Goal: Task Accomplishment & Management: Manage account settings

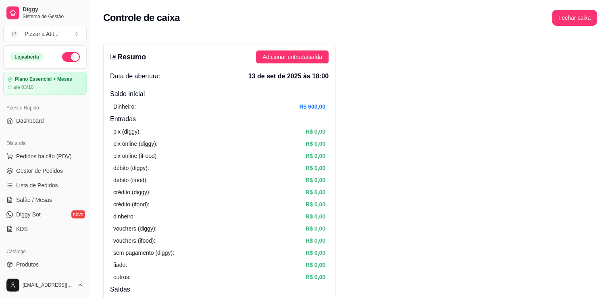
scroll to position [279, 0]
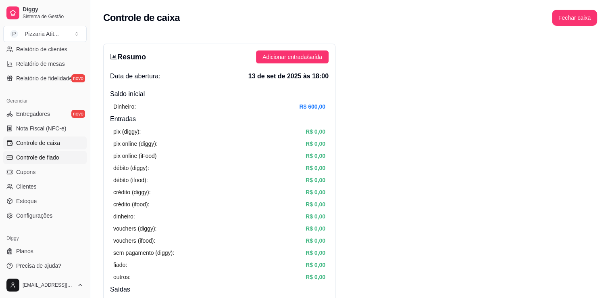
click at [37, 159] on span "Controle de fiado" at bounding box center [37, 157] width 43 height 8
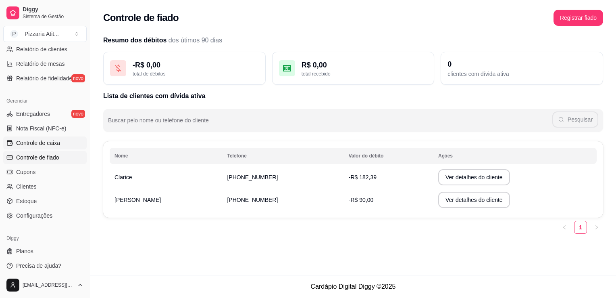
click at [41, 148] on link "Controle de caixa" at bounding box center [44, 142] width 83 height 13
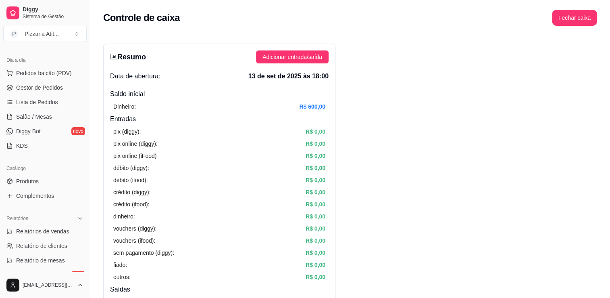
scroll to position [70, 0]
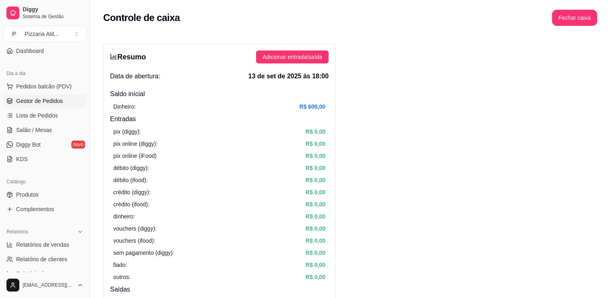
click at [31, 101] on span "Gestor de Pedidos" at bounding box center [39, 101] width 47 height 8
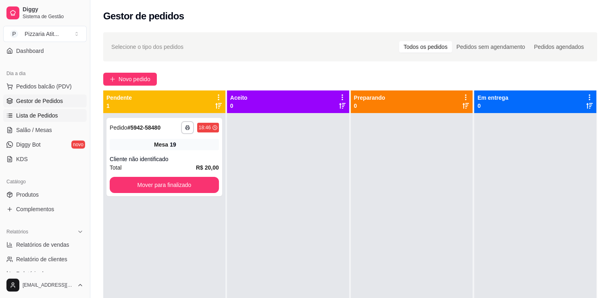
click at [19, 112] on span "Lista de Pedidos" at bounding box center [37, 115] width 42 height 8
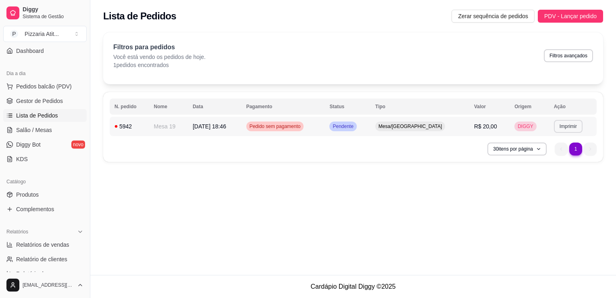
click at [561, 131] on button "Imprimir" at bounding box center [568, 126] width 29 height 13
click at [537, 160] on button "IMPRESSORA" at bounding box center [550, 154] width 56 height 12
click at [63, 99] on link "Gestor de Pedidos" at bounding box center [44, 100] width 83 height 13
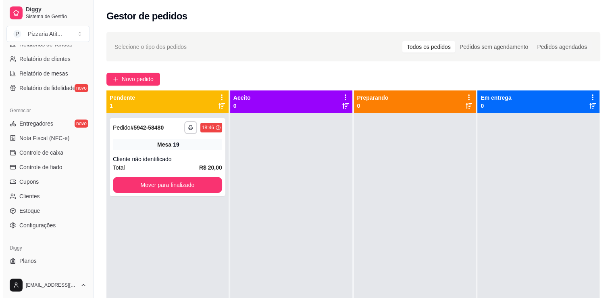
scroll to position [282, 0]
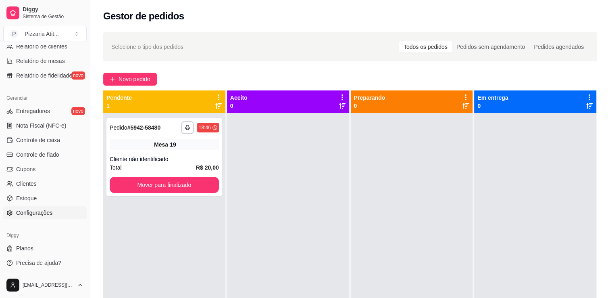
click at [42, 210] on span "Configurações" at bounding box center [34, 212] width 36 height 8
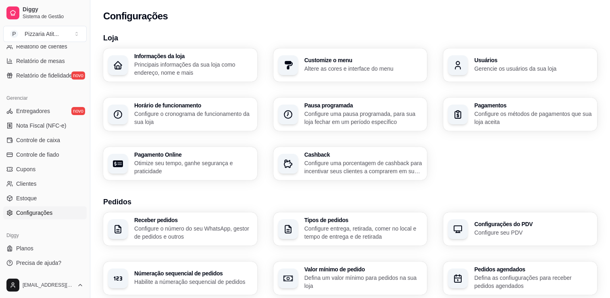
click at [497, 60] on h3 "Usuários" at bounding box center [533, 60] width 118 height 6
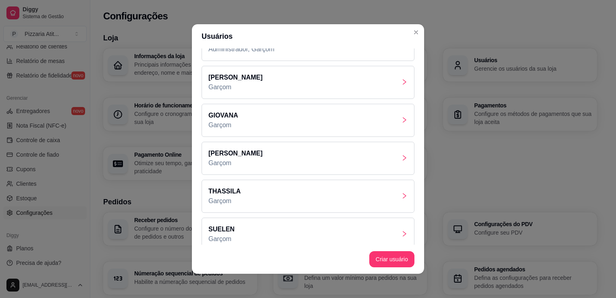
scroll to position [69, 0]
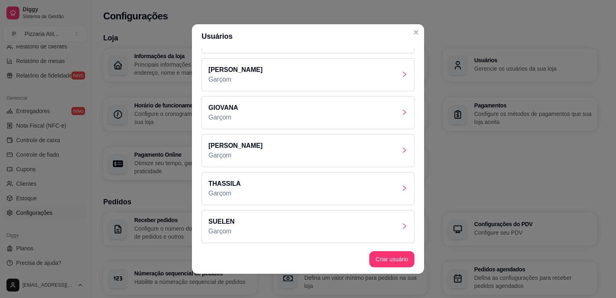
click at [401, 225] on icon "right" at bounding box center [404, 226] width 6 height 6
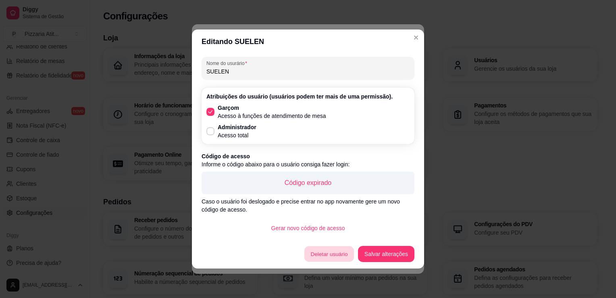
click at [314, 256] on button "Deletar usuário" at bounding box center [329, 254] width 50 height 16
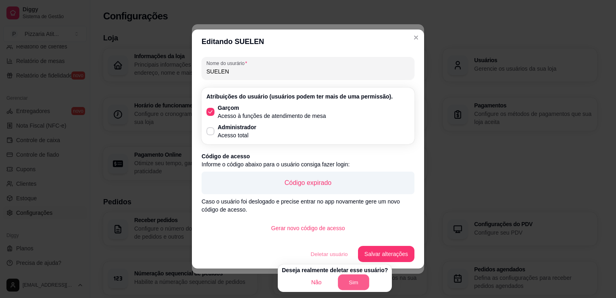
click at [352, 284] on button "Sim" at bounding box center [353, 282] width 31 height 16
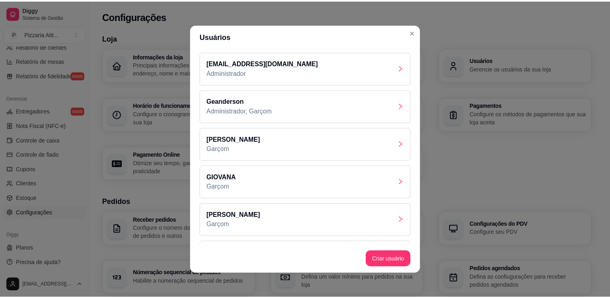
scroll to position [0, 0]
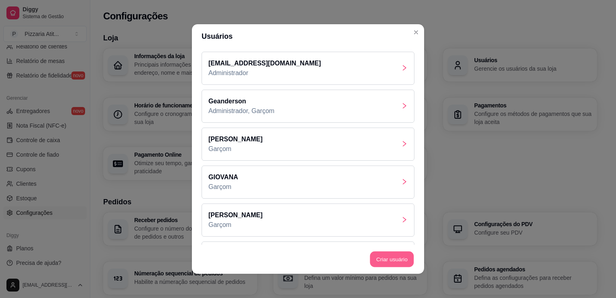
click at [376, 252] on button "Criar usuário" at bounding box center [392, 259] width 44 height 16
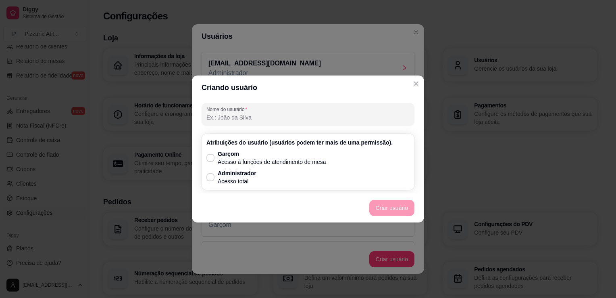
click at [260, 120] on input "Nome do usurário" at bounding box center [307, 117] width 203 height 8
type input "c"
type input "CLAUDIANA"
click at [208, 156] on icon at bounding box center [210, 157] width 6 height 4
click at [208, 159] on input "Garçom Acesso à funções de atendimento de mesa" at bounding box center [208, 161] width 5 height 5
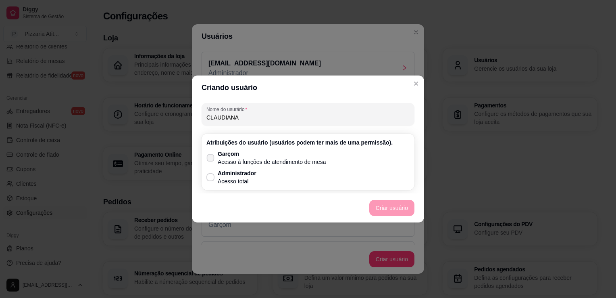
checkbox input "true"
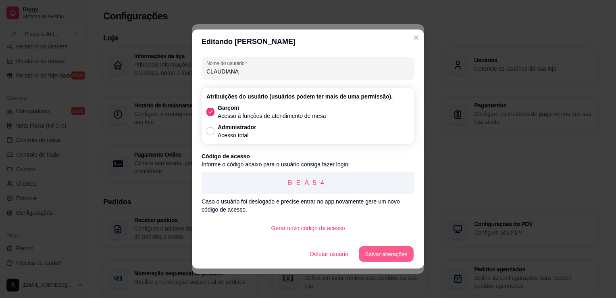
click at [404, 254] on button "Salvar alterações" at bounding box center [386, 254] width 55 height 16
click at [391, 259] on button "Salvar alterações" at bounding box center [386, 254] width 55 height 16
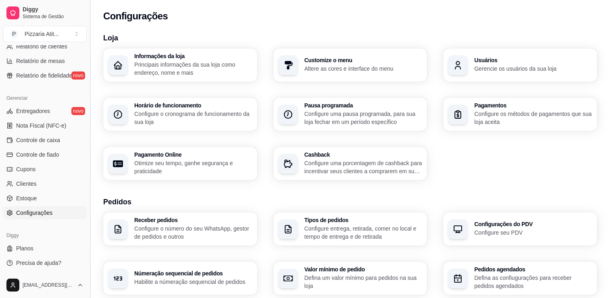
click at [90, 53] on button "Toggle Sidebar" at bounding box center [90, 149] width 6 height 298
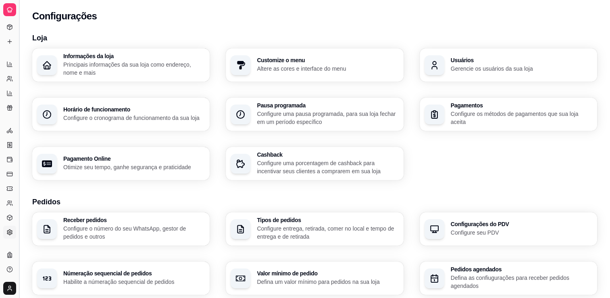
click at [16, 57] on div "Diggy Sistema de Gestão P Pizzaria Atit ... Loja aberta Plano Essencial + Mesas…" at bounding box center [305, 282] width 610 height 565
click at [16, 57] on button "Toggle Sidebar" at bounding box center [19, 149] width 6 height 298
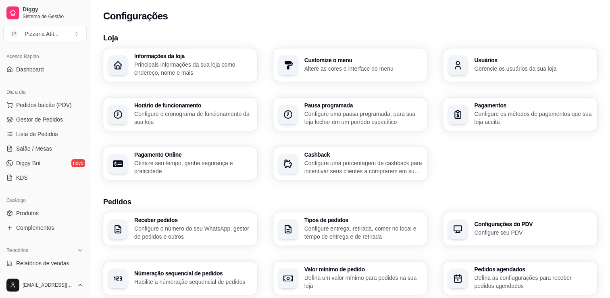
scroll to position [50, 0]
click at [38, 151] on span "Salão / Mesas" at bounding box center [34, 150] width 36 height 8
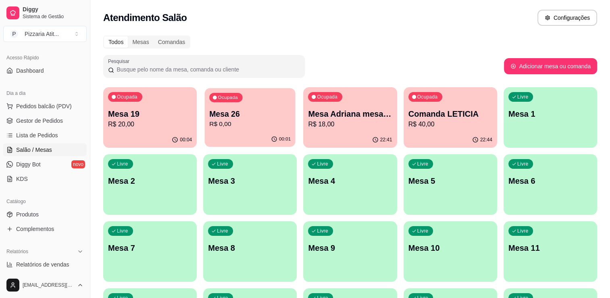
click at [262, 112] on p "Mesa 26" at bounding box center [249, 113] width 81 height 11
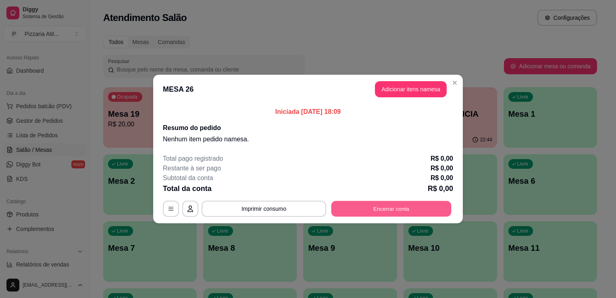
click at [355, 207] on button "Encerrar conta" at bounding box center [391, 209] width 120 height 16
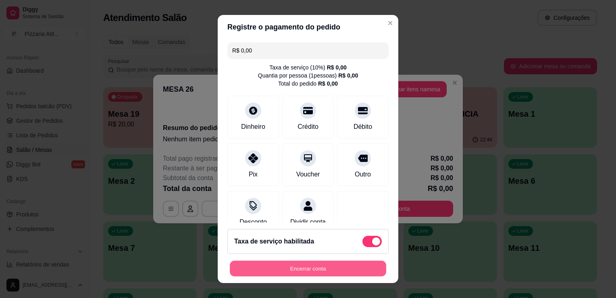
click at [283, 264] on button "Encerrar conta" at bounding box center [308, 268] width 156 height 16
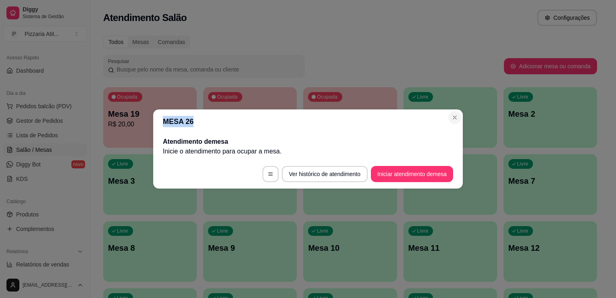
click at [458, 122] on section "MESA 26 Atendimento de mesa Inicie o atendimento para ocupar a mesa . Ver histó…" at bounding box center [308, 148] width 310 height 79
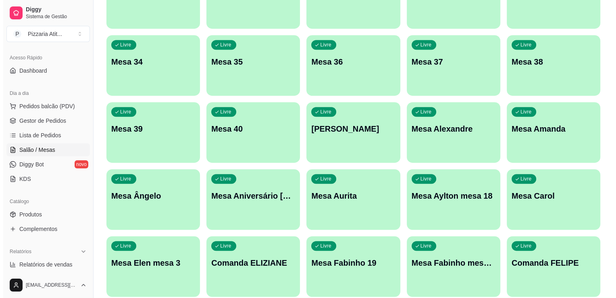
scroll to position [752, 0]
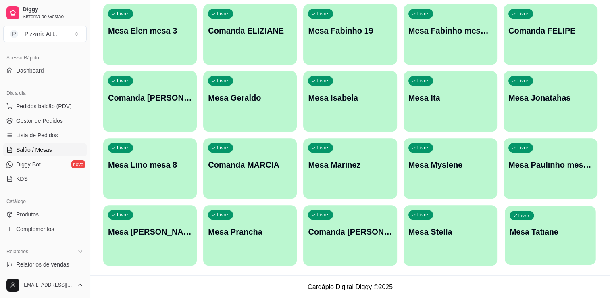
click at [555, 225] on div "Livre Mesa Tatiane" at bounding box center [550, 230] width 91 height 49
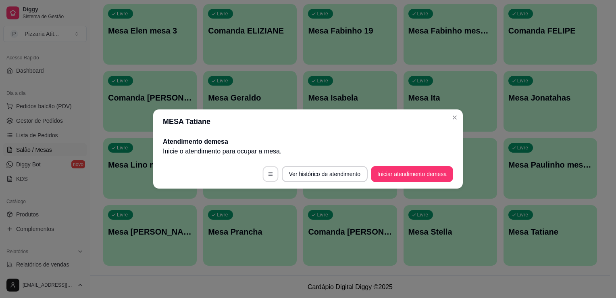
click at [265, 167] on button "button" at bounding box center [270, 174] width 16 height 16
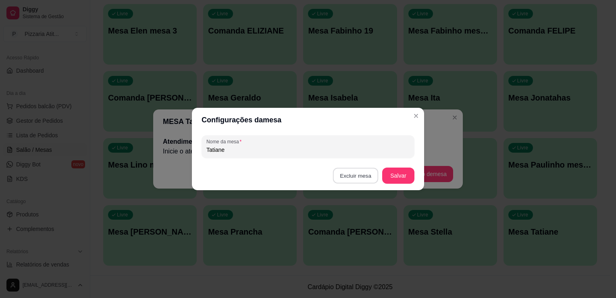
click at [361, 172] on button "Excluir mesa" at bounding box center [356, 176] width 46 height 16
click at [346, 226] on button "Confirmar" at bounding box center [357, 227] width 29 height 12
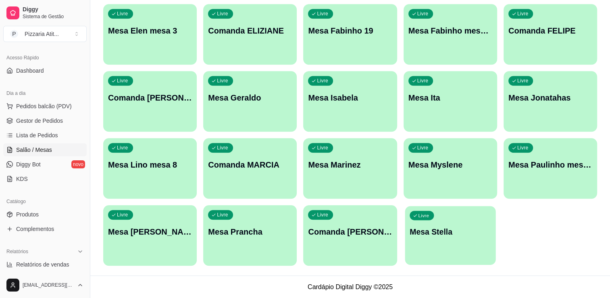
click at [452, 248] on div "Livre Mesa Stella" at bounding box center [450, 230] width 91 height 49
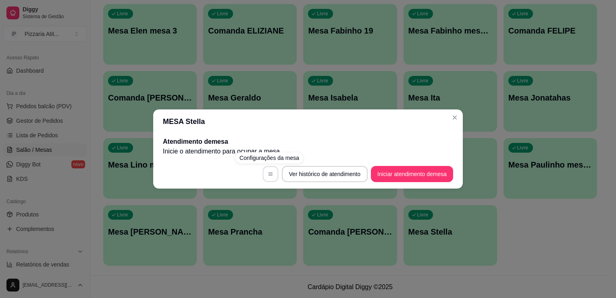
click at [263, 171] on button "button" at bounding box center [270, 174] width 16 height 16
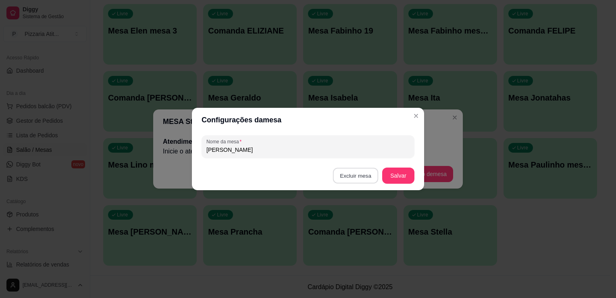
click at [353, 177] on button "Excluir mesa" at bounding box center [356, 176] width 46 height 16
click at [352, 227] on button "Confirmar" at bounding box center [357, 227] width 29 height 12
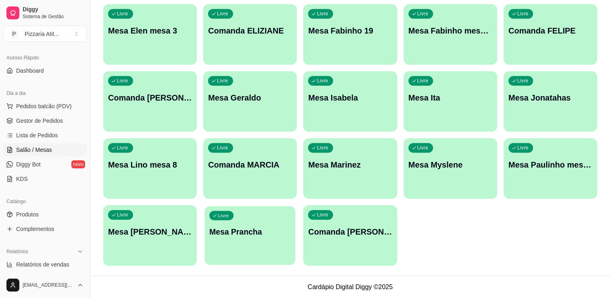
click at [280, 234] on p "Mesa Prancha" at bounding box center [249, 231] width 81 height 11
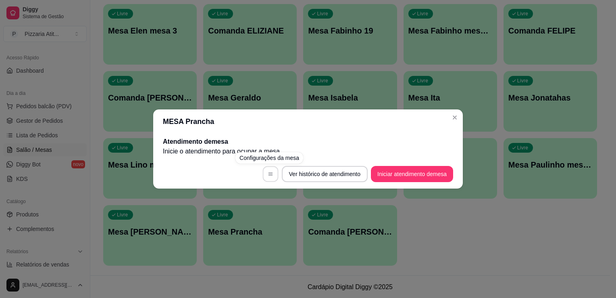
click at [268, 170] on button "button" at bounding box center [270, 174] width 16 height 16
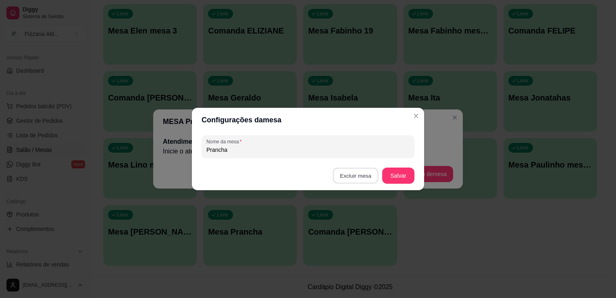
click at [345, 177] on button "Excluir mesa" at bounding box center [356, 176] width 46 height 16
click at [350, 229] on button "Confirmar" at bounding box center [357, 227] width 29 height 12
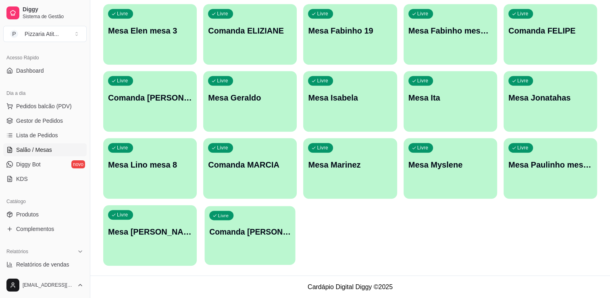
click at [256, 225] on div "Livre Comanda [PERSON_NAME]" at bounding box center [250, 230] width 91 height 49
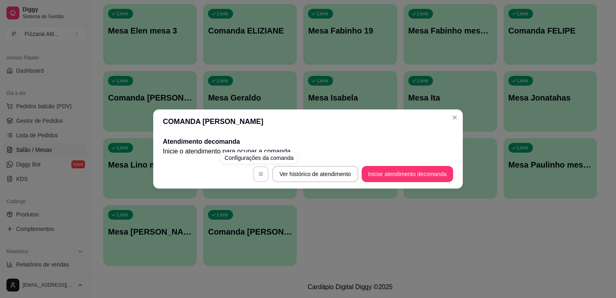
click at [255, 177] on button "button" at bounding box center [261, 174] width 16 height 16
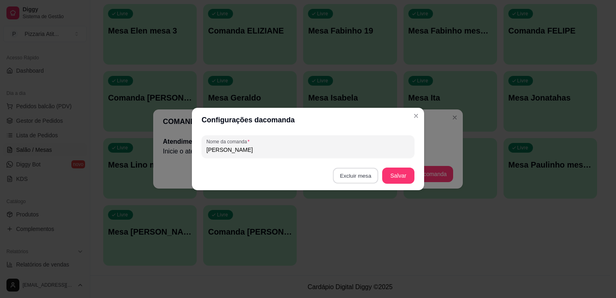
click at [360, 178] on button "Excluir mesa" at bounding box center [356, 176] width 46 height 16
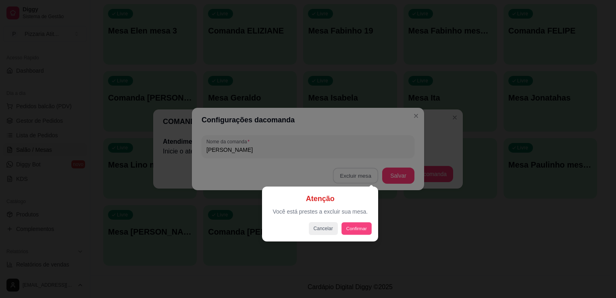
click at [342, 227] on button "Confirmar" at bounding box center [356, 228] width 30 height 12
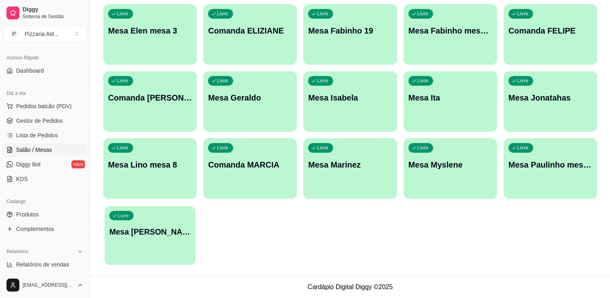
click at [168, 222] on div "Livre Mesa [PERSON_NAME]" at bounding box center [149, 230] width 91 height 49
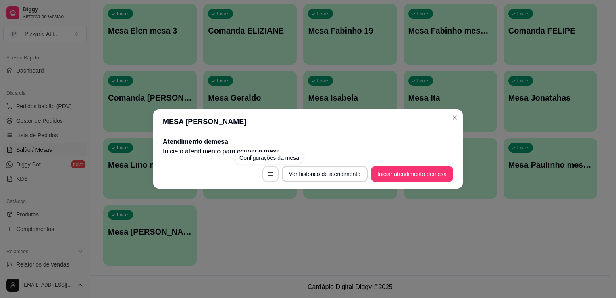
click at [268, 172] on icon "button" at bounding box center [271, 174] width 6 height 6
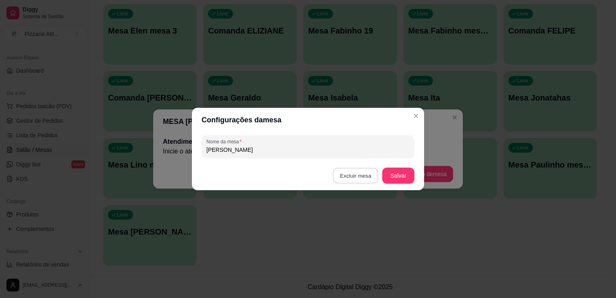
click at [352, 178] on button "Excluir mesa" at bounding box center [356, 176] width 46 height 16
click at [355, 229] on button "Confirmar" at bounding box center [357, 227] width 29 height 12
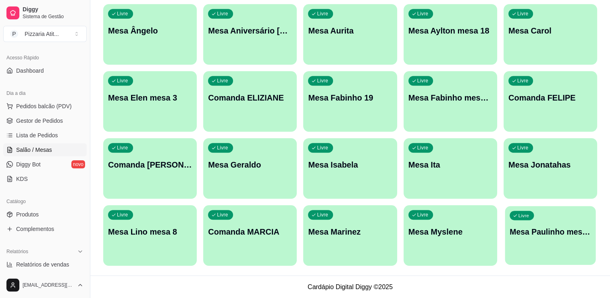
click at [532, 243] on div "Livre Mesa Paulinho mesa 8" at bounding box center [550, 230] width 91 height 49
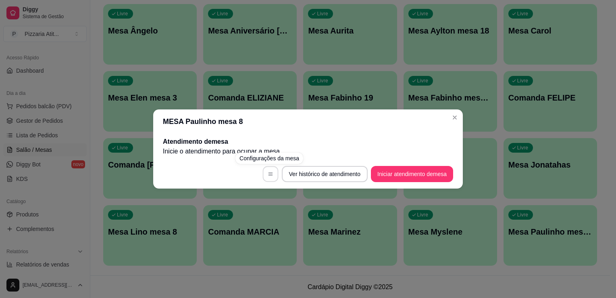
click at [273, 172] on button "button" at bounding box center [270, 174] width 16 height 16
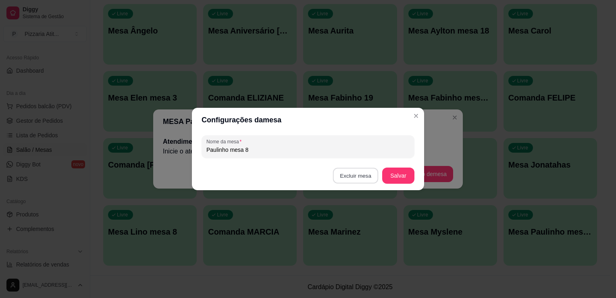
click at [364, 172] on button "Excluir mesa" at bounding box center [356, 176] width 46 height 16
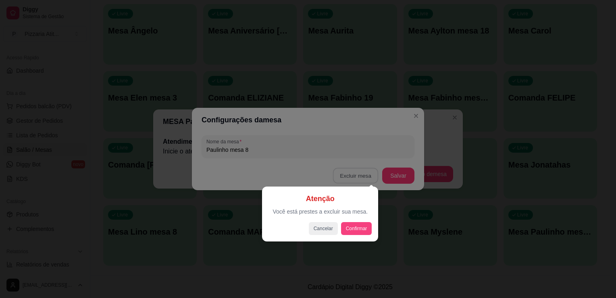
click at [354, 222] on div "Cancelar Confirmar" at bounding box center [319, 228] width 103 height 13
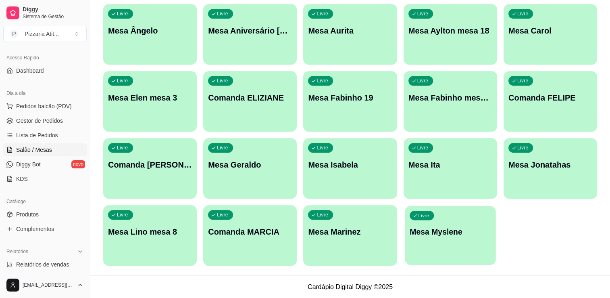
click at [464, 223] on div "Livre Mesa Myslene" at bounding box center [450, 230] width 91 height 49
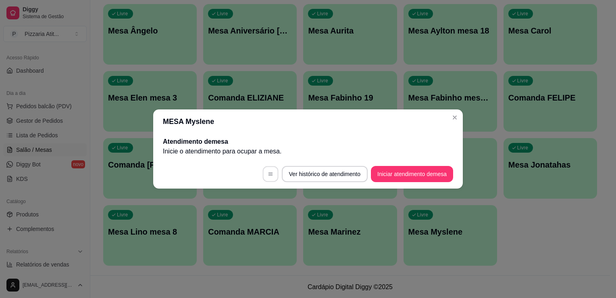
click at [269, 172] on icon "button" at bounding box center [271, 174] width 6 height 6
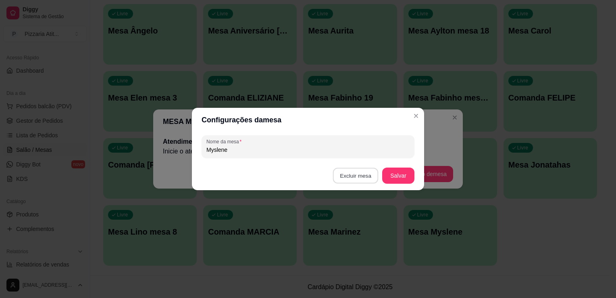
click at [351, 175] on button "Excluir mesa" at bounding box center [356, 176] width 46 height 16
click at [359, 231] on button "Confirmar" at bounding box center [357, 226] width 30 height 12
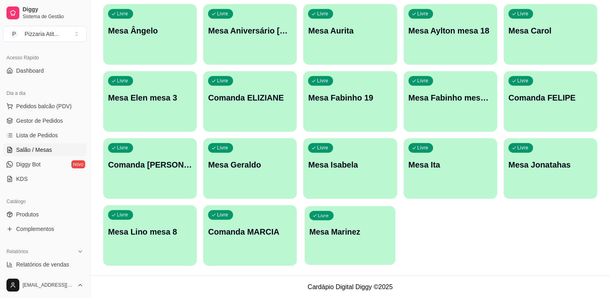
click at [362, 234] on p "Mesa Marinez" at bounding box center [350, 231] width 81 height 11
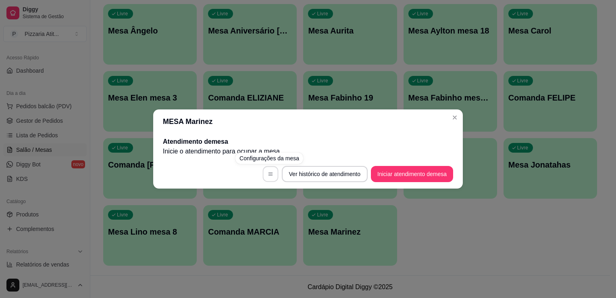
click at [268, 175] on icon "button" at bounding box center [271, 174] width 6 height 6
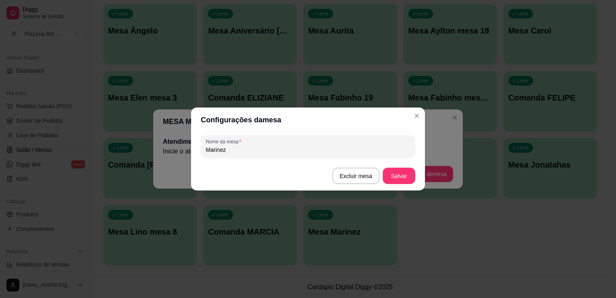
click at [268, 175] on footer "Excluir mesa Salvar" at bounding box center [308, 175] width 234 height 29
click at [348, 175] on button "Excluir mesa" at bounding box center [356, 176] width 46 height 16
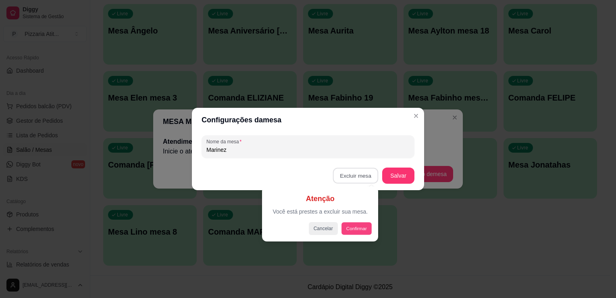
click at [355, 225] on button "Confirmar" at bounding box center [356, 228] width 30 height 12
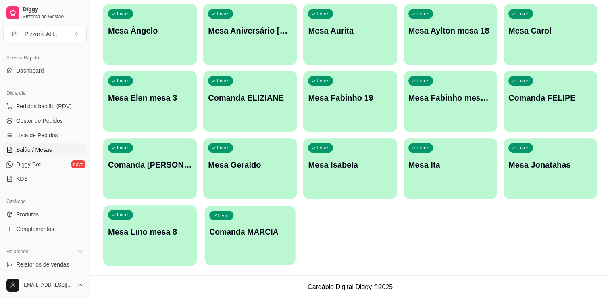
click at [235, 236] on p "Comanda MARCIA" at bounding box center [249, 231] width 81 height 11
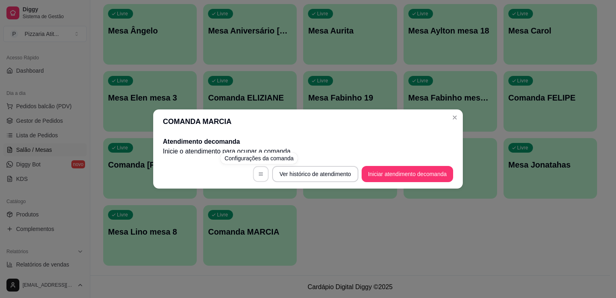
click at [263, 169] on button "button" at bounding box center [261, 174] width 16 height 16
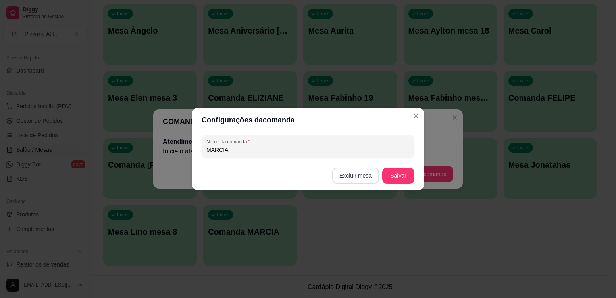
click at [341, 178] on button "Excluir mesa" at bounding box center [355, 175] width 47 height 16
click at [363, 224] on button "Confirmar" at bounding box center [357, 227] width 29 height 12
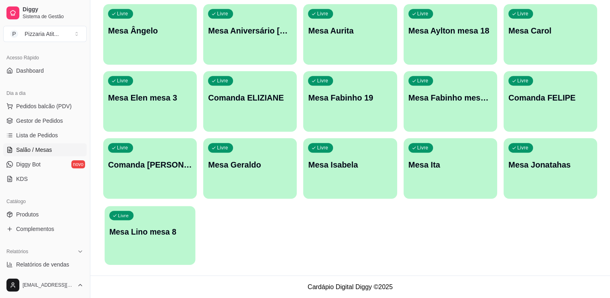
click at [117, 257] on div "button" at bounding box center [150, 261] width 94 height 10
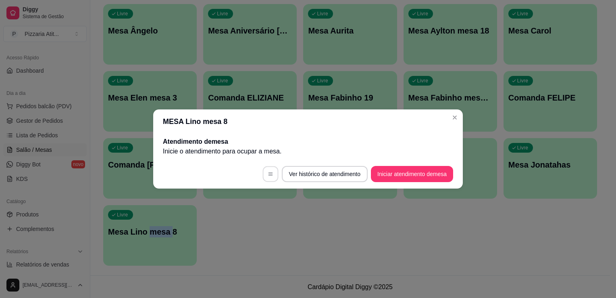
click at [275, 169] on button "button" at bounding box center [270, 174] width 16 height 16
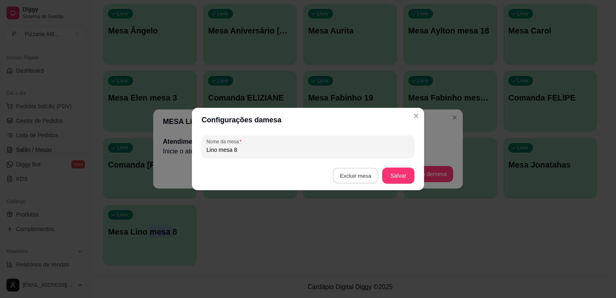
click at [340, 175] on button "Excluir mesa" at bounding box center [356, 176] width 46 height 16
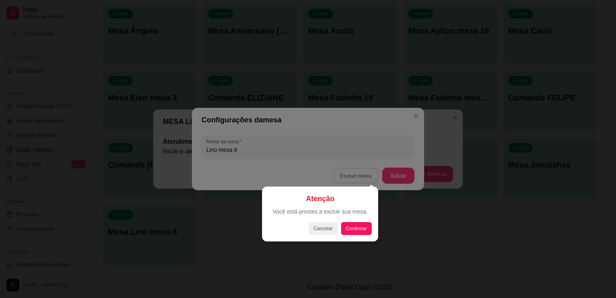
drag, startPoint x: 338, startPoint y: 229, endPoint x: 345, endPoint y: 230, distance: 6.9
click at [345, 230] on div "Cancelar Confirmar" at bounding box center [319, 228] width 103 height 13
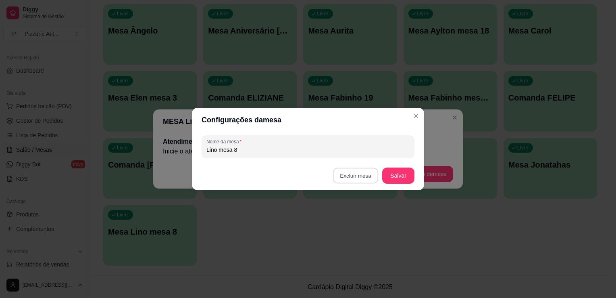
click at [345, 230] on button "Confirmar" at bounding box center [357, 227] width 29 height 12
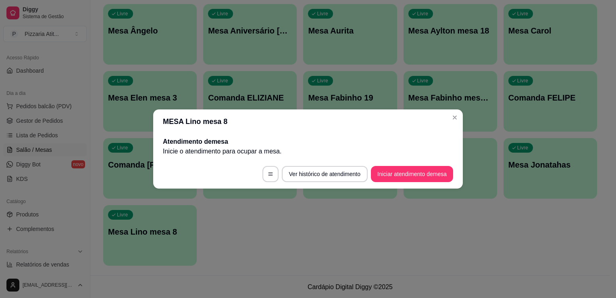
scroll to position [618, 0]
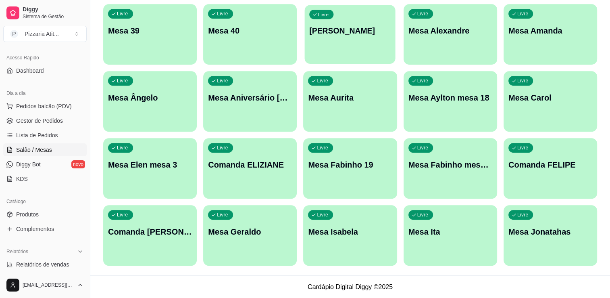
click at [366, 32] on p "[PERSON_NAME]" at bounding box center [350, 30] width 81 height 11
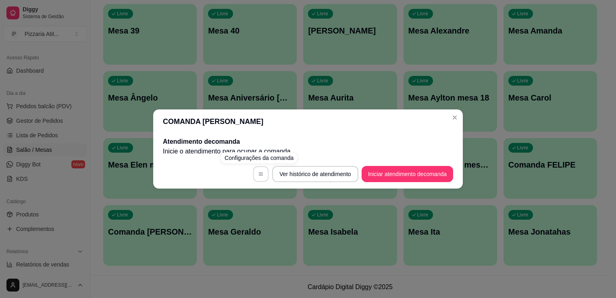
click at [260, 175] on icon "button" at bounding box center [261, 174] width 6 height 6
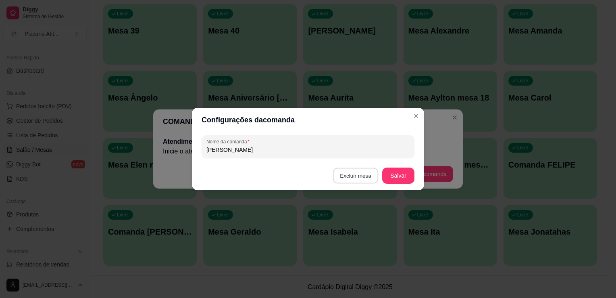
click at [351, 172] on button "Excluir mesa" at bounding box center [356, 176] width 46 height 16
click at [355, 226] on button "Confirmar" at bounding box center [357, 227] width 29 height 12
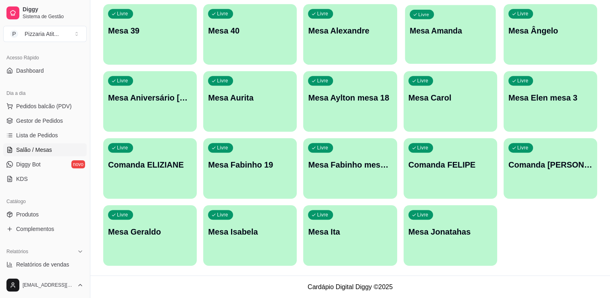
click at [427, 50] on div "Livre Mesa Amanda" at bounding box center [450, 29] width 91 height 49
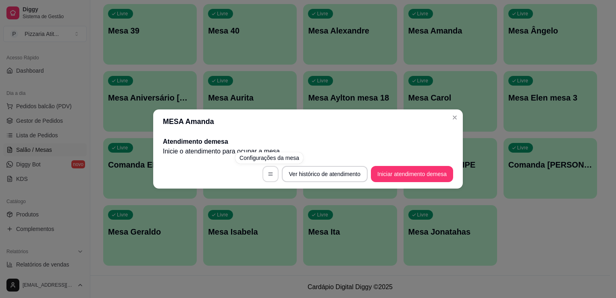
click at [270, 173] on icon "button" at bounding box center [271, 174] width 6 height 6
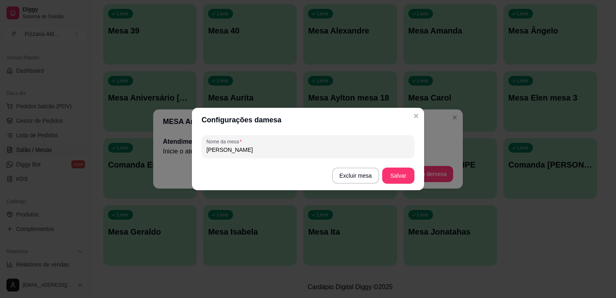
click at [353, 167] on footer "Excluir mesa Salvar" at bounding box center [308, 175] width 232 height 29
click at [355, 178] on button "Excluir mesa" at bounding box center [356, 176] width 46 height 16
click at [359, 225] on button "Confirmar" at bounding box center [357, 227] width 29 height 12
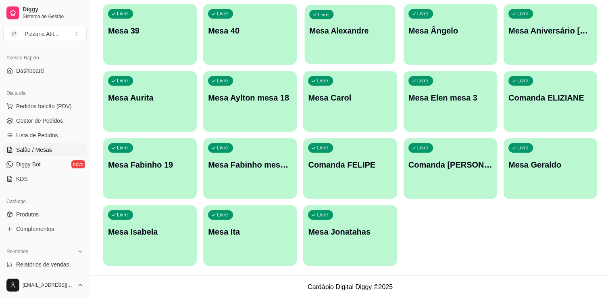
click at [335, 32] on p "Mesa Alexandre" at bounding box center [350, 30] width 81 height 11
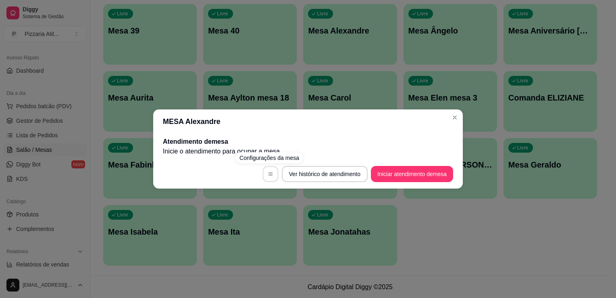
click at [276, 175] on button "button" at bounding box center [270, 174] width 16 height 16
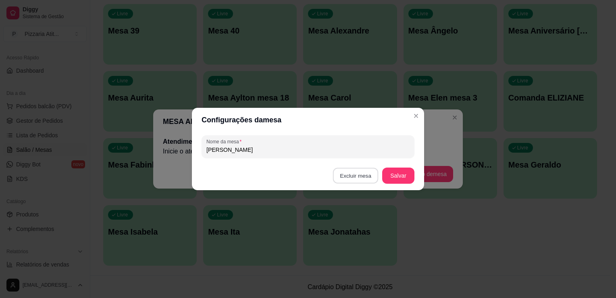
click at [360, 174] on button "Excluir mesa" at bounding box center [356, 176] width 46 height 16
click at [356, 224] on button "Confirmar" at bounding box center [357, 227] width 29 height 12
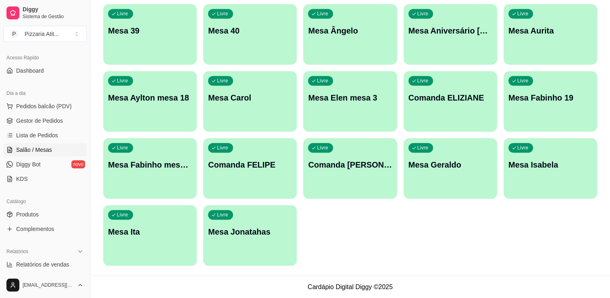
click at [351, 27] on p "Mesa Ângelo" at bounding box center [350, 30] width 84 height 11
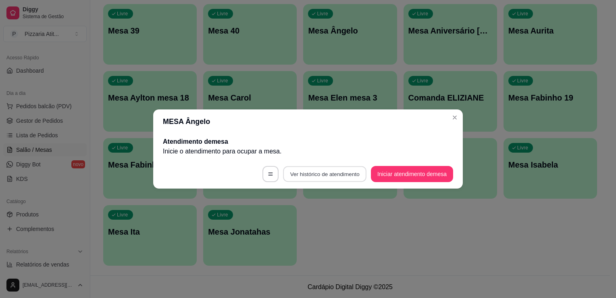
click at [320, 168] on button "Ver histórico de atendimento" at bounding box center [324, 174] width 83 height 16
click at [273, 170] on button "button" at bounding box center [270, 174] width 16 height 16
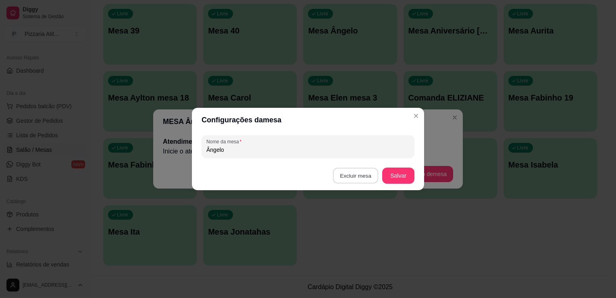
click at [347, 176] on button "Excluir mesa" at bounding box center [356, 176] width 46 height 16
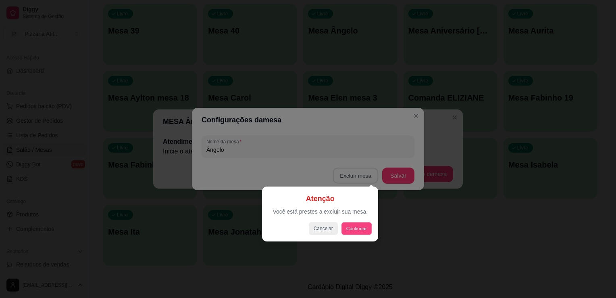
click at [354, 225] on button "Confirmar" at bounding box center [356, 228] width 30 height 12
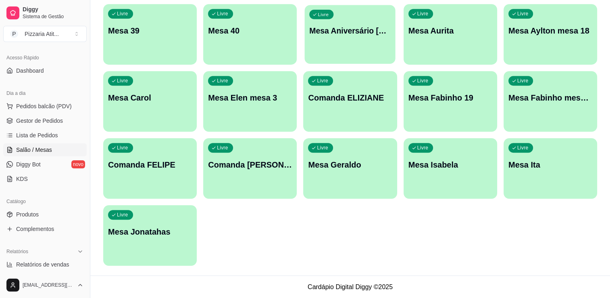
click at [362, 58] on div "button" at bounding box center [350, 58] width 91 height 9
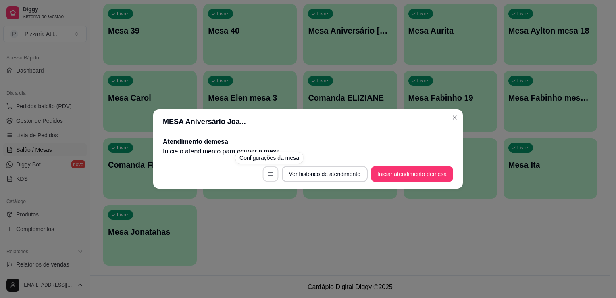
click at [273, 172] on button "button" at bounding box center [270, 174] width 16 height 16
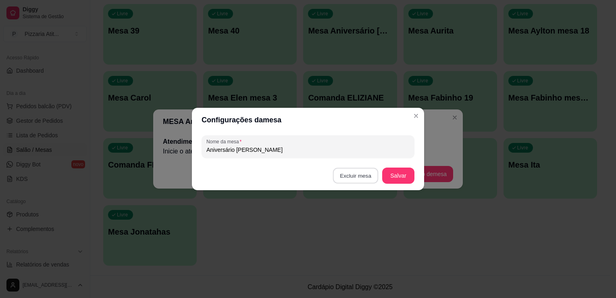
click at [345, 173] on button "Excluir mesa" at bounding box center [356, 176] width 46 height 16
click at [347, 227] on button "Confirmar" at bounding box center [357, 227] width 29 height 12
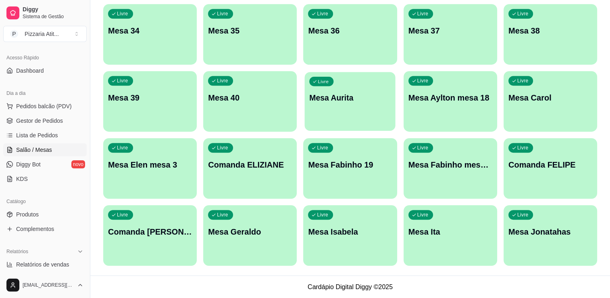
click at [342, 94] on p "Mesa Aurita" at bounding box center [350, 97] width 81 height 11
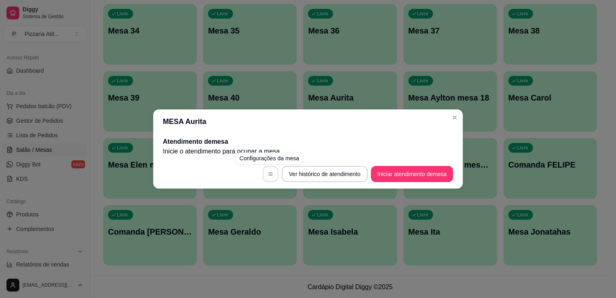
click at [268, 177] on button "button" at bounding box center [270, 174] width 16 height 16
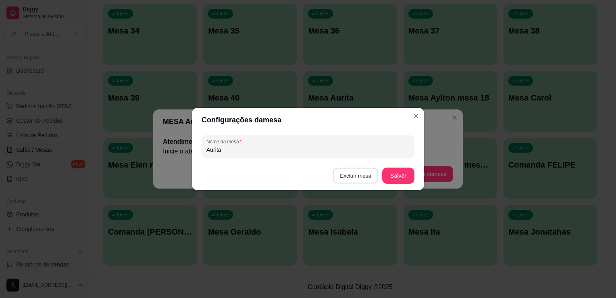
click at [358, 171] on button "Excluir mesa" at bounding box center [356, 176] width 46 height 16
click at [352, 227] on button "Confirmar" at bounding box center [357, 226] width 30 height 12
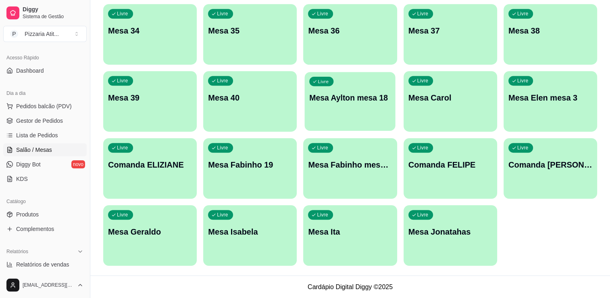
click at [367, 101] on p "Mesa Aylton mesa 18" at bounding box center [350, 97] width 81 height 11
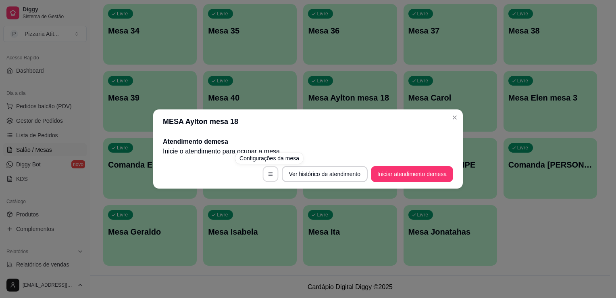
click at [273, 177] on button "button" at bounding box center [270, 174] width 16 height 16
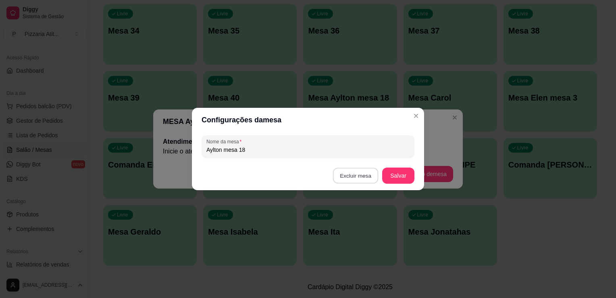
click at [348, 180] on button "Excluir mesa" at bounding box center [356, 176] width 46 height 16
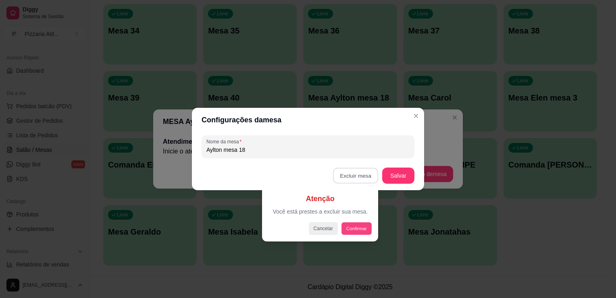
click at [350, 228] on button "Confirmar" at bounding box center [356, 228] width 30 height 12
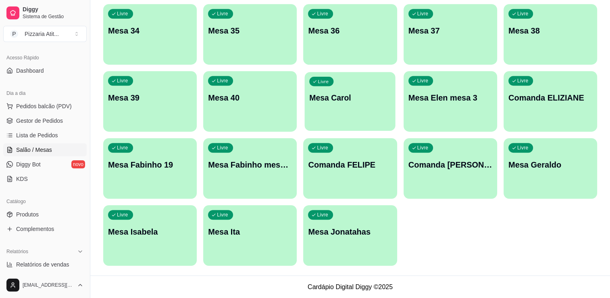
click at [353, 99] on p "Mesa Carol" at bounding box center [350, 97] width 81 height 11
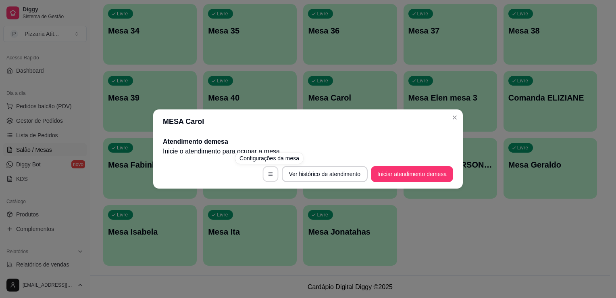
click at [272, 175] on button "button" at bounding box center [270, 174] width 16 height 16
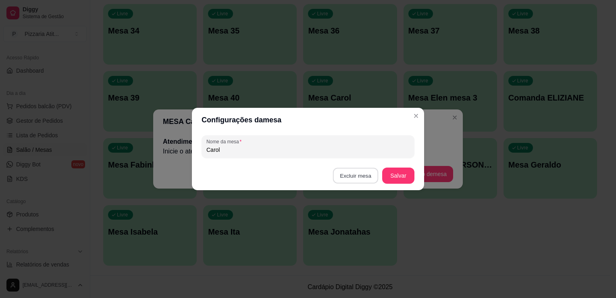
click at [345, 169] on button "Excluir mesa" at bounding box center [356, 176] width 46 height 16
click at [352, 225] on button "Confirmar" at bounding box center [357, 227] width 29 height 12
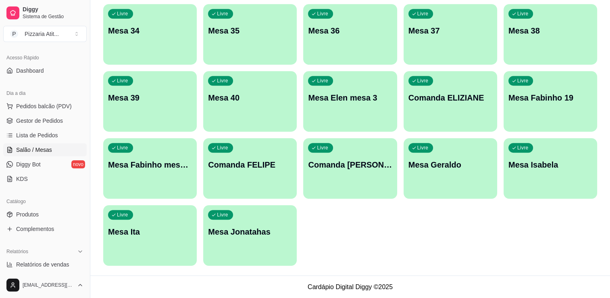
click at [363, 110] on div "Livre Mesa Elen mesa 3" at bounding box center [350, 96] width 94 height 51
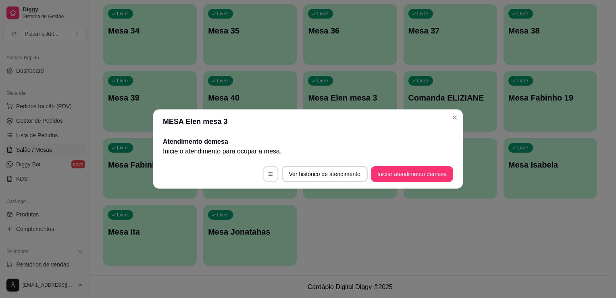
click at [271, 177] on button "button" at bounding box center [270, 174] width 16 height 16
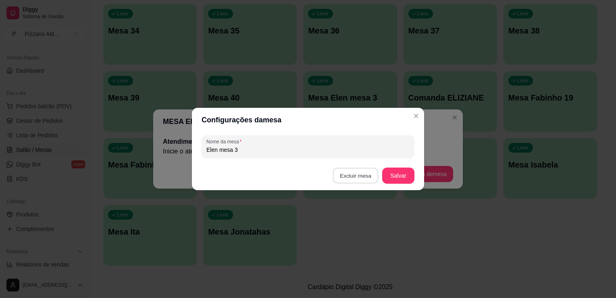
click at [352, 175] on button "Excluir mesa" at bounding box center [356, 176] width 46 height 16
click at [347, 230] on button "Confirmar" at bounding box center [357, 226] width 30 height 12
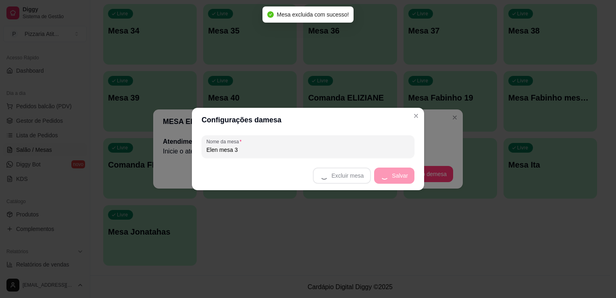
click at [418, 119] on div "Configurações da mesa Nome da mesa Elen mesa 3 Excluir mesa Salvar" at bounding box center [308, 149] width 616 height 298
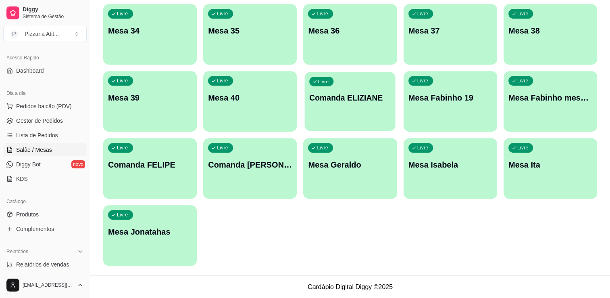
click at [369, 104] on div "Livre Comanda ELIZIANE" at bounding box center [350, 96] width 91 height 49
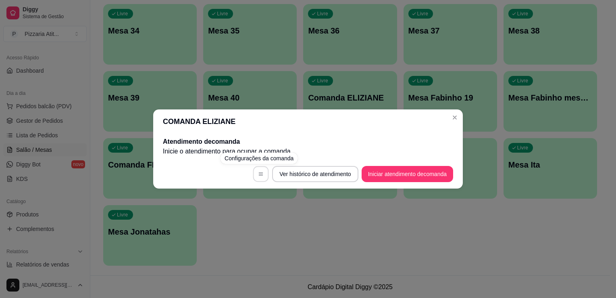
click at [255, 177] on button "button" at bounding box center [261, 174] width 16 height 16
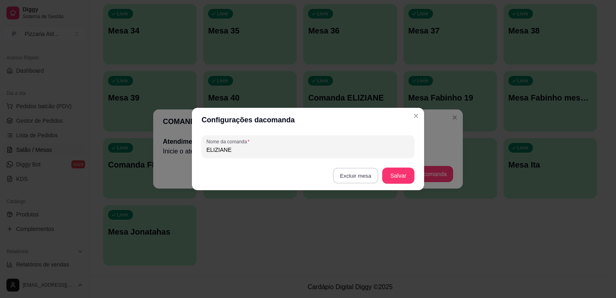
click at [348, 173] on button "Excluir mesa" at bounding box center [356, 176] width 46 height 16
click at [356, 225] on button "Confirmar" at bounding box center [357, 227] width 29 height 12
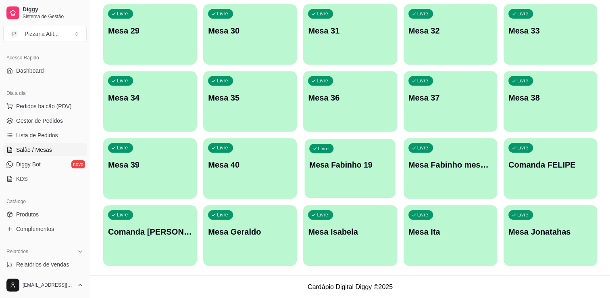
click at [377, 164] on p "Mesa Fabinho 19" at bounding box center [350, 164] width 81 height 11
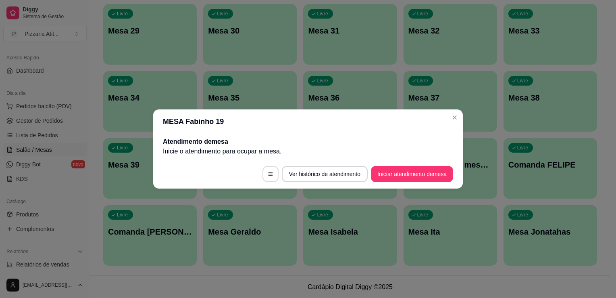
drag, startPoint x: 377, startPoint y: 164, endPoint x: 272, endPoint y: 167, distance: 104.9
click at [272, 167] on section "MESA Fabinho 19 Atendimento de mesa Inicie o atendimento para ocupar a mesa . V…" at bounding box center [308, 148] width 310 height 79
click at [272, 167] on button "button" at bounding box center [270, 174] width 16 height 16
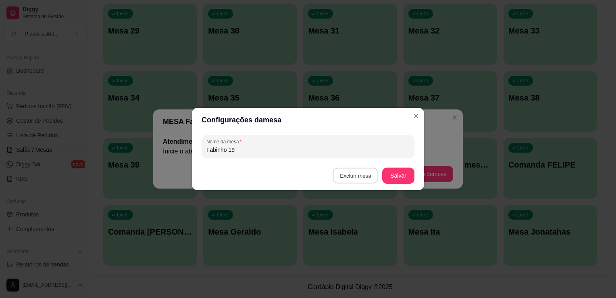
click at [356, 174] on button "Excluir mesa" at bounding box center [356, 176] width 46 height 16
click at [351, 225] on button "Confirmar" at bounding box center [357, 227] width 29 height 12
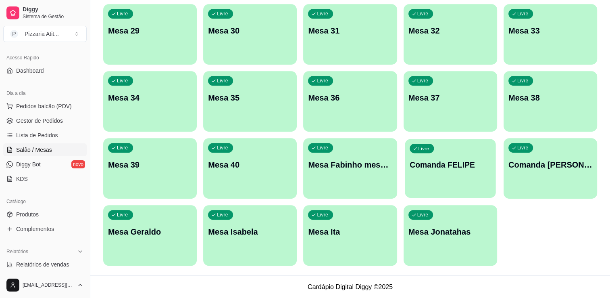
click at [464, 155] on div "Livre Comanda FELIPE" at bounding box center [450, 163] width 91 height 49
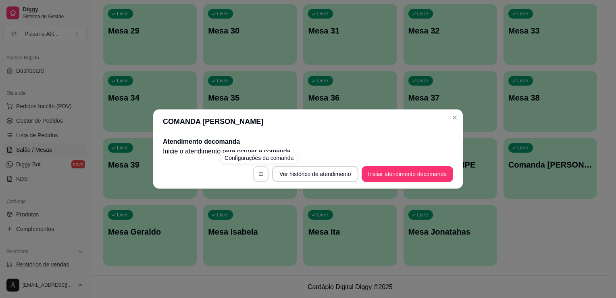
click at [262, 172] on button "button" at bounding box center [261, 174] width 16 height 16
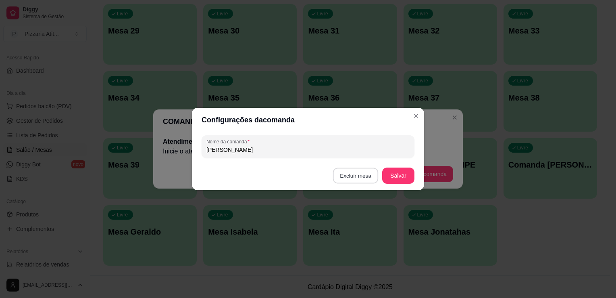
click at [351, 175] on button "Excluir mesa" at bounding box center [356, 176] width 46 height 16
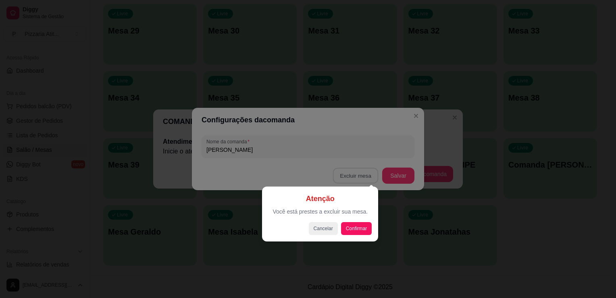
click at [354, 236] on div "Atenção Você está prestes a excluir sua mesa. Cancelar Confirmar" at bounding box center [320, 213] width 116 height 55
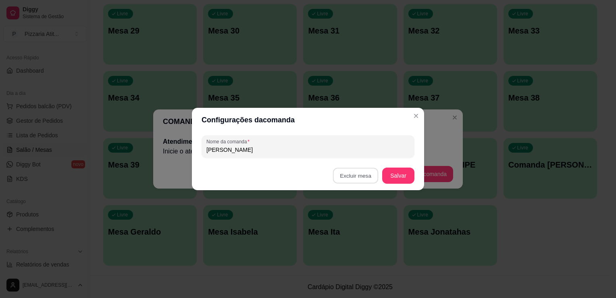
click at [359, 226] on button "Confirmar" at bounding box center [357, 227] width 29 height 12
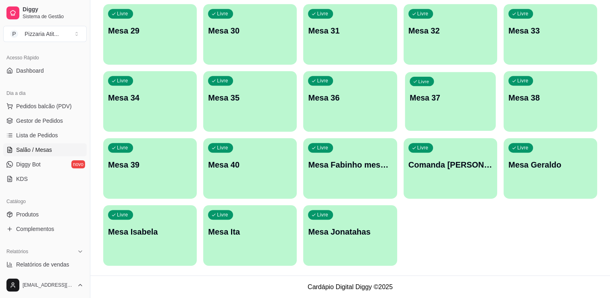
click at [421, 115] on div "Livre Mesa 37" at bounding box center [450, 96] width 91 height 49
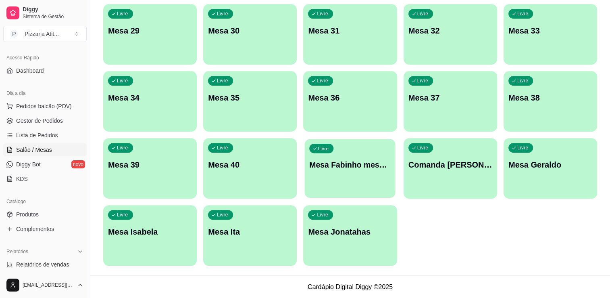
click at [347, 171] on div "Livre Mesa Fabinho mesa 19" at bounding box center [350, 163] width 91 height 49
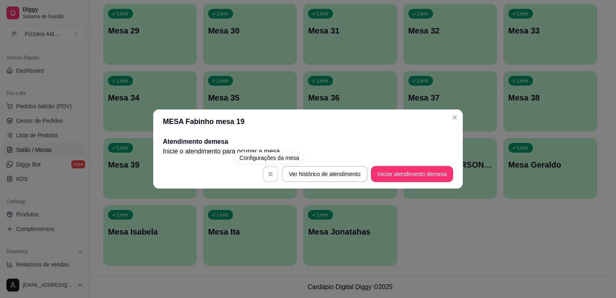
click at [270, 172] on icon "button" at bounding box center [270, 173] width 4 height 3
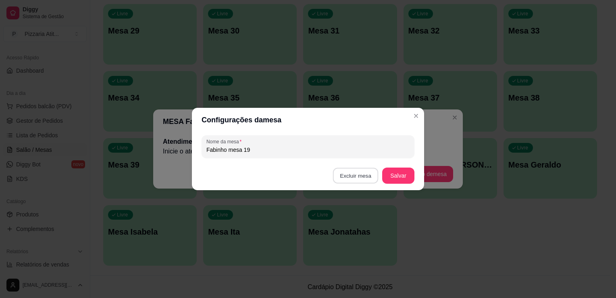
click at [334, 179] on footer "Excluir mesa Salvar" at bounding box center [308, 175] width 232 height 29
click at [369, 172] on button "Excluir mesa" at bounding box center [356, 176] width 46 height 16
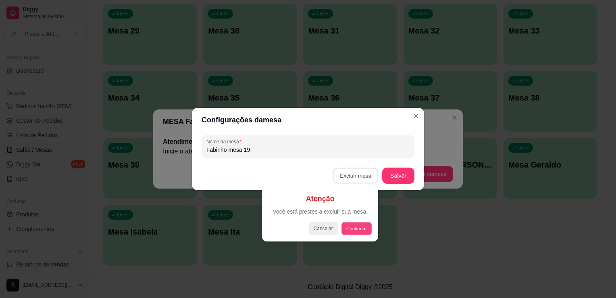
click at [353, 223] on button "Confirmar" at bounding box center [356, 228] width 30 height 12
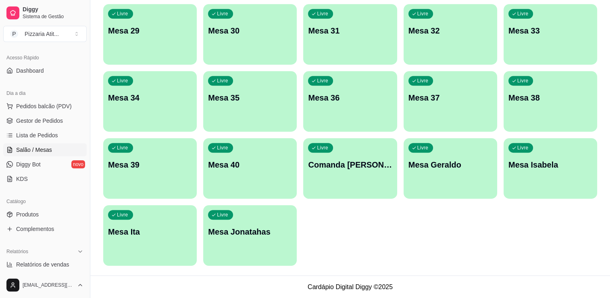
click at [431, 281] on footer "Cardápio Digital Diggy © 2025" at bounding box center [350, 286] width 520 height 23
click at [375, 175] on div "Livre Comanda [PERSON_NAME]" at bounding box center [350, 163] width 91 height 49
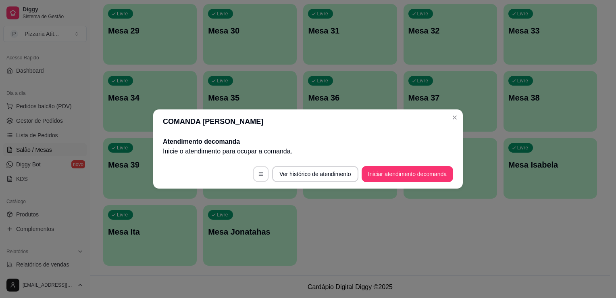
click at [258, 173] on icon "button" at bounding box center [261, 174] width 6 height 6
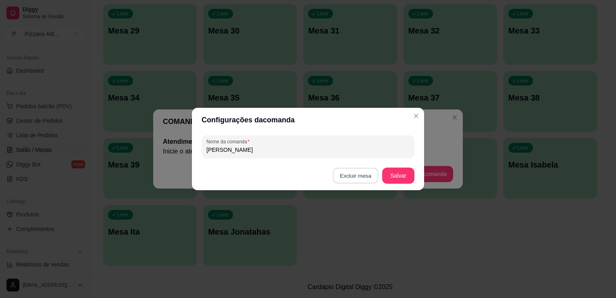
click at [352, 174] on button "Excluir mesa" at bounding box center [356, 176] width 46 height 16
click at [354, 224] on button "Confirmar" at bounding box center [357, 227] width 29 height 12
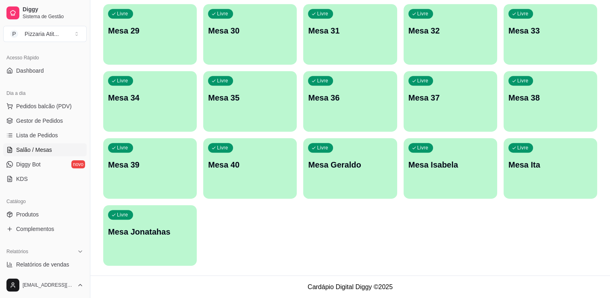
click at [366, 180] on div "Livre Mesa Geraldo" at bounding box center [350, 163] width 94 height 51
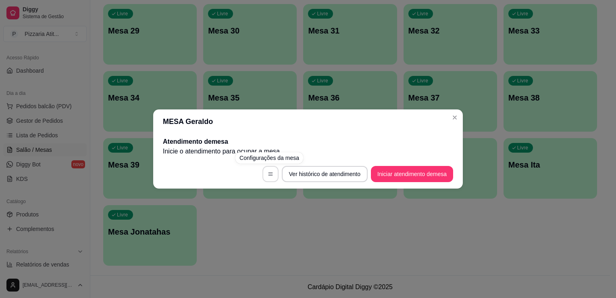
click at [268, 172] on icon "button" at bounding box center [271, 174] width 6 height 6
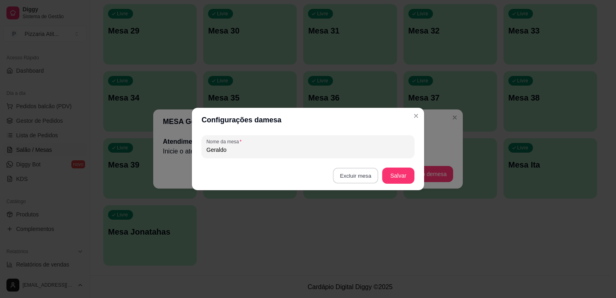
click at [375, 171] on button "Excluir mesa" at bounding box center [356, 176] width 46 height 16
click at [343, 226] on button "Confirmar" at bounding box center [357, 227] width 29 height 12
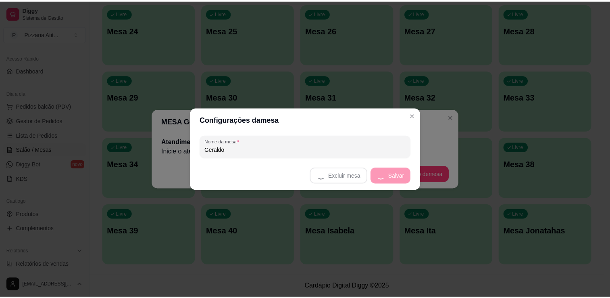
scroll to position [418, 0]
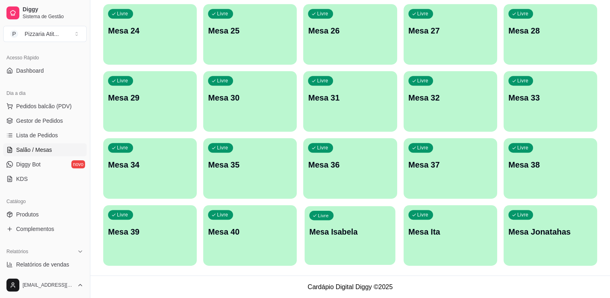
click at [356, 239] on div "Livre Mesa Isabela" at bounding box center [350, 230] width 91 height 49
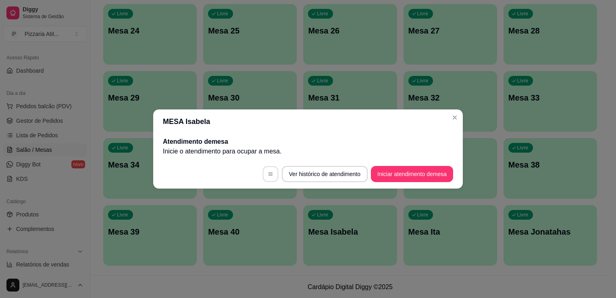
click at [268, 174] on icon "button" at bounding box center [271, 174] width 6 height 6
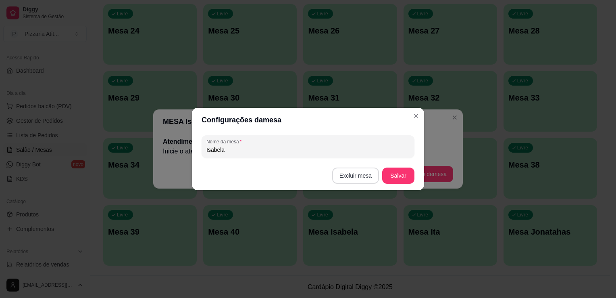
click at [371, 172] on button "Excluir mesa" at bounding box center [355, 175] width 47 height 16
click at [355, 226] on button "Confirmar" at bounding box center [357, 227] width 29 height 12
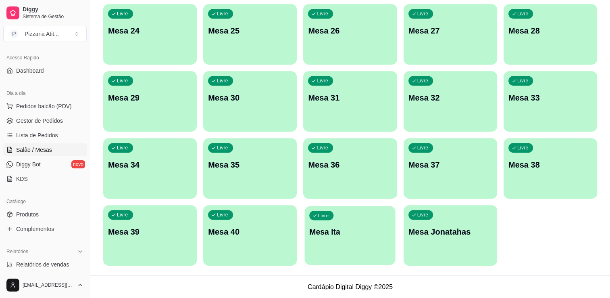
click at [343, 237] on div "Livre Mesa Ita" at bounding box center [350, 230] width 91 height 49
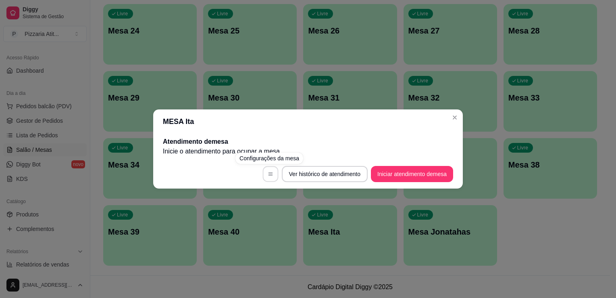
click at [273, 176] on button "button" at bounding box center [270, 174] width 16 height 16
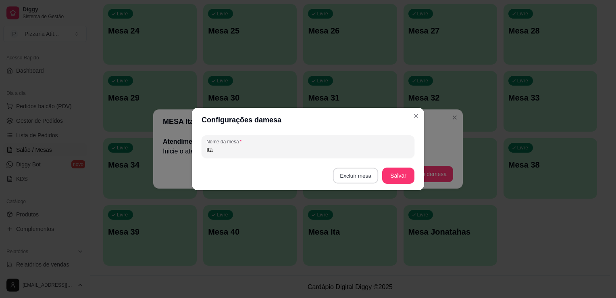
click at [358, 175] on button "Excluir mesa" at bounding box center [356, 176] width 46 height 16
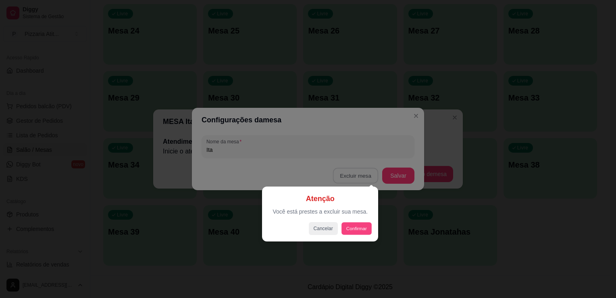
click at [352, 226] on button "Confirmar" at bounding box center [356, 228] width 30 height 12
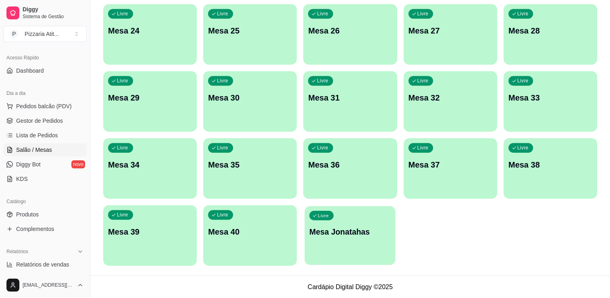
click at [354, 234] on p "Mesa Jonatahas" at bounding box center [350, 231] width 81 height 11
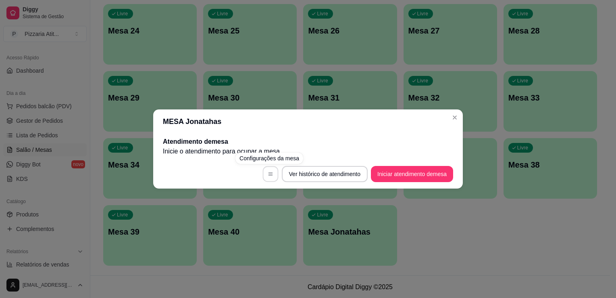
click at [269, 170] on button "button" at bounding box center [270, 174] width 16 height 16
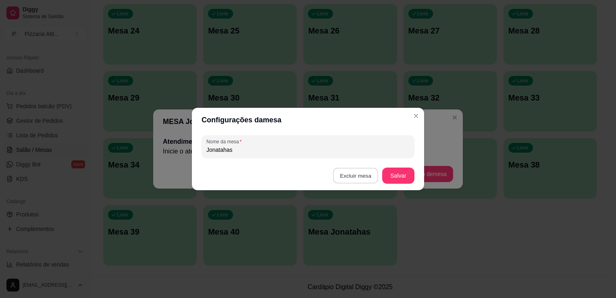
click at [347, 175] on button "Excluir mesa" at bounding box center [356, 176] width 46 height 16
click at [354, 231] on button "Confirmar" at bounding box center [357, 227] width 29 height 12
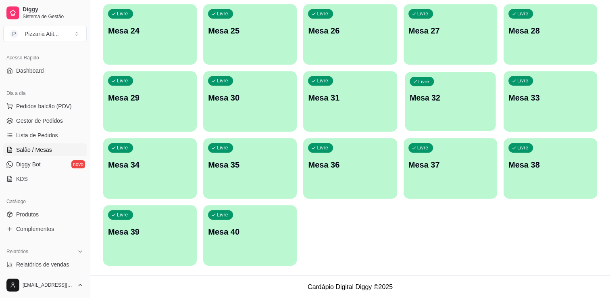
click at [419, 116] on div "Livre Mesa 32" at bounding box center [450, 96] width 91 height 49
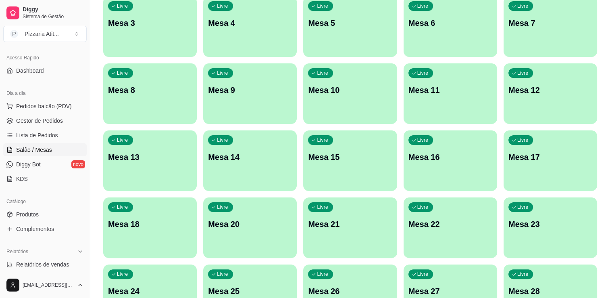
scroll to position [0, 0]
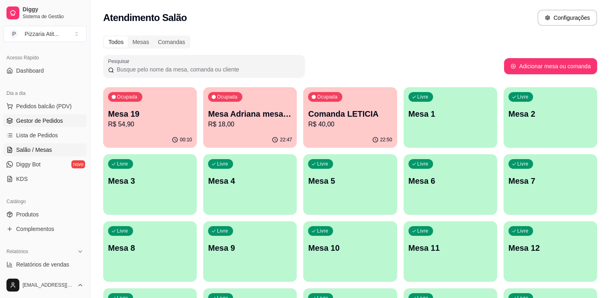
click at [55, 121] on span "Gestor de Pedidos" at bounding box center [39, 121] width 47 height 8
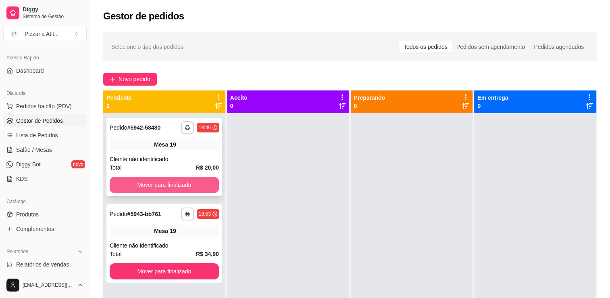
click at [144, 179] on button "Mover para finalizado" at bounding box center [164, 185] width 109 height 16
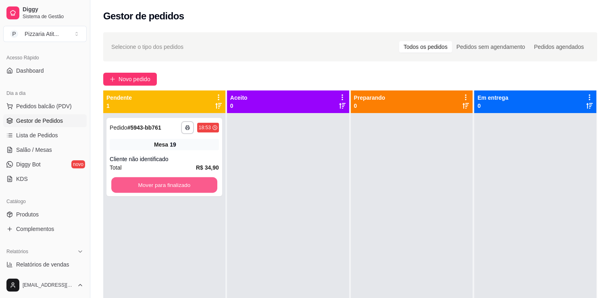
click at [144, 179] on button "Mover para finalizado" at bounding box center [164, 185] width 106 height 16
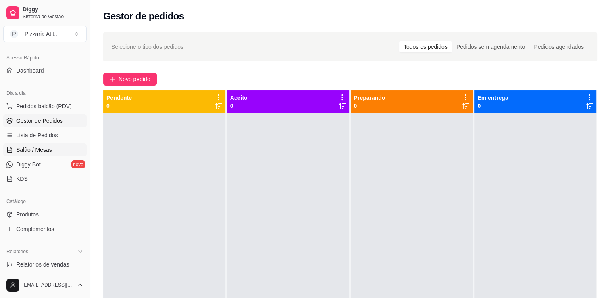
click at [21, 156] on link "Salão / Mesas" at bounding box center [44, 149] width 83 height 13
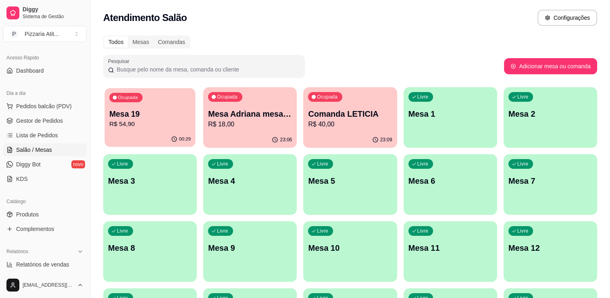
click at [161, 122] on p "R$ 54,90" at bounding box center [149, 123] width 81 height 9
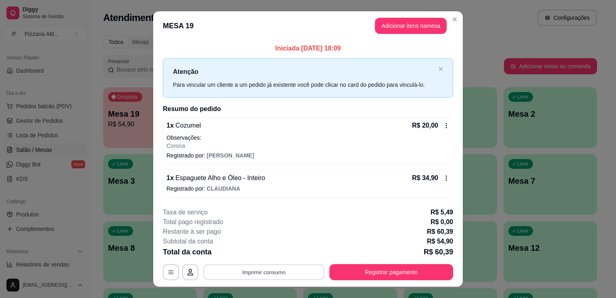
click at [243, 272] on button "Imprimir consumo" at bounding box center [264, 272] width 121 height 16
click at [252, 250] on button "IMPRESSORA" at bounding box center [263, 252] width 56 height 12
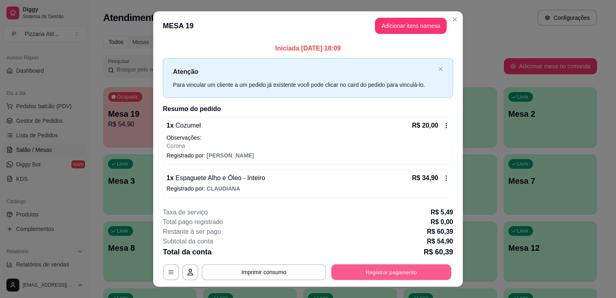
click at [362, 270] on button "Registrar pagamento" at bounding box center [391, 272] width 120 height 16
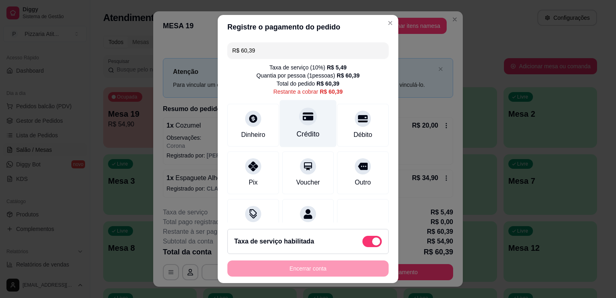
click at [302, 124] on div at bounding box center [308, 116] width 18 height 18
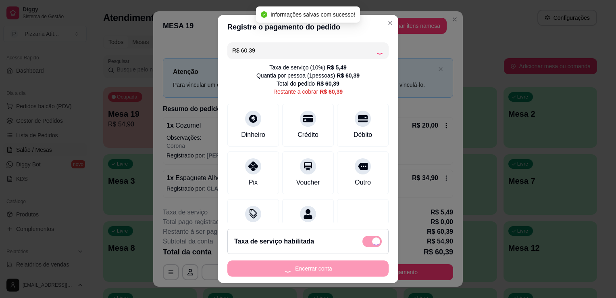
type input "R$ 0,00"
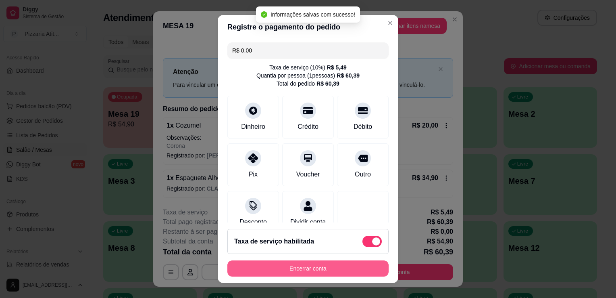
click at [318, 268] on button "Encerrar conta" at bounding box center [307, 268] width 161 height 16
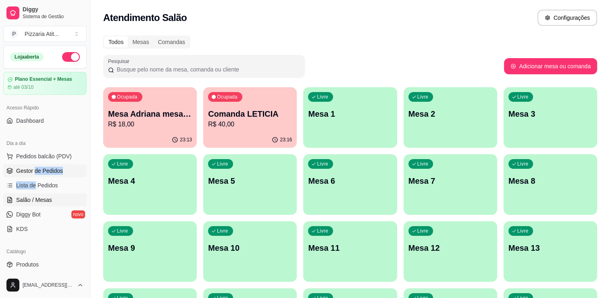
drag, startPoint x: 34, startPoint y: 178, endPoint x: 34, endPoint y: 167, distance: 10.9
click at [34, 167] on ul "Pedidos balcão (PDV) Gestor de Pedidos Lista de Pedidos Salão / Mesas Diggy Bot…" at bounding box center [44, 192] width 83 height 85
click at [34, 167] on span "Gestor de Pedidos" at bounding box center [39, 170] width 47 height 8
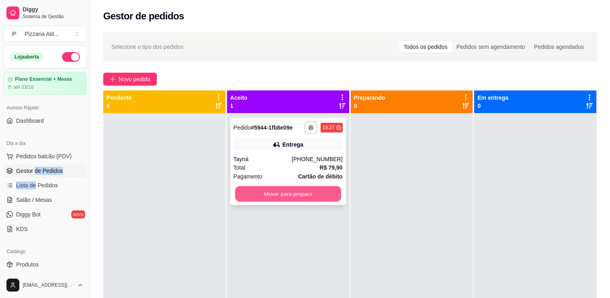
click at [295, 193] on button "Mover para preparo" at bounding box center [288, 194] width 106 height 16
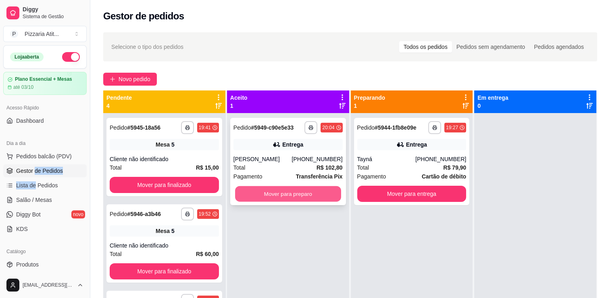
click at [295, 187] on button "Mover para preparo" at bounding box center [288, 194] width 106 height 16
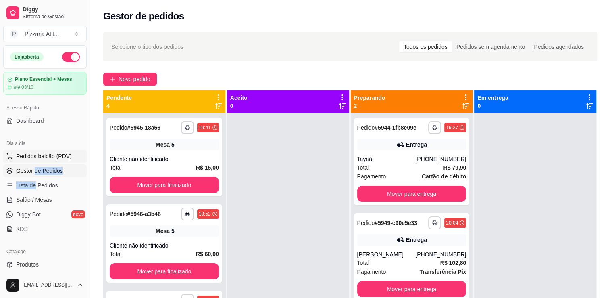
click at [71, 154] on button "Pedidos balcão (PDV)" at bounding box center [44, 156] width 83 height 13
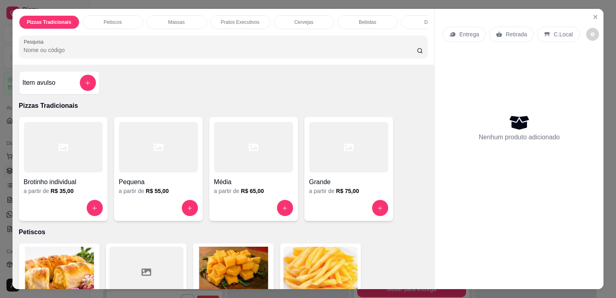
click at [343, 172] on div at bounding box center [348, 147] width 79 height 50
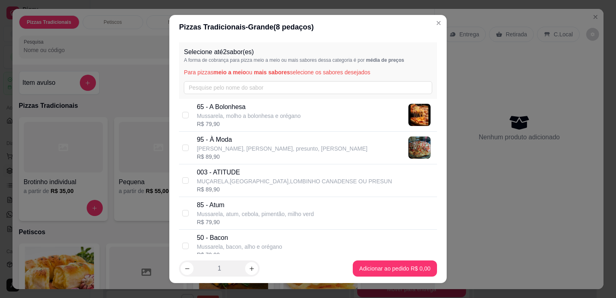
click at [274, 144] on p "[PERSON_NAME], [PERSON_NAME], presunto, [PERSON_NAME]" at bounding box center [282, 148] width 171 height 8
checkbox input "true"
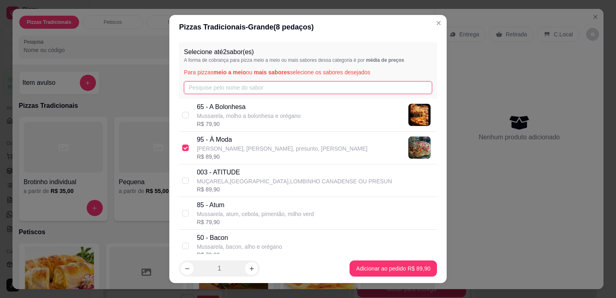
click at [261, 87] on input "text" at bounding box center [308, 87] width 248 height 13
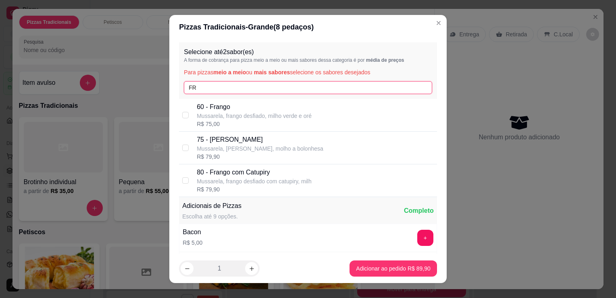
type input "FR"
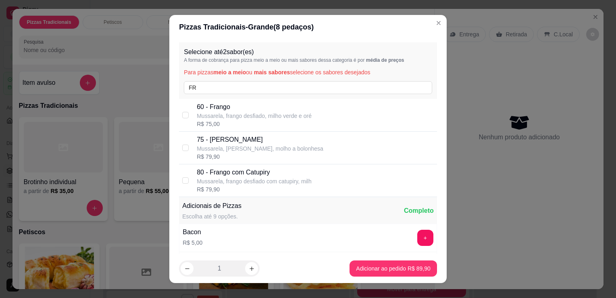
click at [271, 171] on p "80 - Frango com Catupiry" at bounding box center [254, 172] width 115 height 10
checkbox input "true"
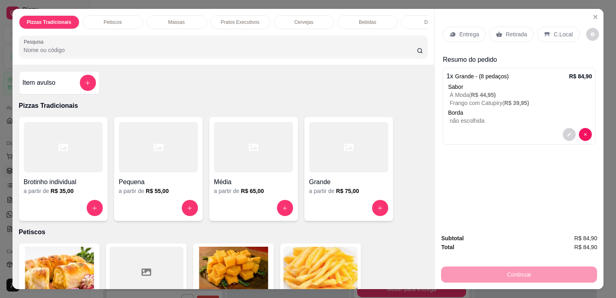
click at [454, 30] on div "Entrega" at bounding box center [464, 34] width 43 height 15
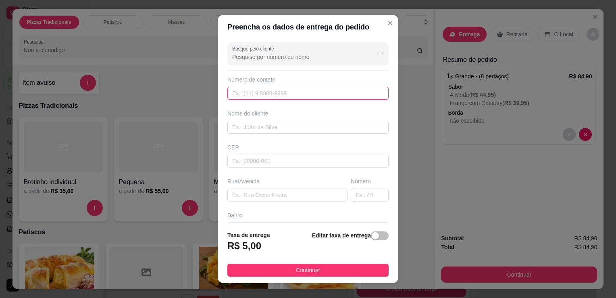
click at [339, 96] on input "text" at bounding box center [307, 93] width 161 height 13
type input "[PHONE_NUMBER]"
click at [339, 126] on input "text" at bounding box center [307, 127] width 161 height 13
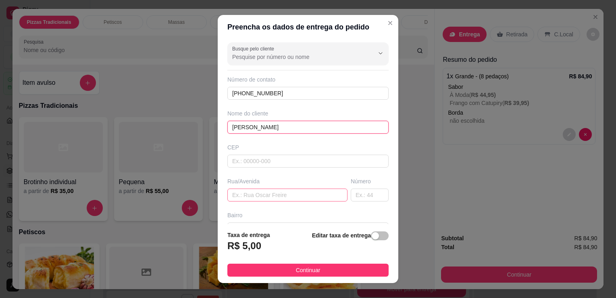
type input "[PERSON_NAME]"
click at [286, 196] on input "text" at bounding box center [287, 194] width 120 height 13
click at [283, 195] on input "text" at bounding box center [287, 194] width 120 height 13
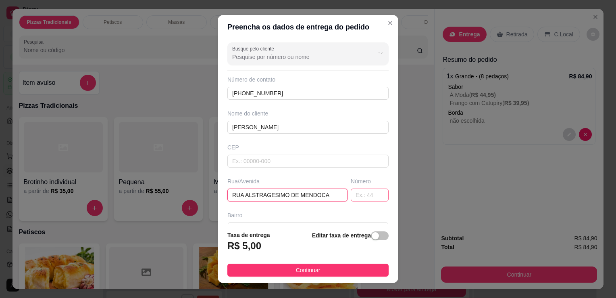
type input "RUA ALSTRAGESIMO DE MENDOCA"
click at [356, 192] on input "text" at bounding box center [370, 194] width 38 height 13
type input "461"
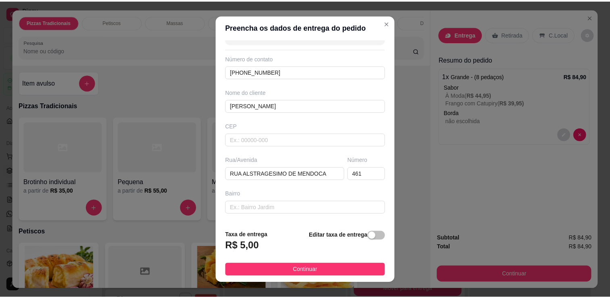
scroll to position [27, 0]
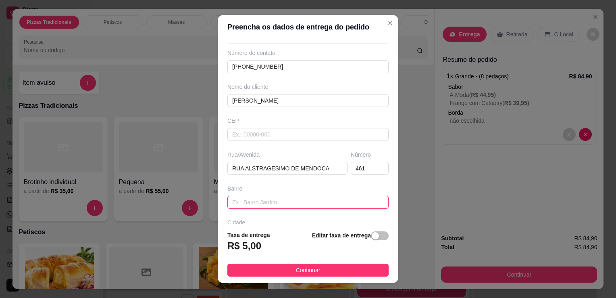
click at [348, 198] on input "text" at bounding box center [307, 202] width 161 height 13
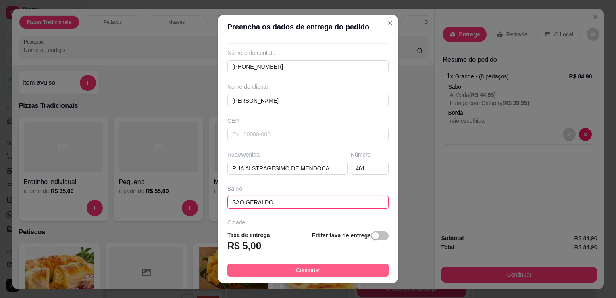
type input "SAO GERALDO"
click at [346, 266] on button "Continuar" at bounding box center [307, 269] width 161 height 13
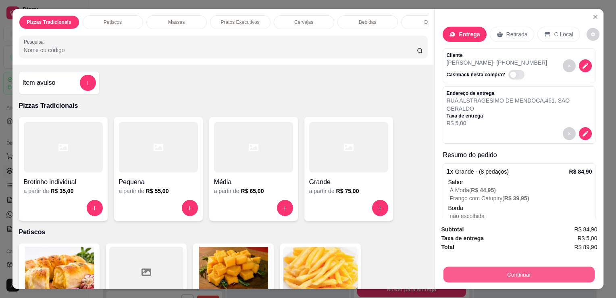
click at [514, 266] on button "Continuar" at bounding box center [518, 274] width 151 height 16
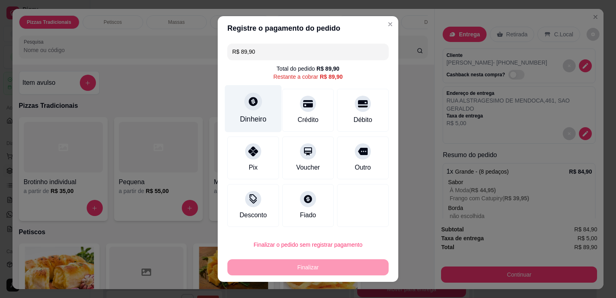
click at [264, 104] on div "Dinheiro" at bounding box center [253, 108] width 57 height 47
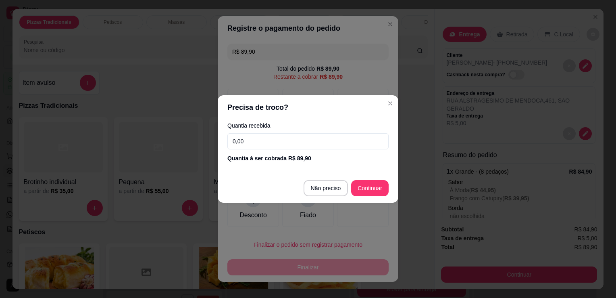
click at [298, 144] on input "0,00" at bounding box center [307, 141] width 161 height 16
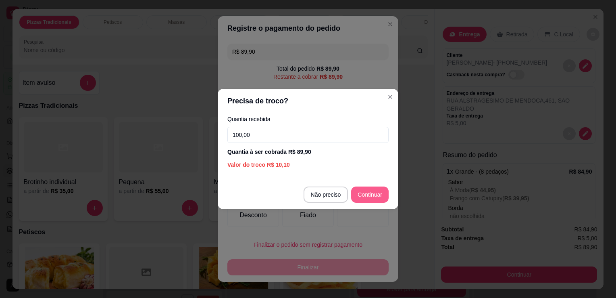
type input "100,00"
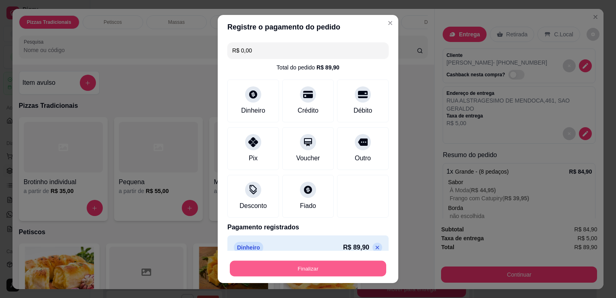
click at [323, 267] on button "Finalizar" at bounding box center [308, 268] width 156 height 16
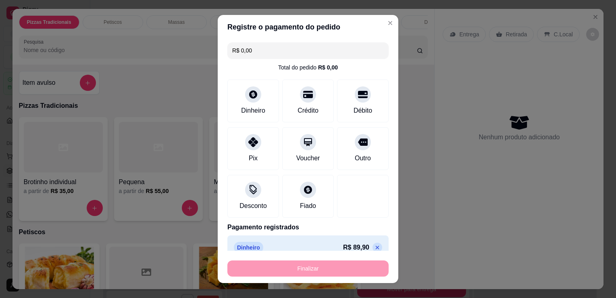
type input "-R$ 89,90"
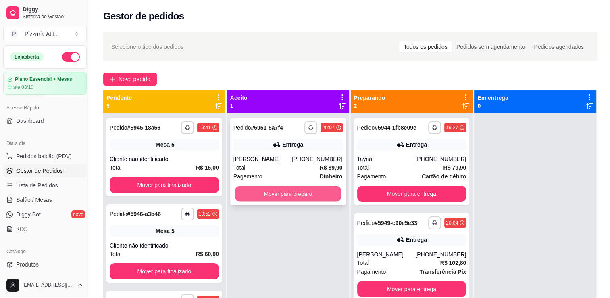
click at [310, 194] on button "Mover para preparo" at bounding box center [288, 194] width 106 height 16
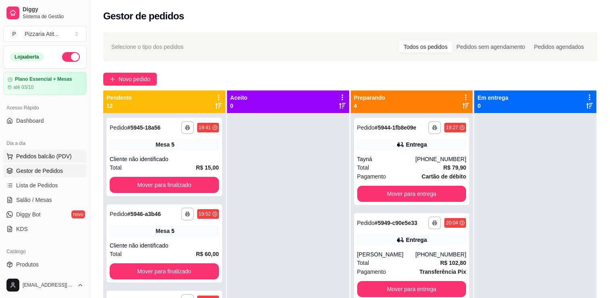
click at [62, 151] on button "Pedidos balcão (PDV)" at bounding box center [44, 156] width 83 height 13
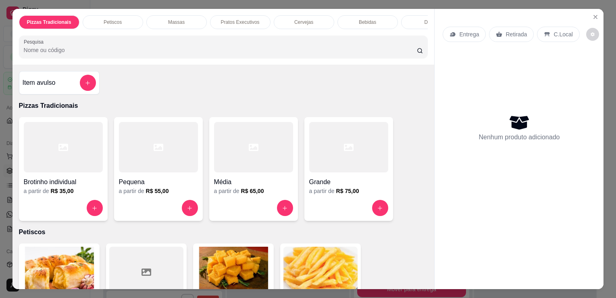
click at [319, 254] on img at bounding box center [320, 271] width 74 height 50
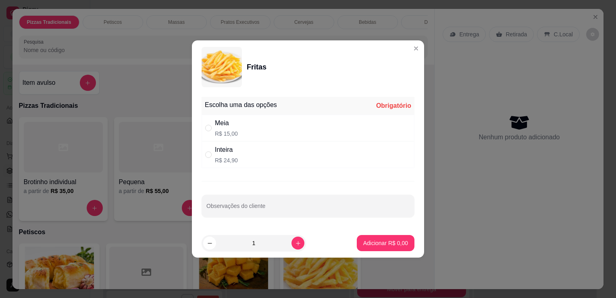
click at [269, 127] on div "Meia R$ 15,00" at bounding box center [308, 127] width 213 height 27
radio input "true"
click at [268, 212] on input "Observações do cliente" at bounding box center [307, 209] width 203 height 8
click at [268, 212] on input "COM MUITO" at bounding box center [307, 209] width 203 height 8
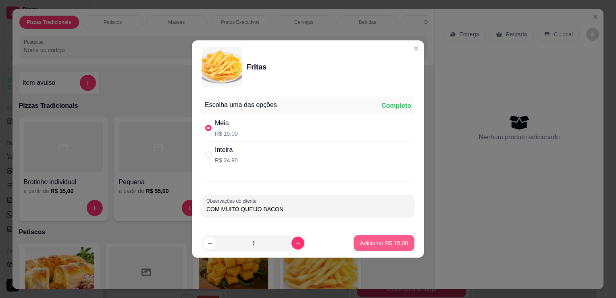
type input "COM MUITO QUEIJO BACON"
click at [361, 240] on p "Adicionar R$ 15,00" at bounding box center [384, 243] width 47 height 8
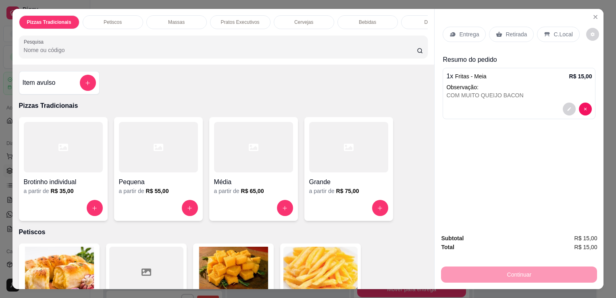
click at [513, 35] on div "Retirada" at bounding box center [511, 34] width 45 height 15
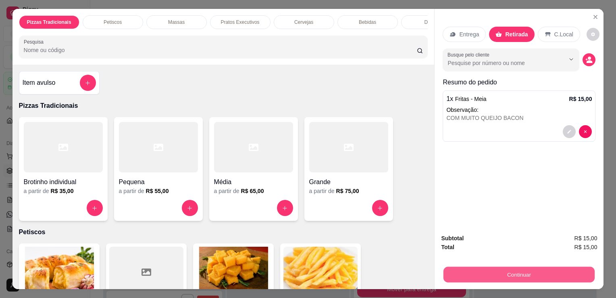
click at [512, 273] on button "Continuar" at bounding box center [518, 274] width 151 height 16
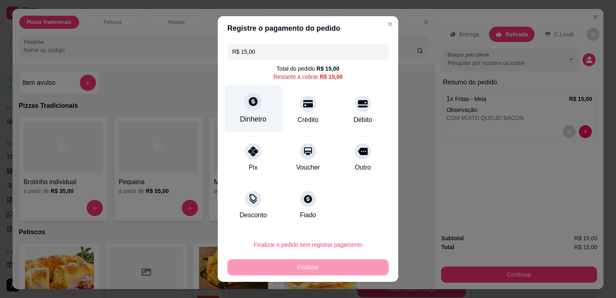
click at [250, 123] on div "Dinheiro" at bounding box center [253, 119] width 27 height 10
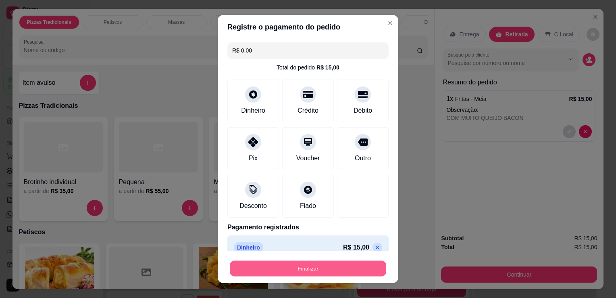
click at [339, 269] on button "Finalizar" at bounding box center [308, 268] width 156 height 16
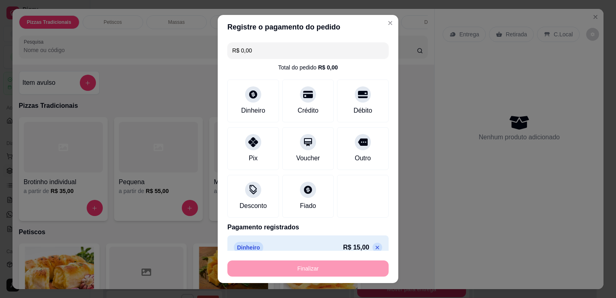
type input "-R$ 15,00"
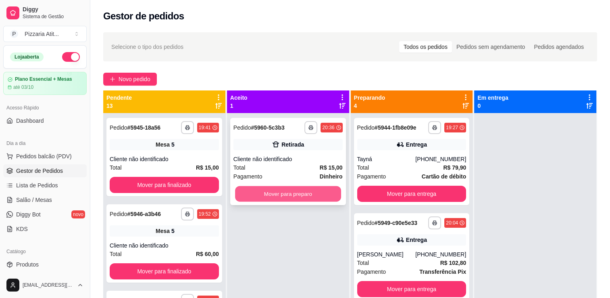
click at [308, 191] on button "Mover para preparo" at bounding box center [288, 194] width 106 height 16
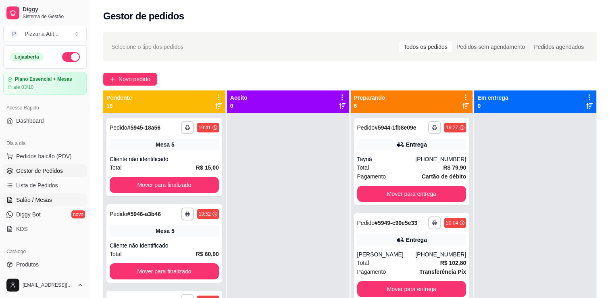
click at [32, 193] on link "Salão / Mesas" at bounding box center [44, 199] width 83 height 13
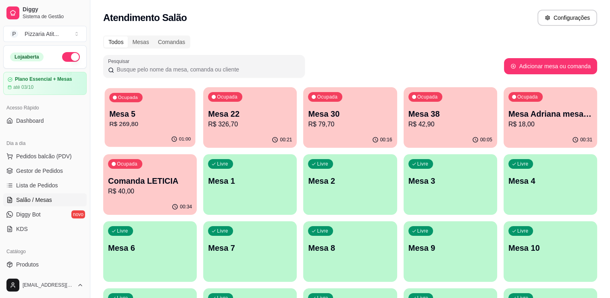
click at [180, 120] on p "R$ 269,80" at bounding box center [149, 123] width 81 height 9
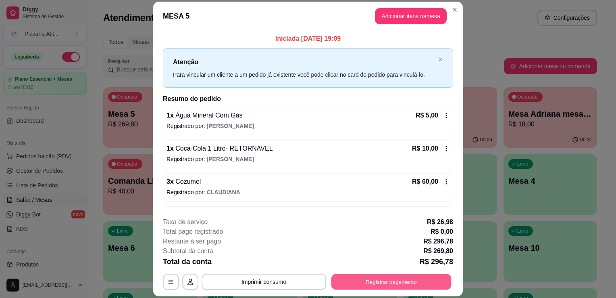
click at [331, 278] on button "Registrar pagamento" at bounding box center [391, 282] width 120 height 16
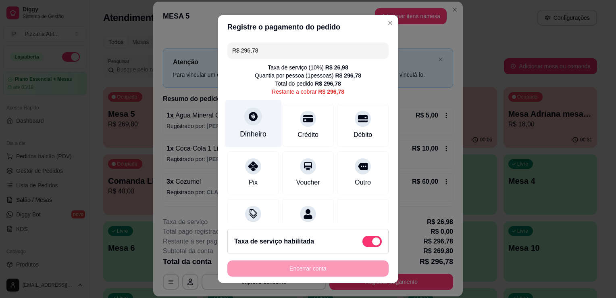
click at [248, 132] on div "Dinheiro" at bounding box center [253, 134] width 27 height 10
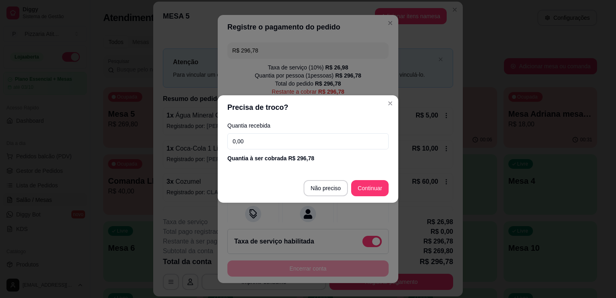
click at [250, 139] on input "0,00" at bounding box center [307, 141] width 161 height 16
type input "100,00"
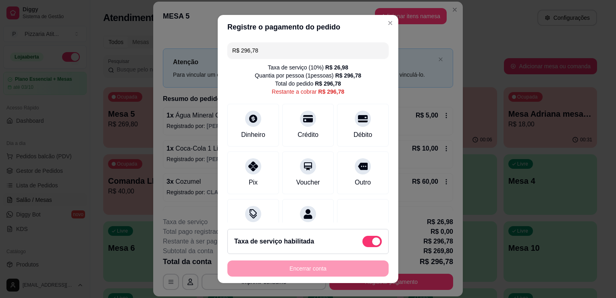
click at [339, 48] on input "R$ 296,78" at bounding box center [308, 50] width 152 height 16
click at [260, 121] on div "Dinheiro" at bounding box center [253, 123] width 57 height 47
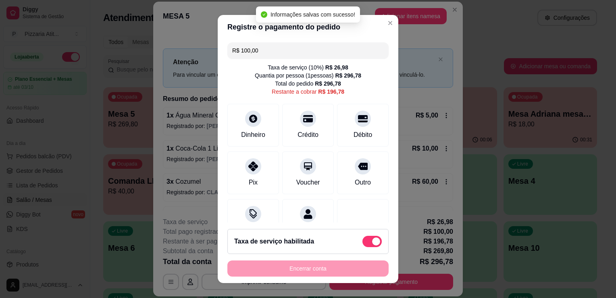
type input "R$ 196,78"
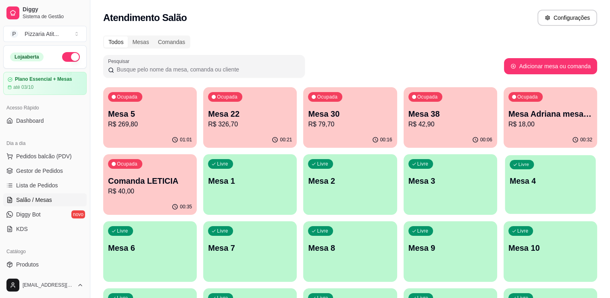
click at [548, 189] on div "Livre Mesa 4" at bounding box center [550, 179] width 91 height 49
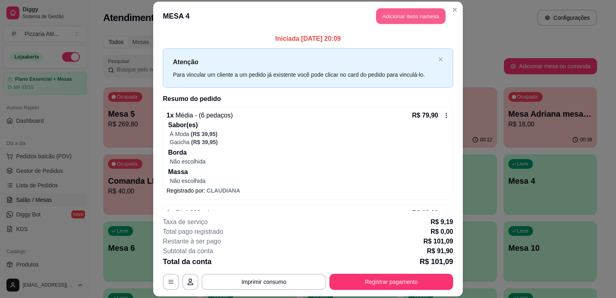
click at [399, 19] on button "Adicionar itens na mesa" at bounding box center [410, 16] width 69 height 16
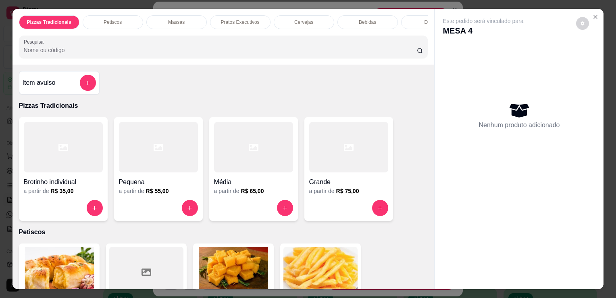
click at [346, 37] on div "Pizzas Tradicionais Petiscos Massas Pratos Executivos Cervejas Bebidas Doses Dr…" at bounding box center [223, 37] width 422 height 56
click at [345, 49] on input "Pesquisa" at bounding box center [220, 50] width 393 height 8
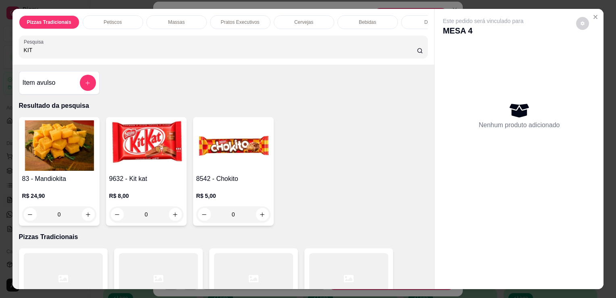
type input "KIT"
click at [149, 136] on img at bounding box center [146, 145] width 74 height 50
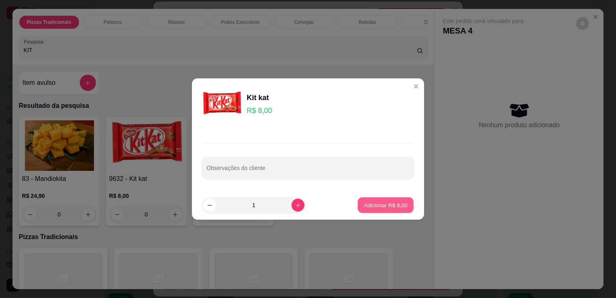
click at [370, 205] on p "Adicionar R$ 8,00" at bounding box center [386, 205] width 44 height 8
type input "1"
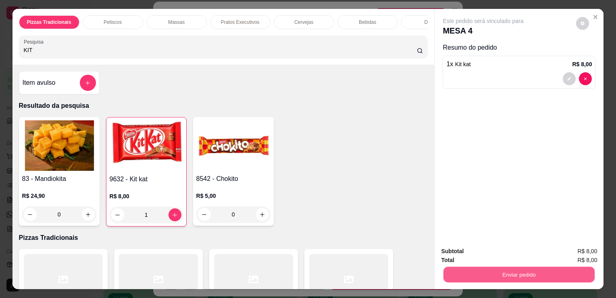
click at [513, 270] on button "Enviar pedido" at bounding box center [518, 274] width 151 height 16
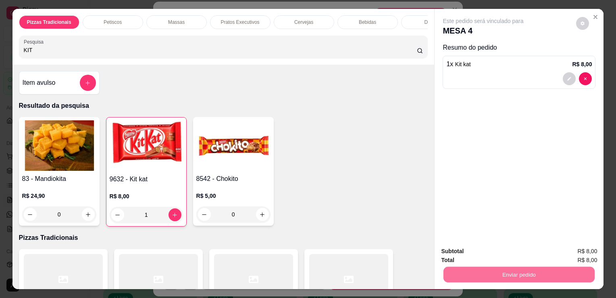
click at [512, 251] on button "Não registrar e enviar pedido" at bounding box center [492, 251] width 81 height 15
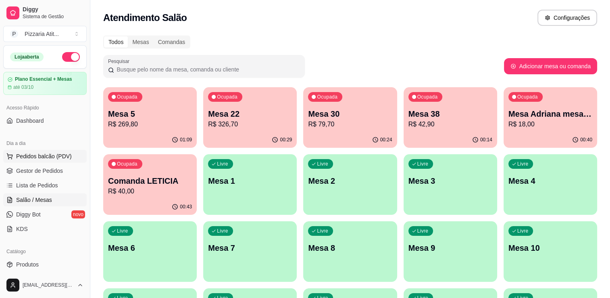
click at [50, 161] on button "Pedidos balcão (PDV)" at bounding box center [44, 156] width 83 height 13
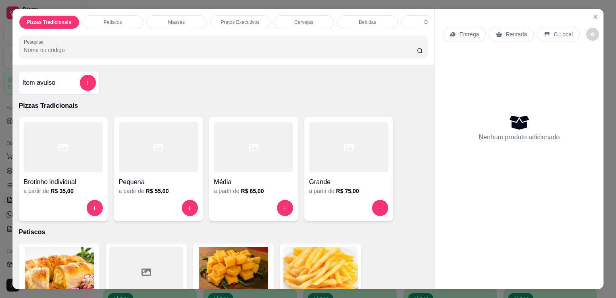
click at [334, 186] on h4 "Grande" at bounding box center [348, 182] width 79 height 10
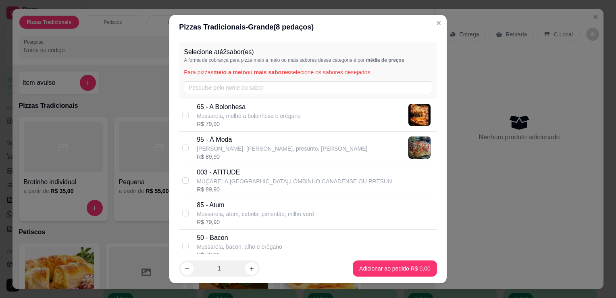
click at [240, 151] on p "[PERSON_NAME], [PERSON_NAME], presunto, [PERSON_NAME]" at bounding box center [282, 148] width 171 height 8
checkbox input "true"
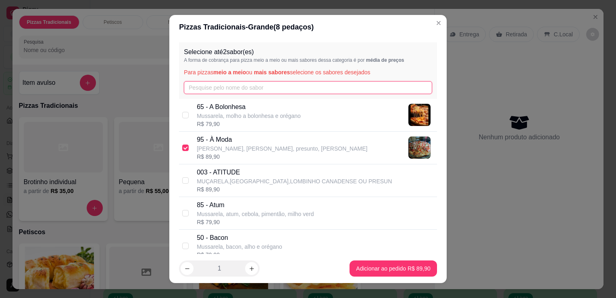
click at [269, 83] on input "text" at bounding box center [308, 87] width 248 height 13
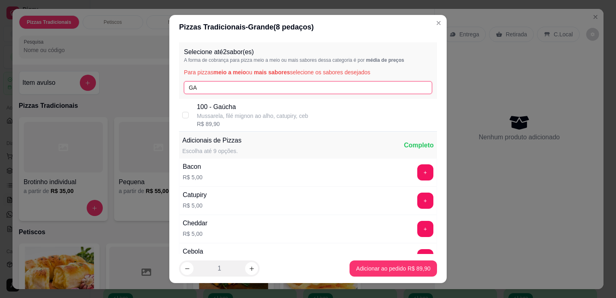
type input "GA"
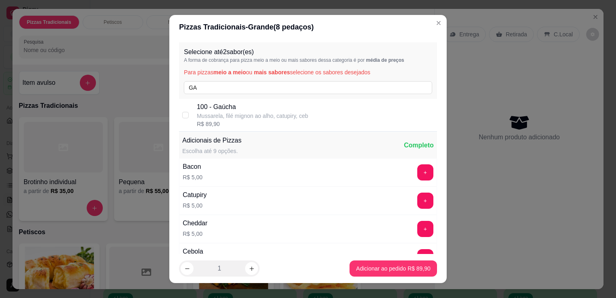
click at [237, 124] on div "R$ 89,90" at bounding box center [252, 124] width 111 height 8
checkbox input "true"
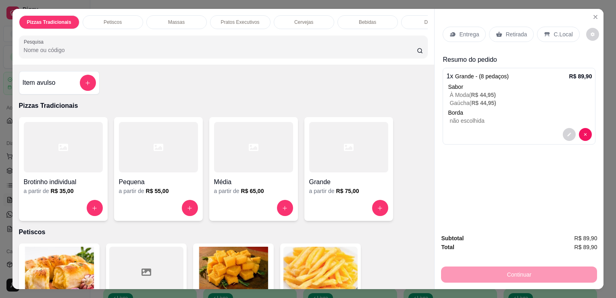
click at [514, 33] on p "Retirada" at bounding box center [516, 34] width 21 height 8
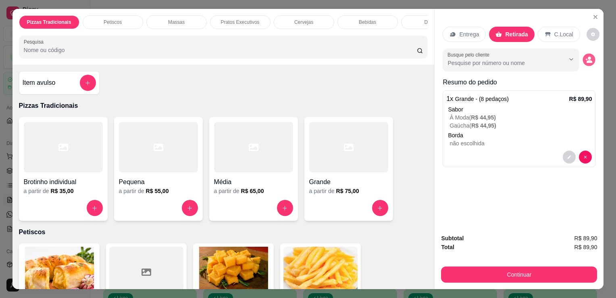
click at [586, 58] on icon "decrease-product-quantity" at bounding box center [587, 59] width 2 height 2
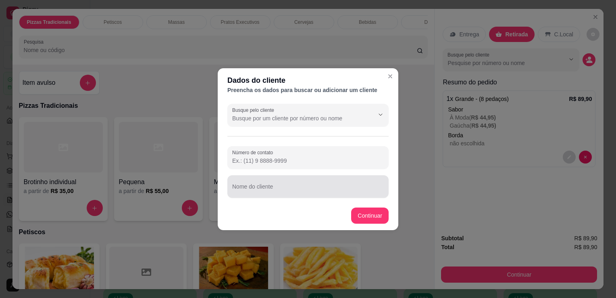
click at [310, 185] on div at bounding box center [308, 186] width 152 height 16
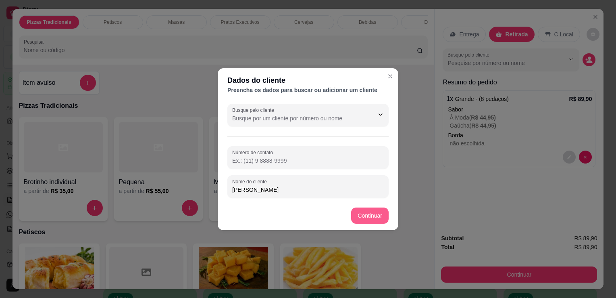
type input "[PERSON_NAME]"
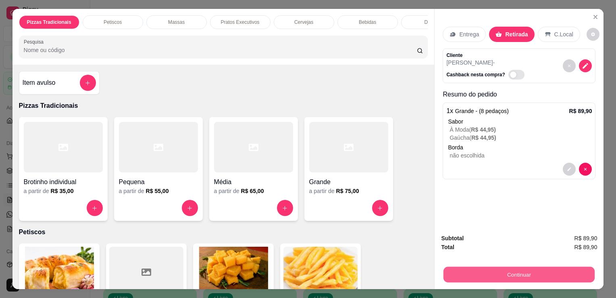
click at [489, 276] on button "Continuar" at bounding box center [518, 274] width 151 height 16
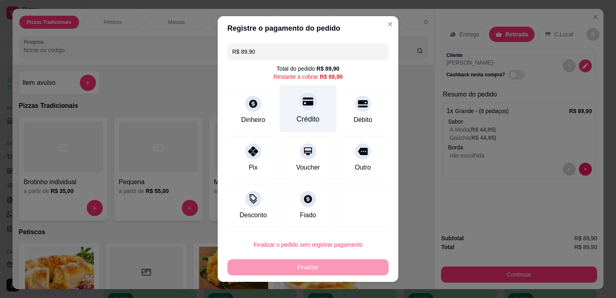
click at [297, 124] on div "Crédito" at bounding box center [308, 119] width 23 height 10
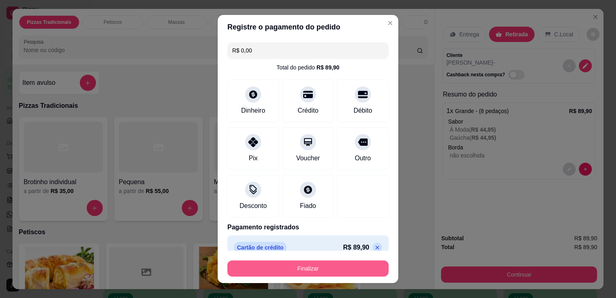
click at [292, 262] on button "Finalizar" at bounding box center [307, 268] width 161 height 16
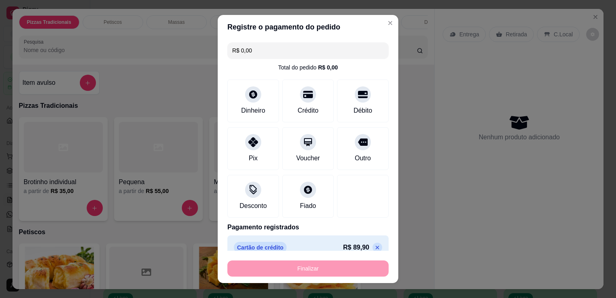
type input "-R$ 89,90"
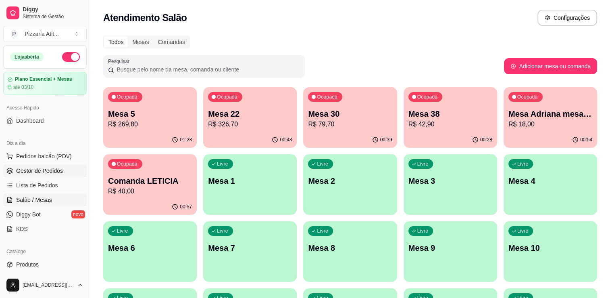
click at [55, 172] on span "Gestor de Pedidos" at bounding box center [39, 170] width 47 height 8
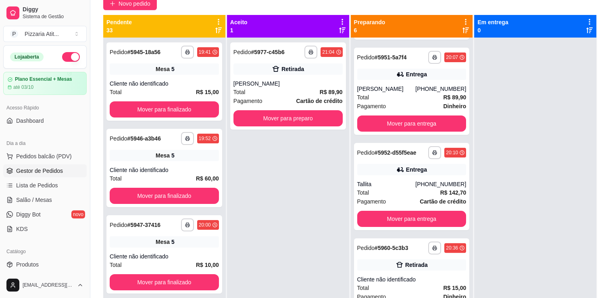
scroll to position [75, 0]
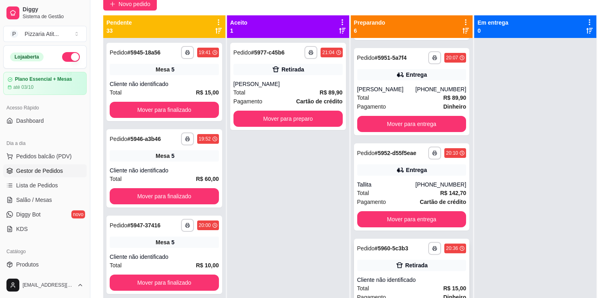
click at [428, 290] on div "Total R$ 15,00" at bounding box center [411, 287] width 109 height 9
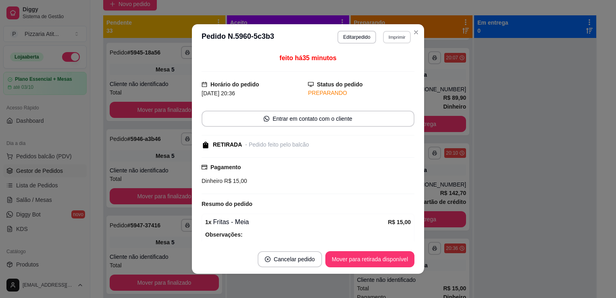
click at [385, 41] on button "Imprimir" at bounding box center [397, 37] width 28 height 12
click at [385, 68] on button "IMPRESSORA" at bounding box center [379, 65] width 56 height 12
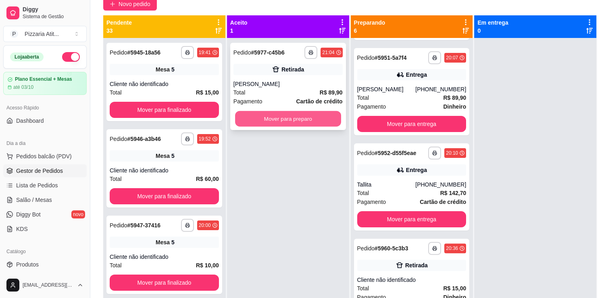
click at [284, 112] on button "Mover para preparo" at bounding box center [288, 119] width 106 height 16
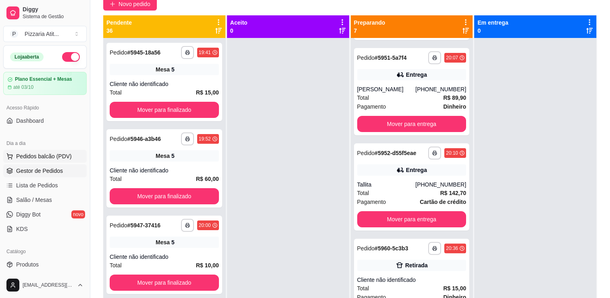
click at [54, 160] on button "Pedidos balcão (PDV)" at bounding box center [44, 156] width 83 height 13
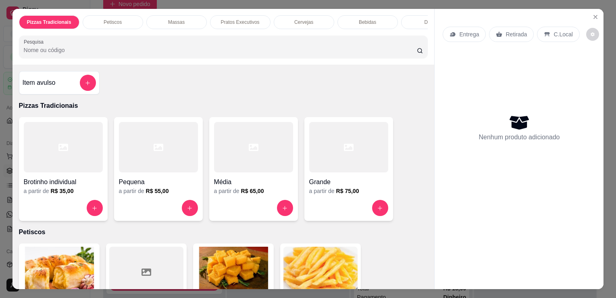
click at [193, 36] on div "Pizzas Tradicionais Petiscos Massas Pratos Executivos Cervejas Bebidas Doses Dr…" at bounding box center [223, 37] width 422 height 56
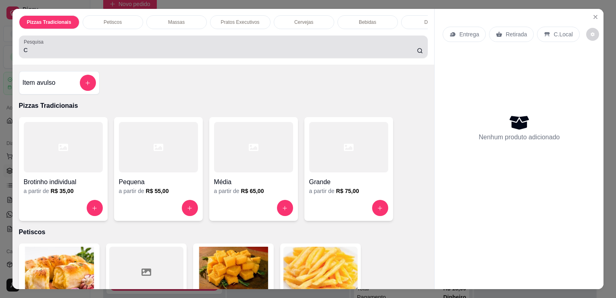
click at [191, 52] on input "C" at bounding box center [220, 50] width 393 height 8
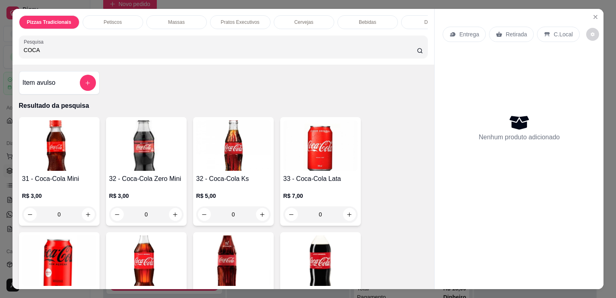
type input "COCA"
click at [240, 256] on img at bounding box center [233, 260] width 74 height 50
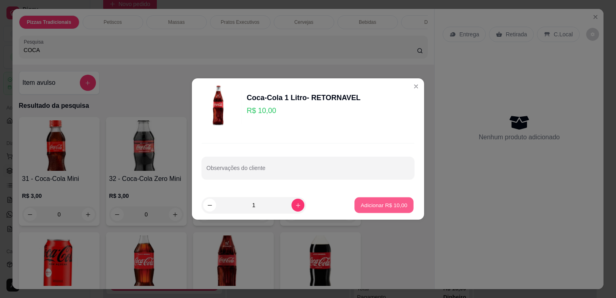
click at [372, 204] on p "Adicionar R$ 10,00" at bounding box center [384, 205] width 47 height 8
type input "1"
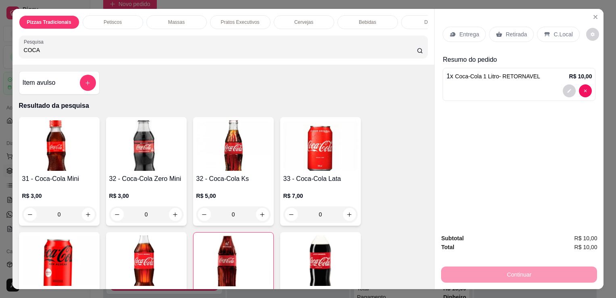
click at [563, 34] on p "C.Local" at bounding box center [562, 34] width 19 height 8
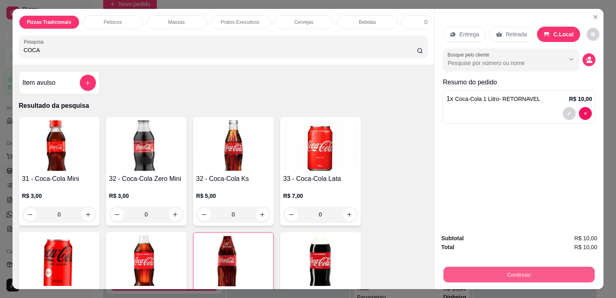
click at [531, 270] on button "Continuar" at bounding box center [518, 274] width 151 height 16
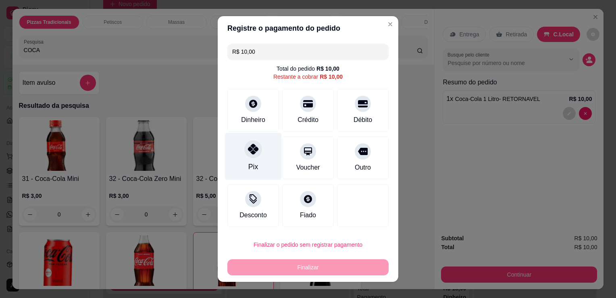
click at [235, 155] on div "Pix" at bounding box center [253, 156] width 57 height 47
type input "R$ 0,00"
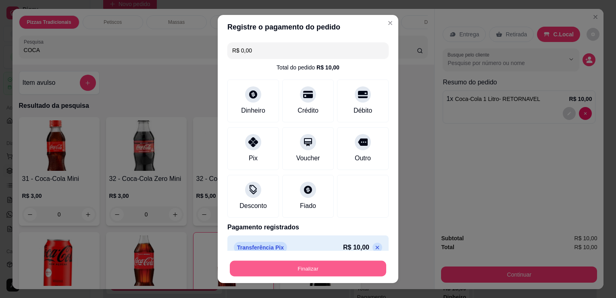
click at [322, 273] on button "Finalizar" at bounding box center [308, 268] width 156 height 16
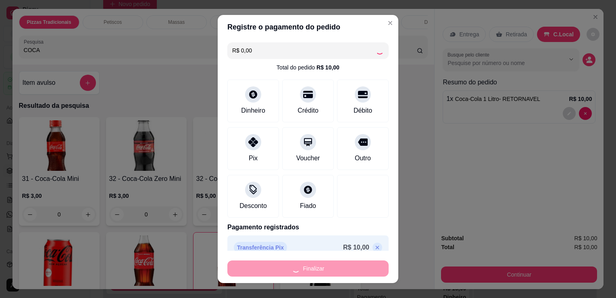
type input "0"
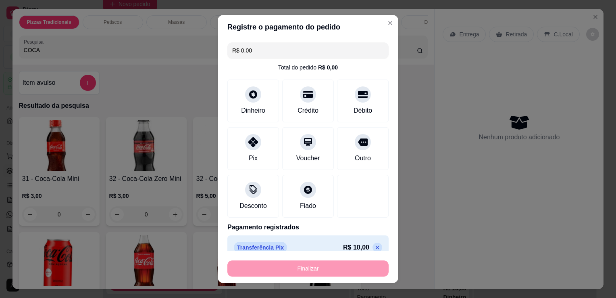
type input "-R$ 10,00"
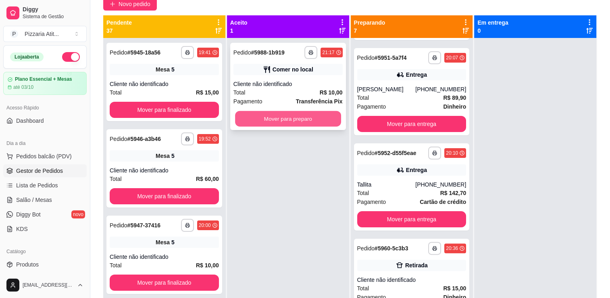
click at [322, 112] on button "Mover para preparo" at bounding box center [288, 119] width 106 height 16
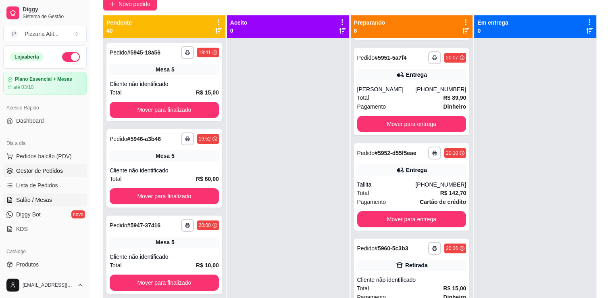
click at [47, 194] on link "Salão / Mesas" at bounding box center [44, 199] width 83 height 13
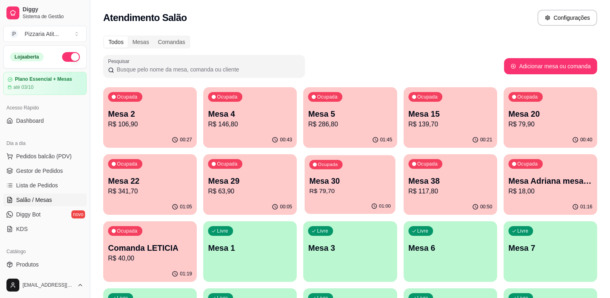
click at [337, 193] on p "R$ 79,70" at bounding box center [350, 190] width 81 height 9
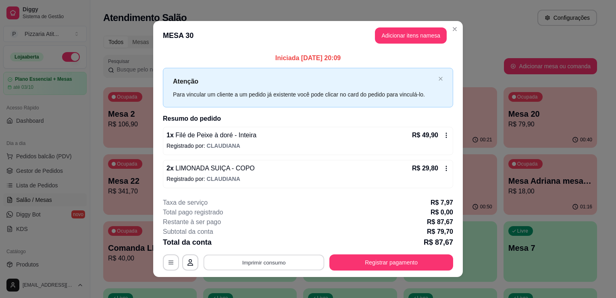
click at [292, 264] on button "Imprimir consumo" at bounding box center [264, 262] width 121 height 16
click at [268, 241] on button "IMPRESSORA" at bounding box center [263, 243] width 56 height 12
click at [364, 262] on button "Registrar pagamento" at bounding box center [391, 262] width 120 height 16
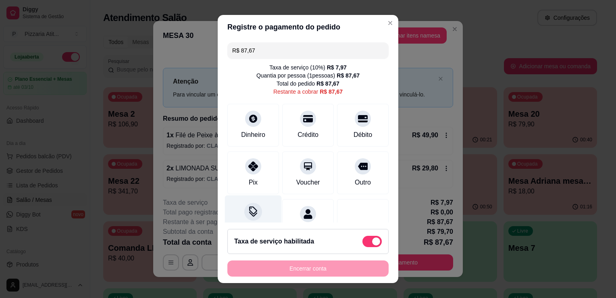
click at [252, 214] on icon at bounding box center [253, 211] width 10 height 10
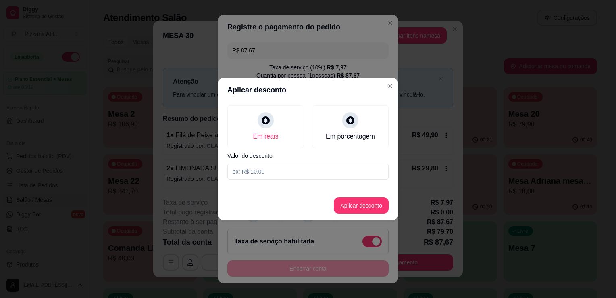
click at [279, 171] on input at bounding box center [307, 171] width 161 height 16
type input "0,67"
click at [379, 196] on footer "Aplicar desconto" at bounding box center [308, 205] width 181 height 29
click at [379, 201] on button "Aplicar desconto" at bounding box center [361, 206] width 53 height 16
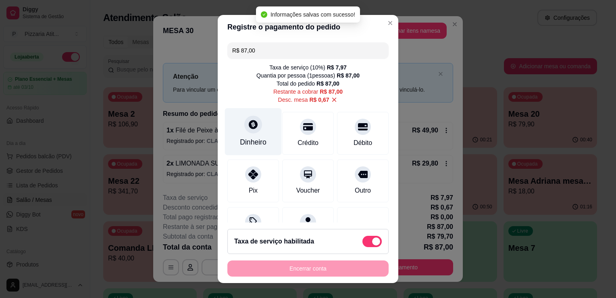
click at [254, 128] on div at bounding box center [253, 124] width 18 height 18
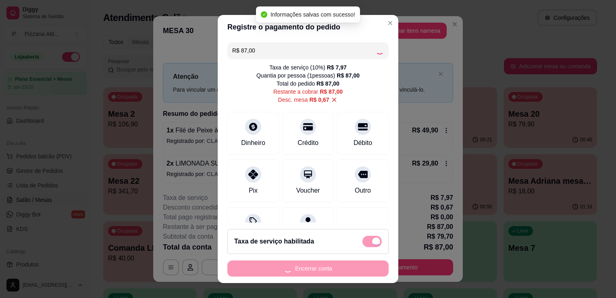
type input "R$ 0,00"
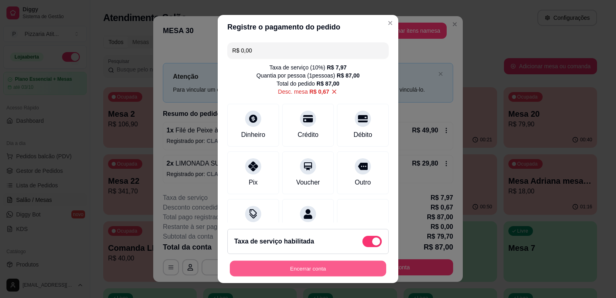
click at [315, 265] on button "Encerrar conta" at bounding box center [308, 268] width 156 height 16
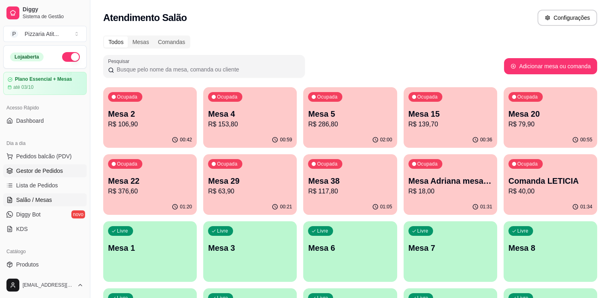
click at [47, 170] on span "Gestor de Pedidos" at bounding box center [39, 170] width 47 height 8
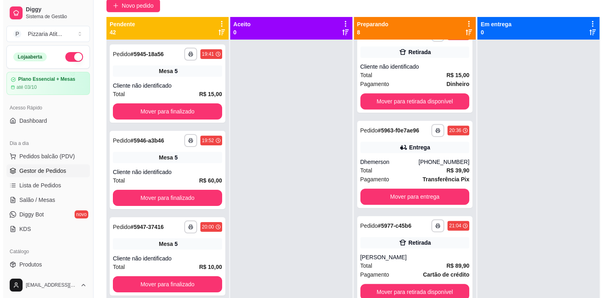
scroll to position [413, 0]
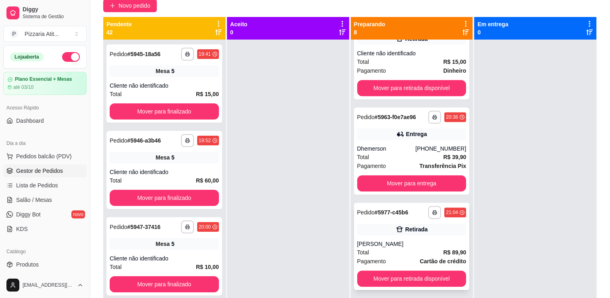
click at [438, 261] on strong "Cartão de crédito" at bounding box center [443, 261] width 46 height 6
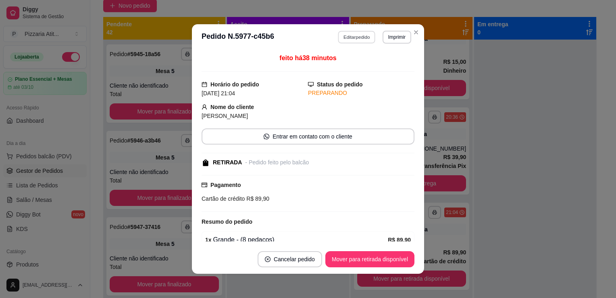
click at [360, 39] on button "Editar pedido" at bounding box center [356, 37] width 37 height 12
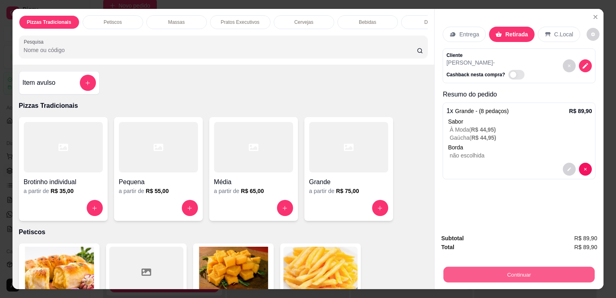
click at [513, 277] on button "Continuar" at bounding box center [518, 274] width 151 height 16
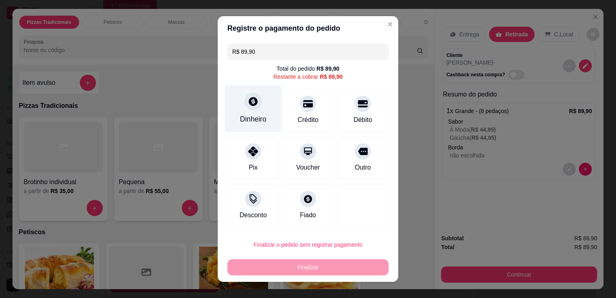
click at [240, 118] on div "Dinheiro" at bounding box center [253, 119] width 27 height 10
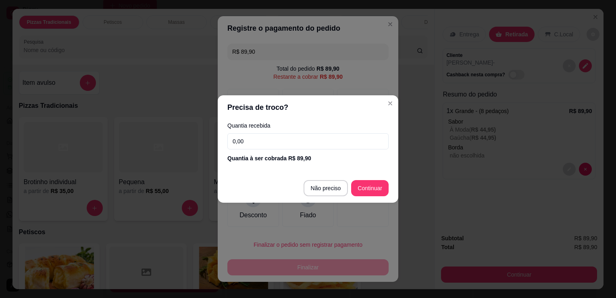
click at [324, 143] on input "0,00" at bounding box center [307, 141] width 161 height 16
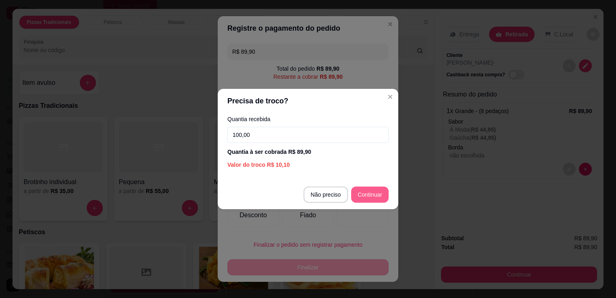
type input "100,00"
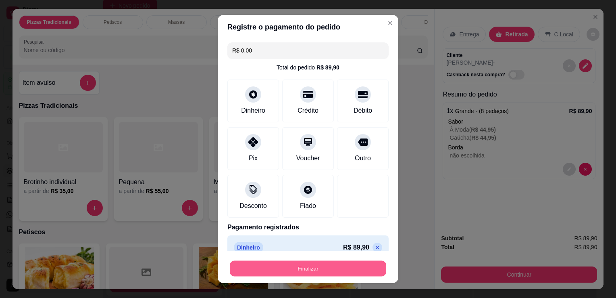
click at [343, 269] on button "Finalizar" at bounding box center [308, 268] width 156 height 16
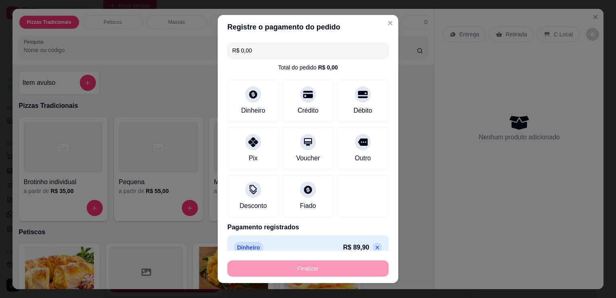
type input "-R$ 89,90"
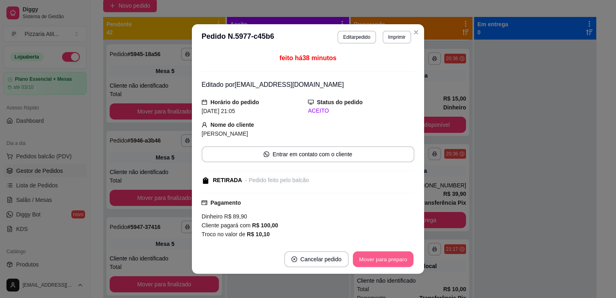
click at [363, 259] on button "Mover para preparo" at bounding box center [383, 259] width 60 height 16
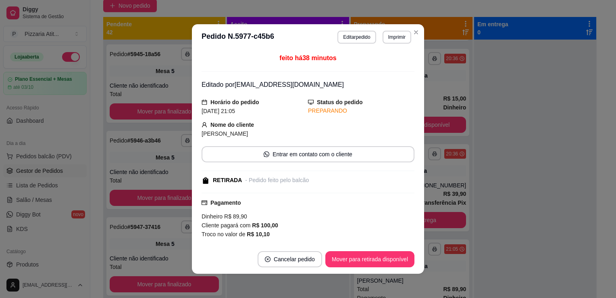
scroll to position [413, 0]
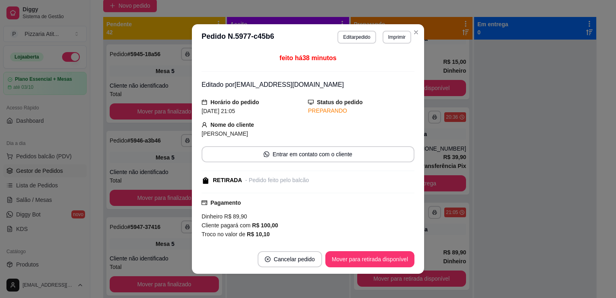
click at [416, 34] on section "**********" at bounding box center [308, 148] width 232 height 249
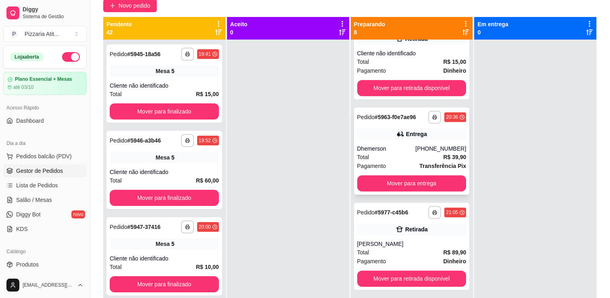
click at [399, 144] on div "Dhemerson" at bounding box center [386, 148] width 58 height 8
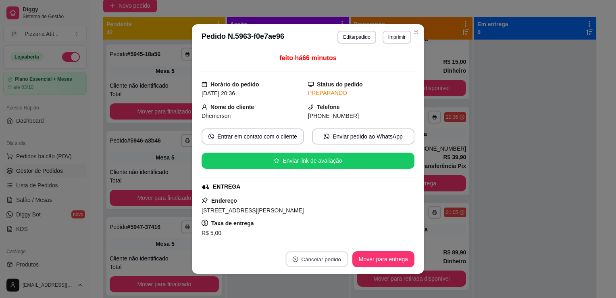
click at [304, 259] on button "Cancelar pedido" at bounding box center [316, 259] width 62 height 16
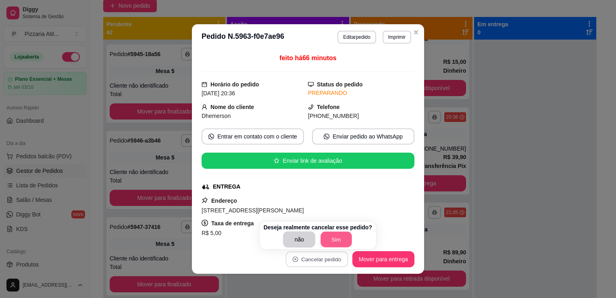
click at [341, 235] on button "Sim" at bounding box center [336, 239] width 31 height 16
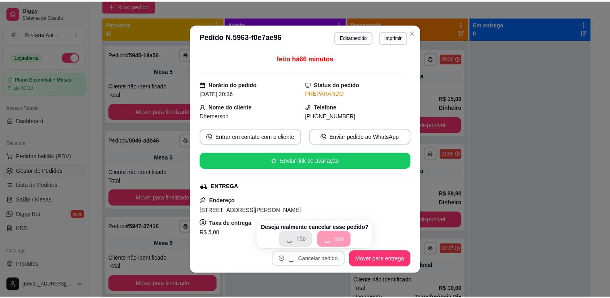
scroll to position [376, 0]
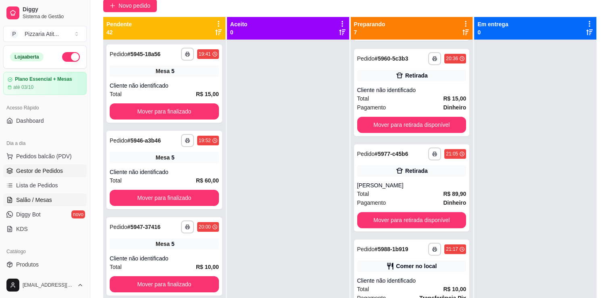
click at [39, 196] on span "Salão / Mesas" at bounding box center [34, 200] width 36 height 8
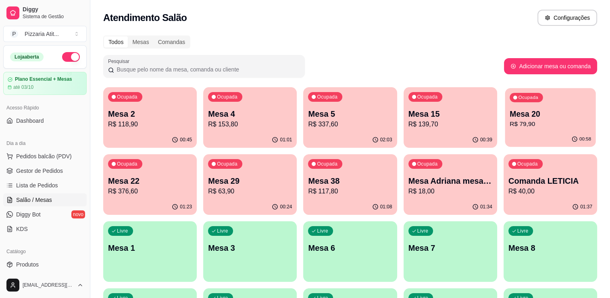
click at [542, 119] on p "Mesa 20" at bounding box center [550, 113] width 81 height 11
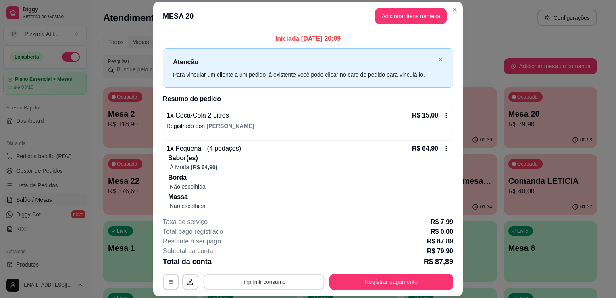
click at [317, 277] on button "Imprimir consumo" at bounding box center [264, 282] width 121 height 16
click at [286, 272] on div "**********" at bounding box center [308, 253] width 290 height 73
click at [284, 276] on button "Imprimir consumo" at bounding box center [264, 282] width 121 height 16
click at [273, 268] on button "IMPRESSORA" at bounding box center [263, 263] width 56 height 12
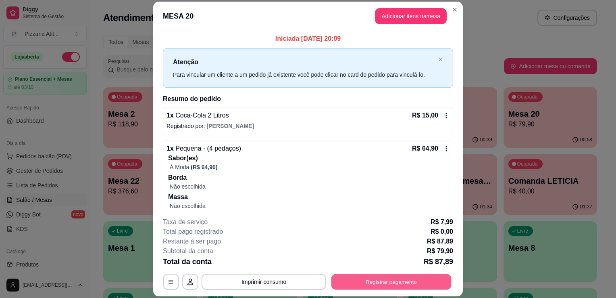
click at [337, 288] on button "Registrar pagamento" at bounding box center [391, 282] width 120 height 16
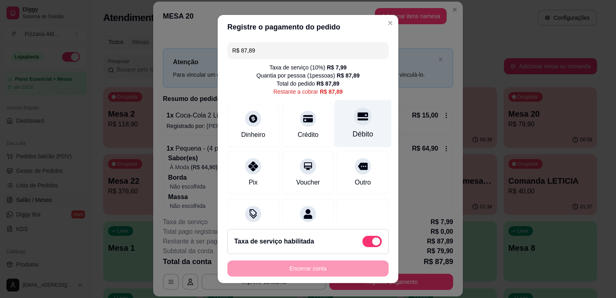
click at [353, 133] on div "Débito" at bounding box center [363, 134] width 21 height 10
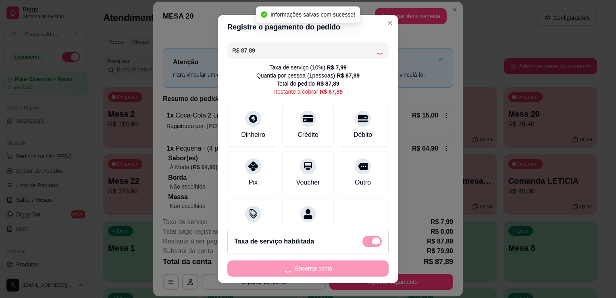
type input "R$ 0,00"
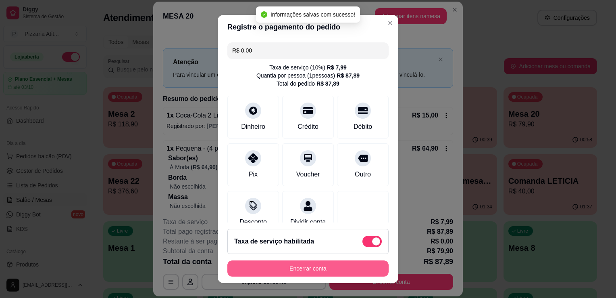
click at [327, 268] on button "Encerrar conta" at bounding box center [307, 268] width 161 height 16
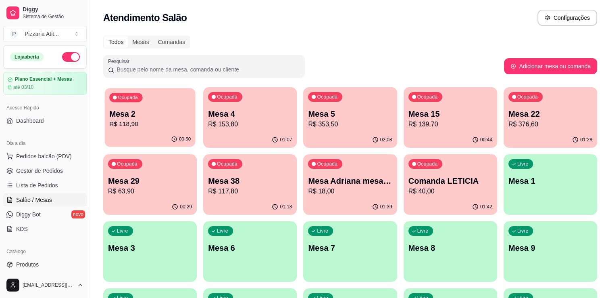
click at [151, 125] on p "R$ 118,90" at bounding box center [149, 123] width 81 height 9
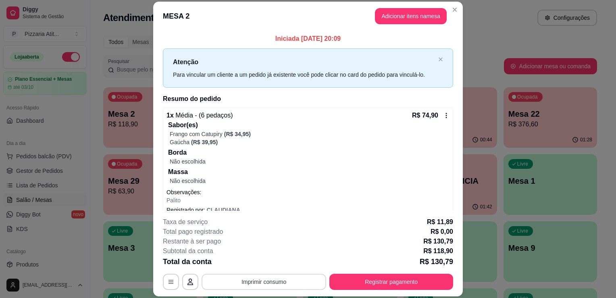
click at [270, 285] on button "Imprimir consumo" at bounding box center [264, 281] width 125 height 16
click at [256, 262] on button "IMPRESSORA" at bounding box center [263, 263] width 56 height 12
click at [355, 278] on button "Registrar pagamento" at bounding box center [391, 282] width 120 height 16
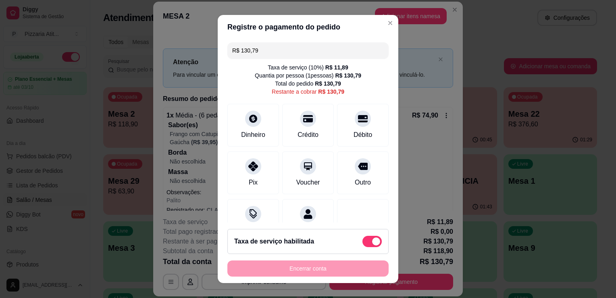
click at [306, 51] on input "R$ 130,79" at bounding box center [308, 50] width 152 height 16
click at [354, 140] on div "Débito" at bounding box center [363, 123] width 57 height 47
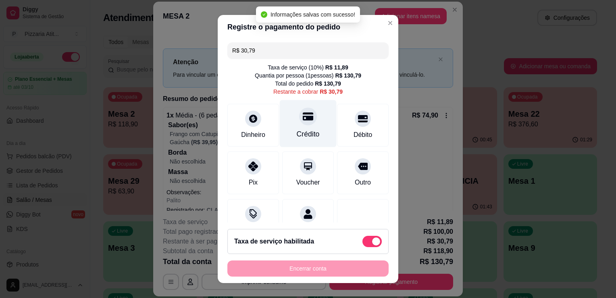
click at [307, 137] on div "Crédito" at bounding box center [308, 134] width 23 height 10
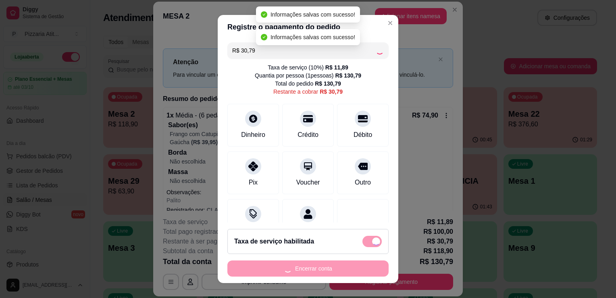
type input "R$ 0,00"
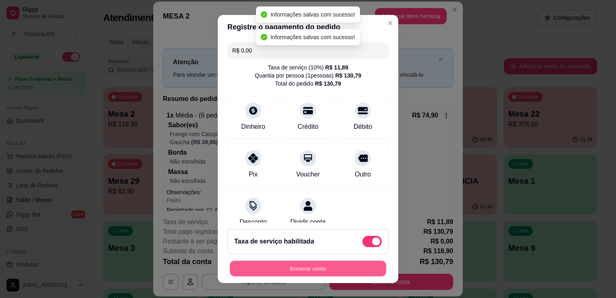
click at [322, 266] on button "Encerrar conta" at bounding box center [308, 268] width 156 height 16
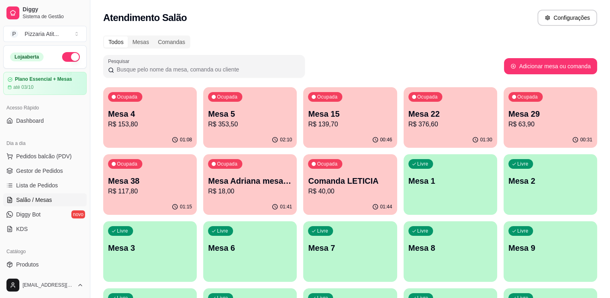
click at [179, 123] on p "R$ 153,80" at bounding box center [150, 124] width 84 height 10
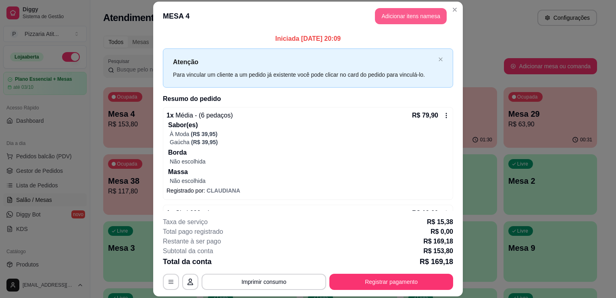
click at [401, 10] on button "Adicionar itens na mesa" at bounding box center [411, 16] width 72 height 16
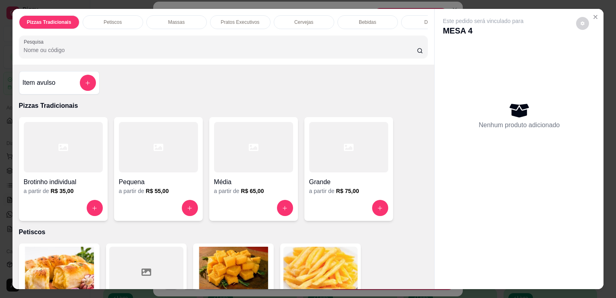
click at [204, 54] on input "Pesquisa" at bounding box center [220, 50] width 393 height 8
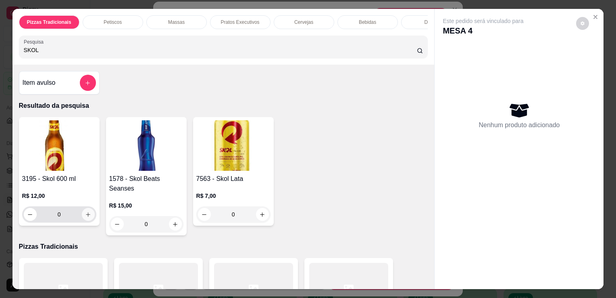
type input "SKOL"
click at [86, 216] on icon "increase-product-quantity" at bounding box center [88, 214] width 4 height 4
type input "1"
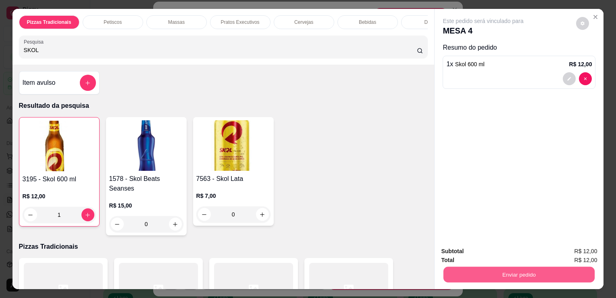
click at [485, 269] on button "Enviar pedido" at bounding box center [518, 274] width 151 height 16
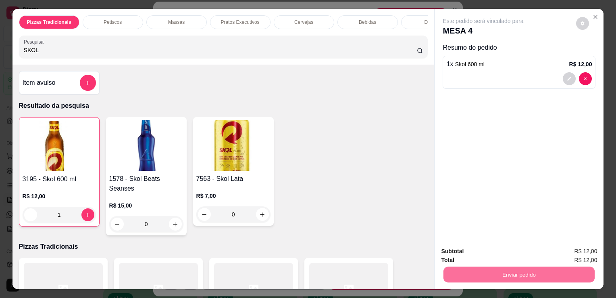
click at [492, 251] on button "Não registrar e enviar pedido" at bounding box center [492, 251] width 81 height 15
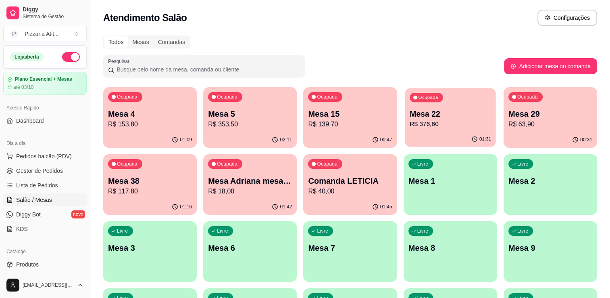
click at [430, 117] on p "Mesa 22" at bounding box center [450, 113] width 81 height 11
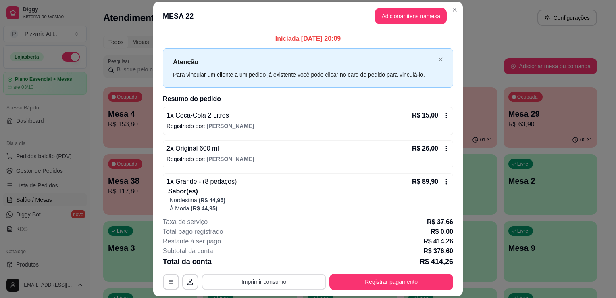
click at [257, 284] on button "Imprimir consumo" at bounding box center [264, 281] width 125 height 16
click at [266, 262] on button "IMPRESSORA" at bounding box center [263, 263] width 56 height 12
click at [390, 280] on button "Registrar pagamento" at bounding box center [391, 282] width 120 height 16
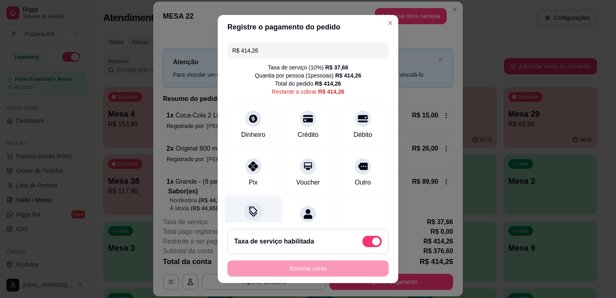
click at [248, 212] on icon at bounding box center [253, 211] width 10 height 10
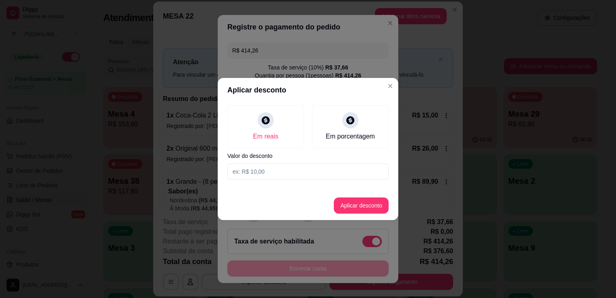
click at [277, 173] on input at bounding box center [307, 171] width 161 height 16
type input "14,26"
click at [360, 203] on button "Aplicar desconto" at bounding box center [361, 206] width 53 height 16
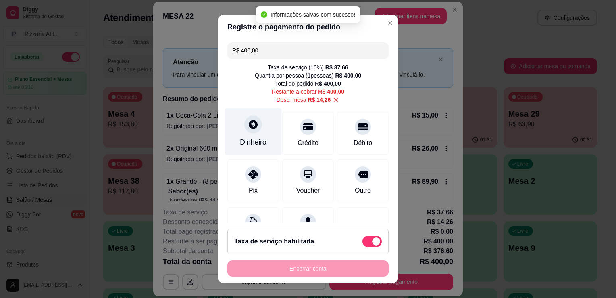
click at [251, 146] on div "Dinheiro" at bounding box center [253, 142] width 27 height 10
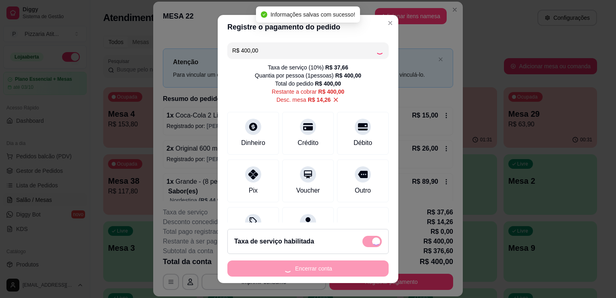
type input "R$ 0,00"
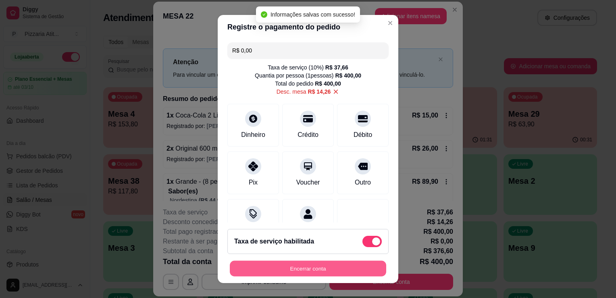
click at [327, 262] on button "Encerrar conta" at bounding box center [308, 268] width 156 height 16
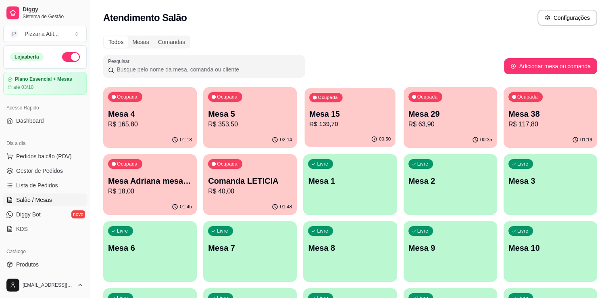
click at [389, 104] on div "Ocupada Mesa 15 R$ 139,70" at bounding box center [350, 110] width 91 height 44
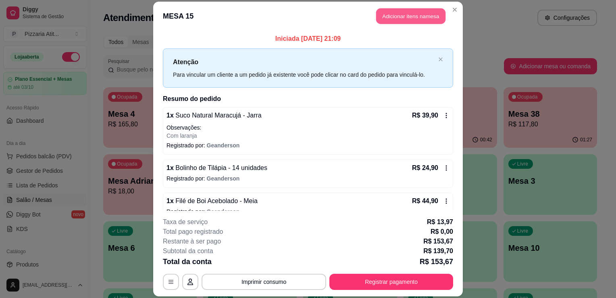
click at [418, 19] on button "Adicionar itens na mesa" at bounding box center [410, 16] width 69 height 16
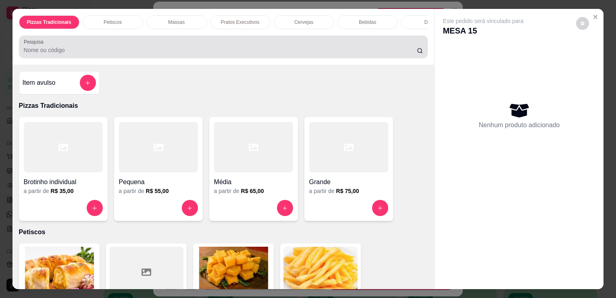
click at [236, 44] on div at bounding box center [223, 47] width 399 height 16
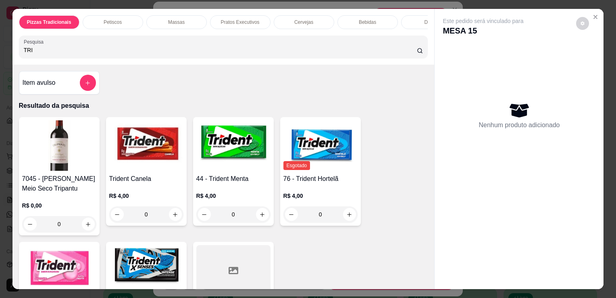
type input "TRI"
click at [227, 169] on img at bounding box center [233, 145] width 74 height 50
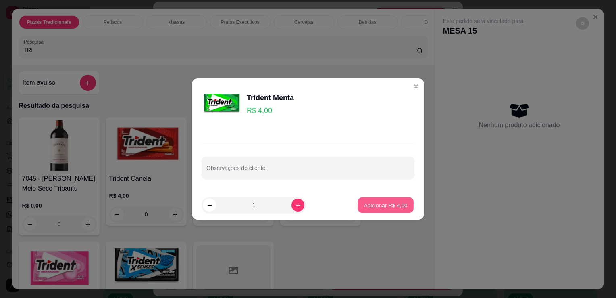
click at [367, 209] on button "Adicionar R$ 4,00" at bounding box center [386, 205] width 56 height 16
type input "1"
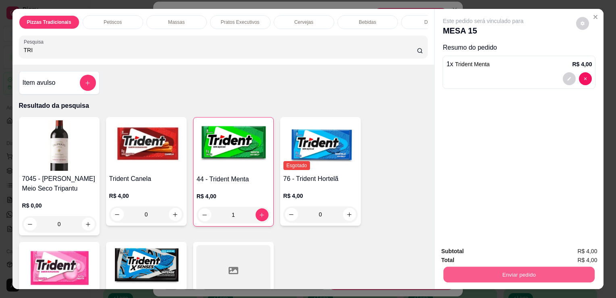
click at [471, 273] on button "Enviar pedido" at bounding box center [518, 274] width 151 height 16
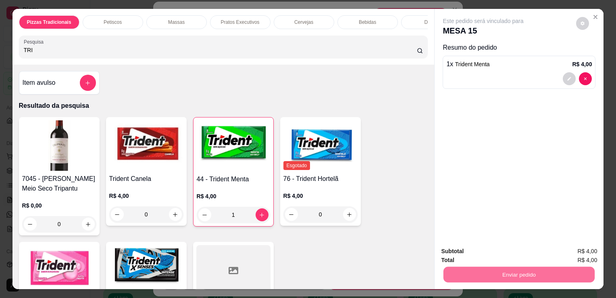
click at [467, 258] on button "Não registrar e enviar pedido" at bounding box center [492, 251] width 81 height 15
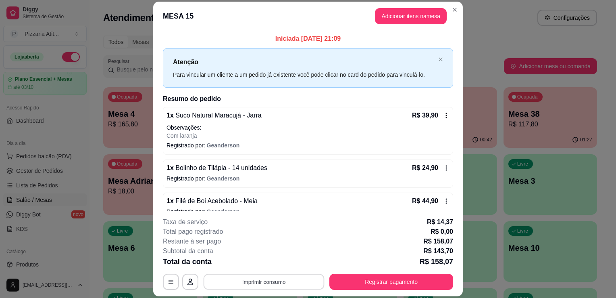
click at [248, 279] on button "Imprimir consumo" at bounding box center [264, 282] width 121 height 16
click at [251, 264] on button "IMPRESSORA" at bounding box center [263, 263] width 56 height 12
click at [267, 281] on button "Imprimir consumo" at bounding box center [264, 282] width 121 height 16
click at [259, 260] on button "IMPRESSORA" at bounding box center [263, 263] width 56 height 12
click at [361, 281] on button "Registrar pagamento" at bounding box center [391, 282] width 120 height 16
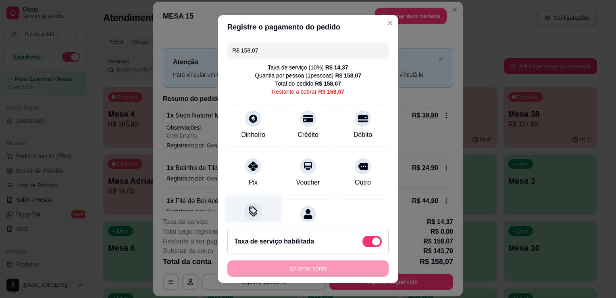
click at [248, 212] on icon at bounding box center [253, 211] width 10 height 10
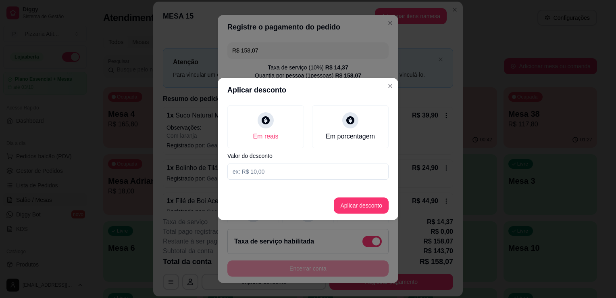
click at [263, 168] on input at bounding box center [307, 171] width 161 height 16
type input "0,07"
click at [371, 202] on button "Aplicar desconto" at bounding box center [361, 206] width 53 height 16
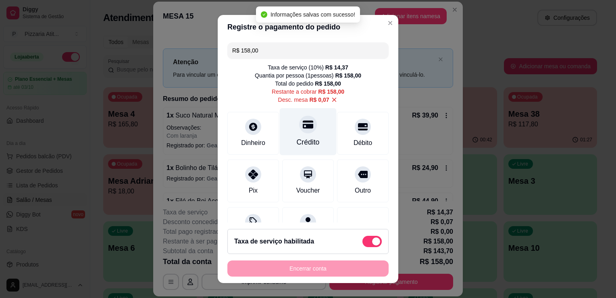
click at [312, 143] on div "Crédito" at bounding box center [308, 131] width 57 height 47
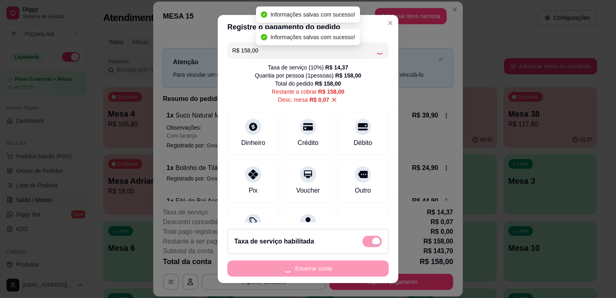
type input "R$ 0,00"
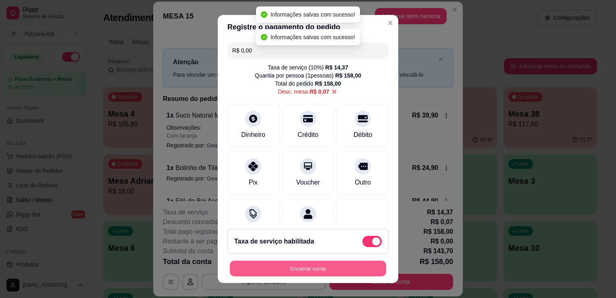
click at [311, 267] on button "Encerrar conta" at bounding box center [308, 268] width 156 height 16
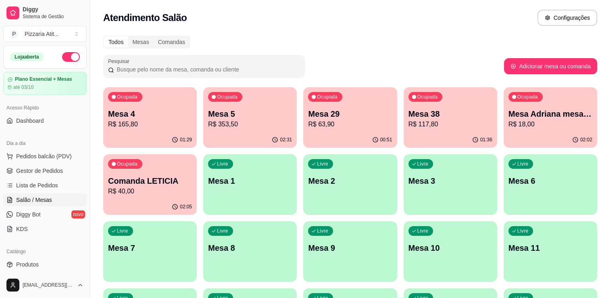
click at [320, 113] on p "Mesa 29" at bounding box center [350, 113] width 84 height 11
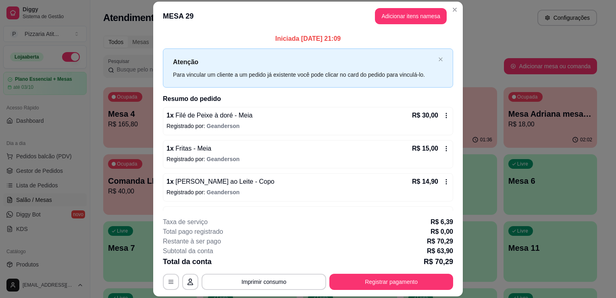
click at [243, 272] on div "**********" at bounding box center [308, 253] width 290 height 73
click at [244, 278] on button "Imprimir consumo" at bounding box center [264, 282] width 121 height 16
click at [243, 266] on button "IMPRESSORA" at bounding box center [263, 263] width 56 height 12
click at [227, 277] on button "Imprimir consumo" at bounding box center [264, 282] width 121 height 16
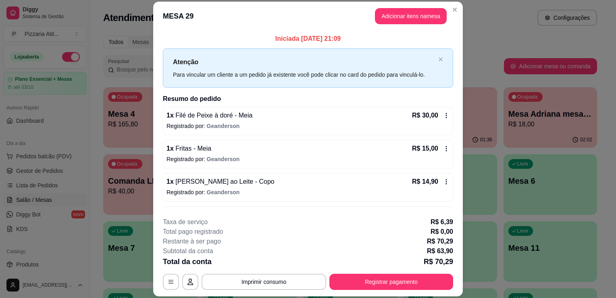
click at [262, 280] on button "Imprimir consumo" at bounding box center [264, 281] width 125 height 16
click at [262, 280] on button "Imprimir consumo" at bounding box center [264, 282] width 121 height 16
click at [263, 274] on button "Imprimir consumo" at bounding box center [264, 282] width 121 height 16
click at [266, 281] on button "Imprimir consumo" at bounding box center [264, 282] width 121 height 16
click at [268, 266] on button "IMPRESSORA" at bounding box center [263, 263] width 56 height 12
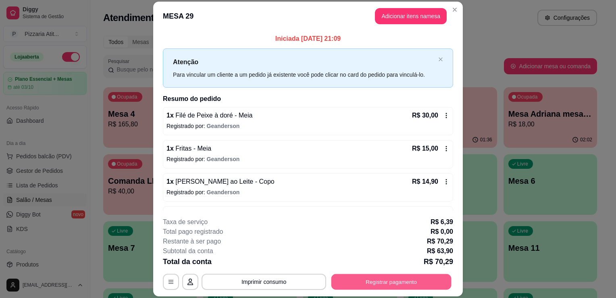
click at [364, 275] on button "Registrar pagamento" at bounding box center [391, 282] width 120 height 16
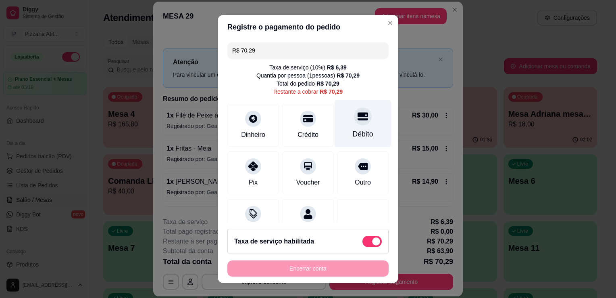
click at [335, 130] on div "Débito" at bounding box center [363, 123] width 57 height 47
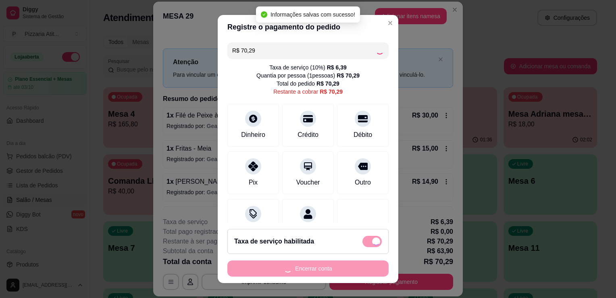
type input "R$ 0,00"
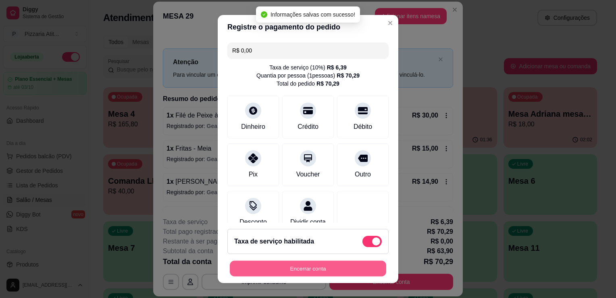
click at [342, 270] on button "Encerrar conta" at bounding box center [308, 268] width 156 height 16
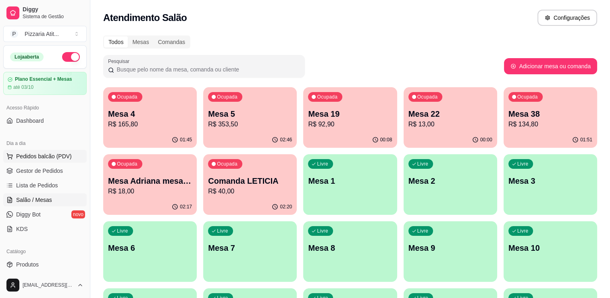
click at [40, 154] on span "Pedidos balcão (PDV)" at bounding box center [44, 156] width 56 height 8
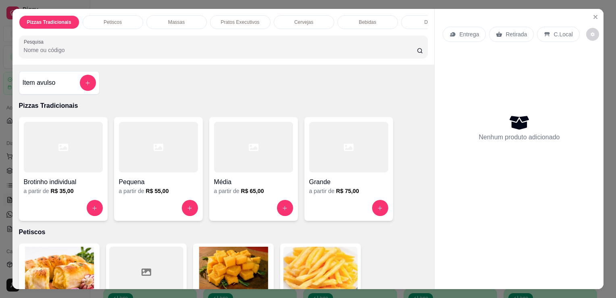
click at [199, 54] on input "Pesquisa" at bounding box center [220, 50] width 393 height 8
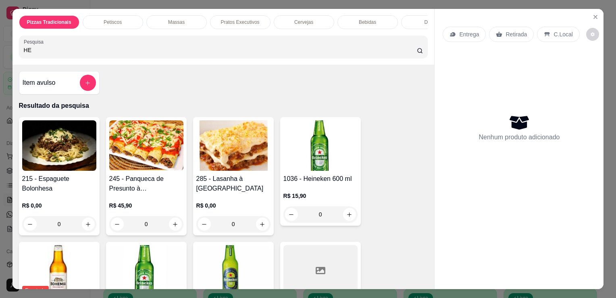
type input "HE"
click at [152, 266] on img at bounding box center [146, 270] width 74 height 50
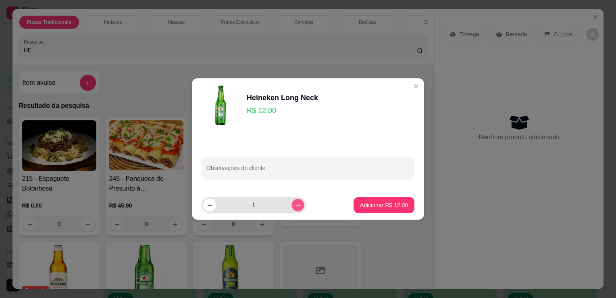
click at [294, 204] on button "increase-product-quantity" at bounding box center [297, 204] width 12 height 12
type input "2"
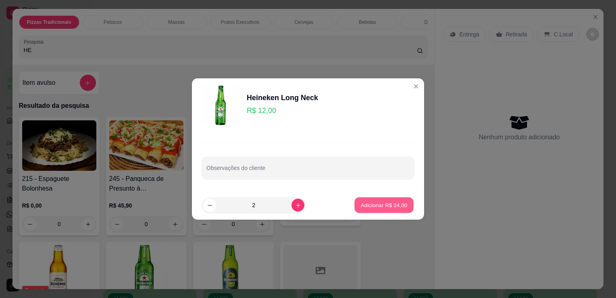
click at [361, 206] on p "Adicionar R$ 24,00" at bounding box center [384, 205] width 47 height 8
type input "2"
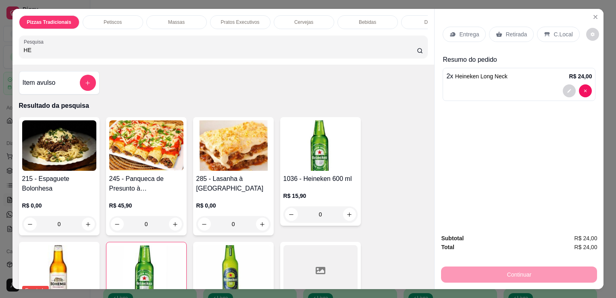
click at [553, 31] on p "C.Local" at bounding box center [562, 34] width 19 height 8
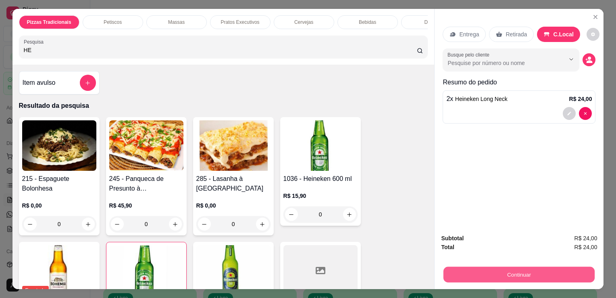
click at [513, 266] on button "Continuar" at bounding box center [518, 274] width 151 height 16
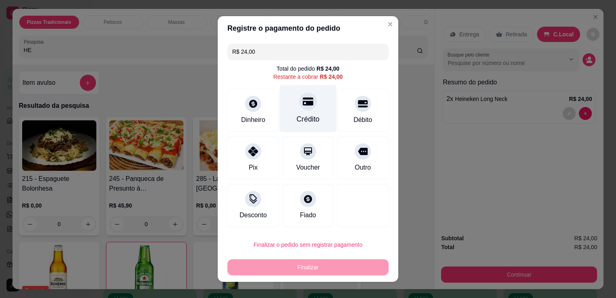
click at [314, 123] on div "Crédito" at bounding box center [308, 108] width 57 height 47
type input "R$ 0,00"
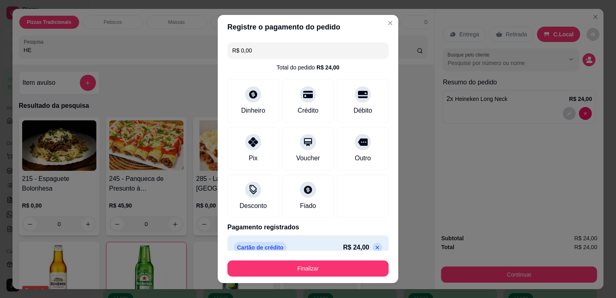
click at [329, 259] on div "Finalizar" at bounding box center [307, 266] width 161 height 19
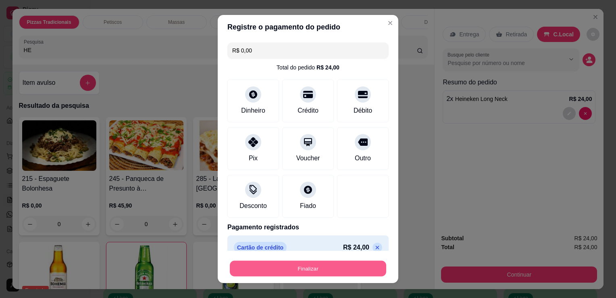
click at [327, 268] on button "Finalizar" at bounding box center [308, 268] width 156 height 16
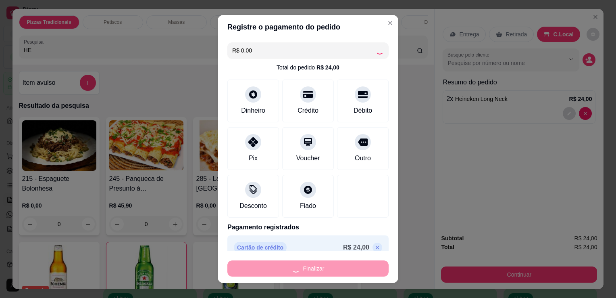
type input "0"
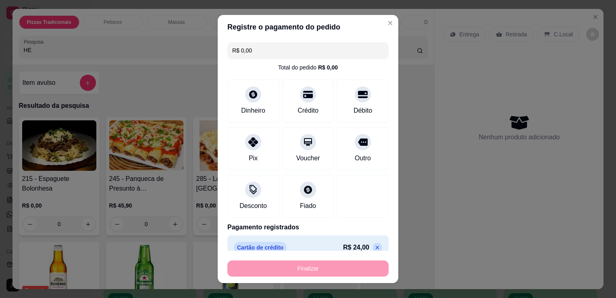
type input "-R$ 24,00"
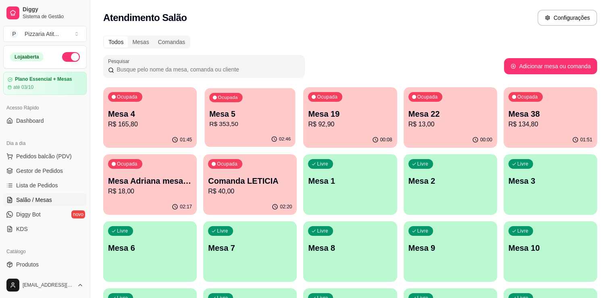
click at [259, 129] on div "Ocupada Mesa 5 R$ 353,50" at bounding box center [250, 110] width 91 height 44
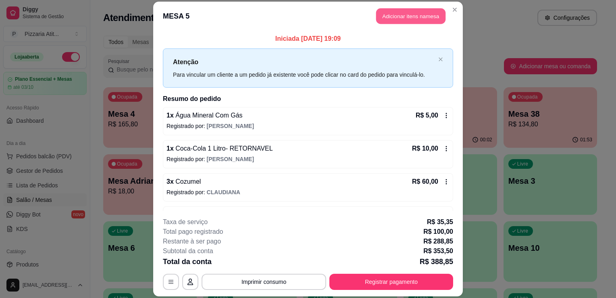
click at [385, 15] on button "Adicionar itens na mesa" at bounding box center [410, 16] width 69 height 16
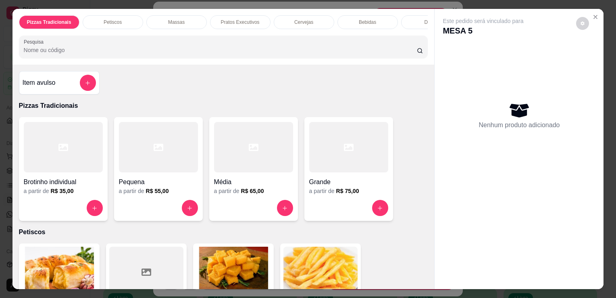
click at [291, 50] on input "Pesquisa" at bounding box center [220, 50] width 393 height 8
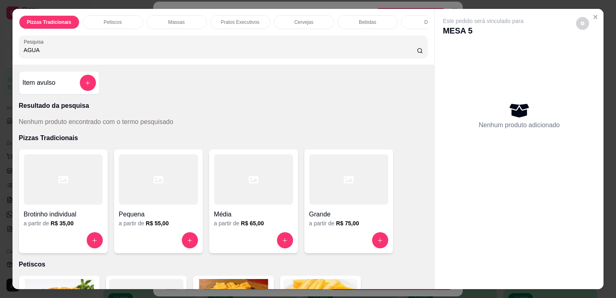
type input "AGUA"
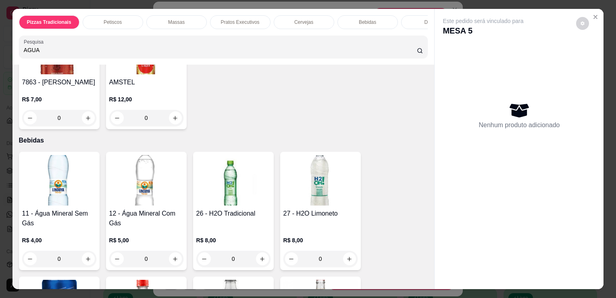
scroll to position [1718, 0]
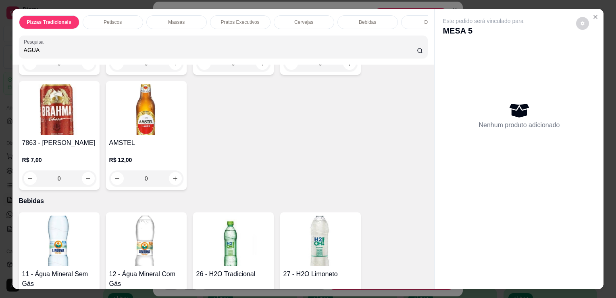
click at [94, 224] on div "11 - Água Mineral Sem Gás R$ 4,00 0" at bounding box center [59, 271] width 81 height 118
click at [31, 254] on img at bounding box center [59, 240] width 74 height 50
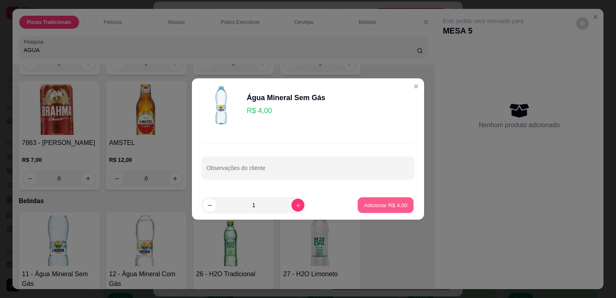
click at [369, 204] on p "Adicionar R$ 4,00" at bounding box center [386, 205] width 44 height 8
type input "1"
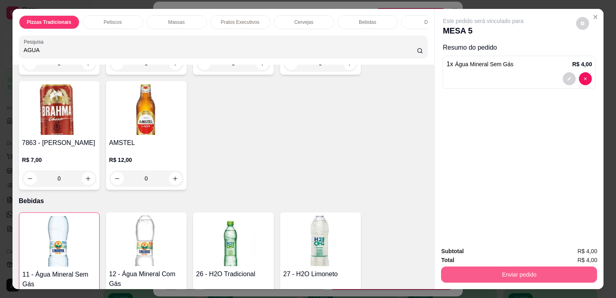
click at [492, 268] on button "Enviar pedido" at bounding box center [519, 274] width 156 height 16
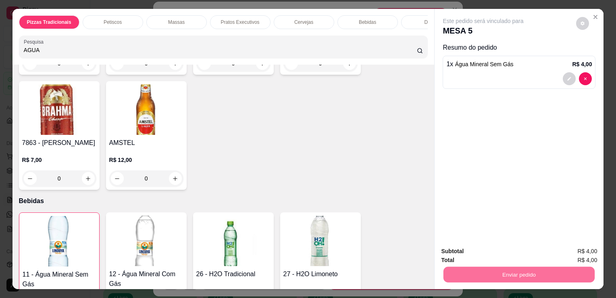
click at [491, 253] on button "Não registrar e enviar pedido" at bounding box center [492, 251] width 81 height 15
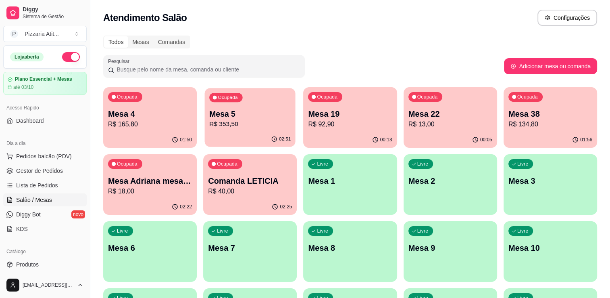
click at [234, 136] on div "02:51" at bounding box center [250, 138] width 91 height 15
click at [505, 191] on div "Livre Mesa 3" at bounding box center [550, 179] width 91 height 49
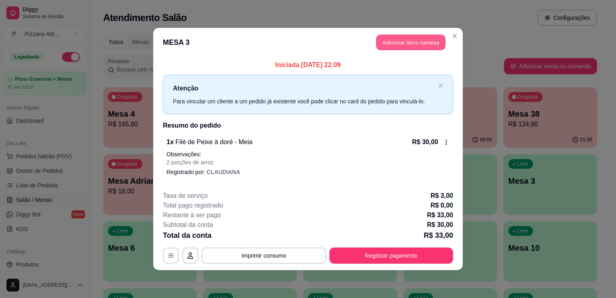
click at [423, 49] on button "Adicionar itens na mesa" at bounding box center [410, 43] width 69 height 16
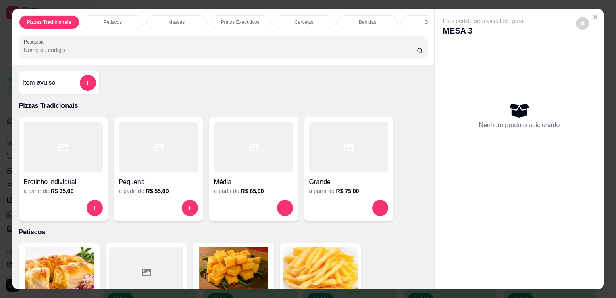
click at [135, 49] on input "Pesquisa" at bounding box center [220, 50] width 393 height 8
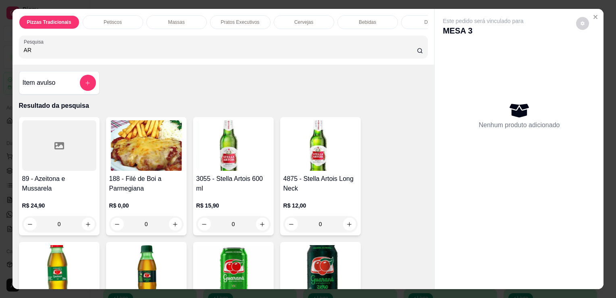
type input "A"
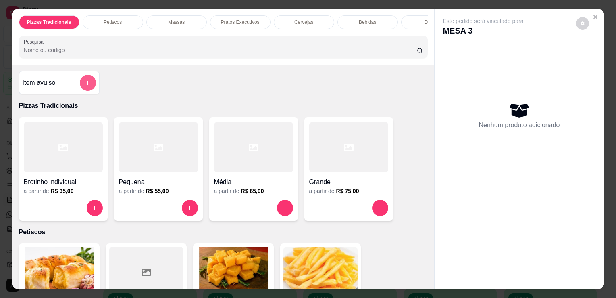
click at [85, 86] on icon "add-separate-item" at bounding box center [88, 83] width 6 height 6
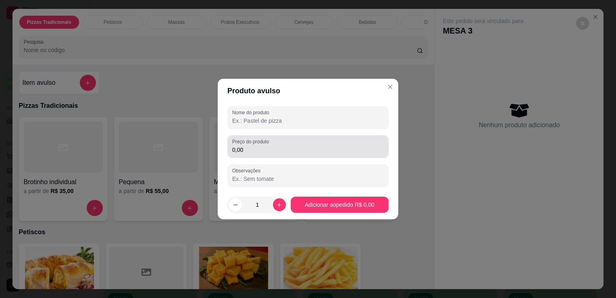
click at [268, 145] on div "0,00" at bounding box center [308, 146] width 152 height 16
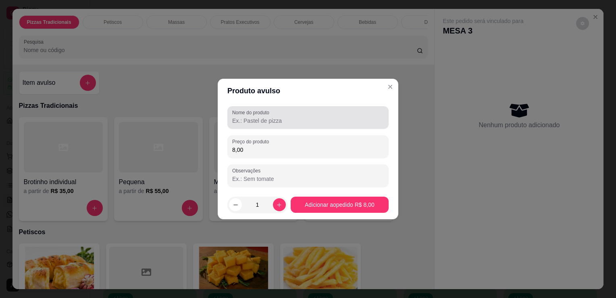
type input "8,00"
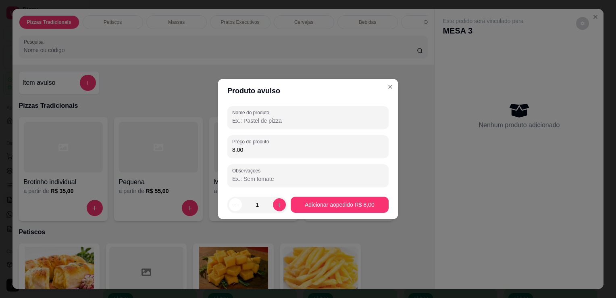
click at [275, 119] on input "Nome do produto" at bounding box center [308, 121] width 152 height 8
type input "ARROZ"
click at [277, 202] on icon "increase-product-quantity" at bounding box center [279, 205] width 6 height 6
type input "2"
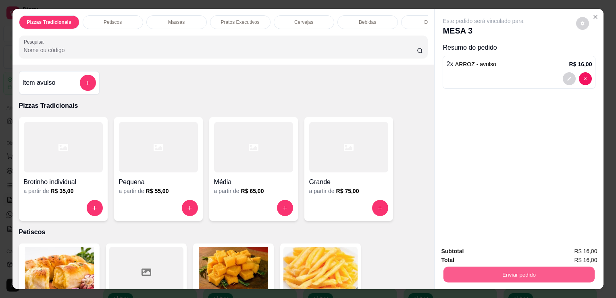
click at [484, 273] on button "Enviar pedido" at bounding box center [518, 274] width 151 height 16
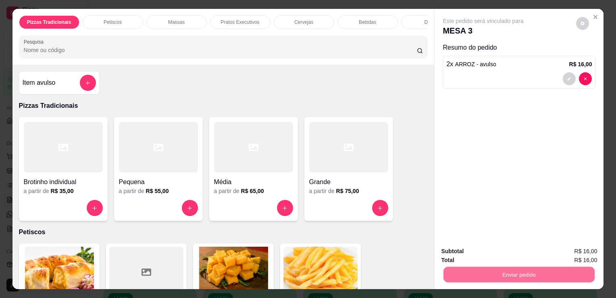
click at [479, 252] on button "Não registrar e enviar pedido" at bounding box center [492, 251] width 81 height 15
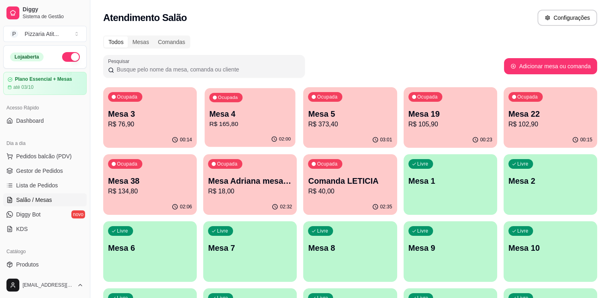
click at [280, 112] on p "Mesa 4" at bounding box center [249, 113] width 81 height 11
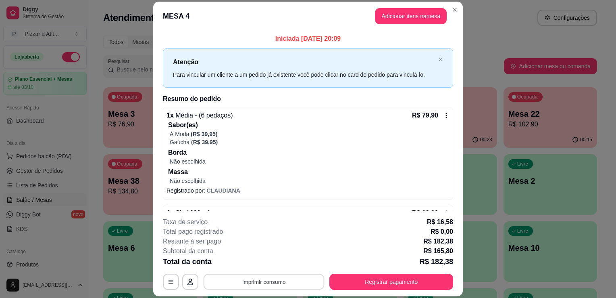
click at [239, 278] on button "Imprimir consumo" at bounding box center [264, 282] width 121 height 16
drag, startPoint x: 248, startPoint y: 254, endPoint x: 249, endPoint y: 262, distance: 7.8
click at [249, 262] on div "Escolha a impressora IMPRESSORA" at bounding box center [263, 257] width 67 height 27
click at [249, 262] on button "IMPRESSORA" at bounding box center [263, 263] width 58 height 13
click at [345, 286] on button "Registrar pagamento" at bounding box center [391, 282] width 120 height 16
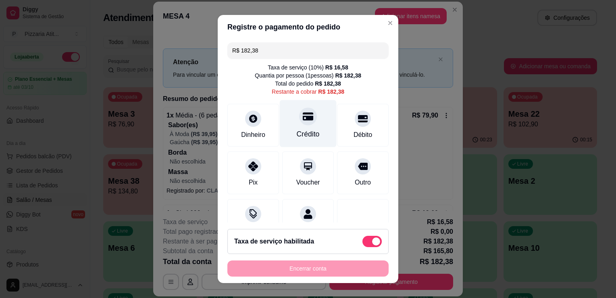
click at [298, 130] on div "Crédito" at bounding box center [308, 134] width 23 height 10
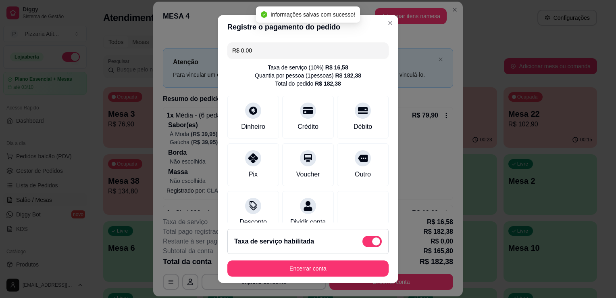
scroll to position [65, 0]
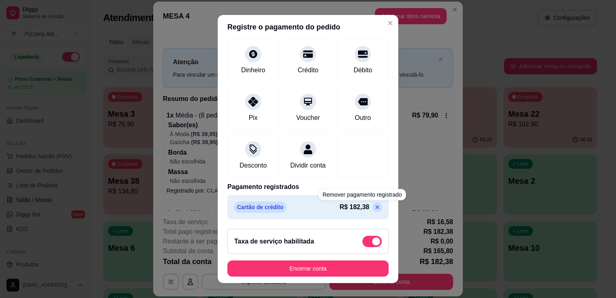
click at [374, 207] on icon at bounding box center [377, 207] width 6 height 6
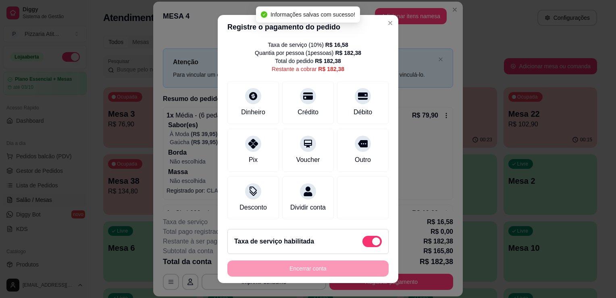
scroll to position [31, 0]
click at [248, 136] on icon at bounding box center [253, 141] width 10 height 10
type input "R$ 0,00"
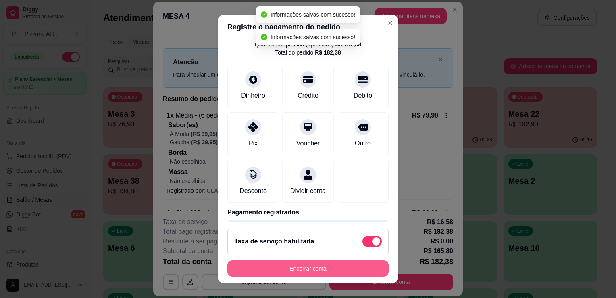
click at [303, 267] on button "Encerrar conta" at bounding box center [307, 268] width 161 height 16
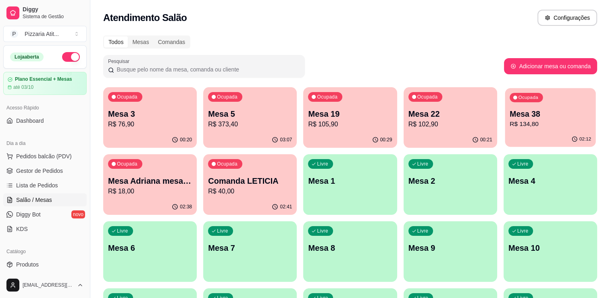
click at [562, 123] on p "R$ 134,80" at bounding box center [550, 123] width 81 height 9
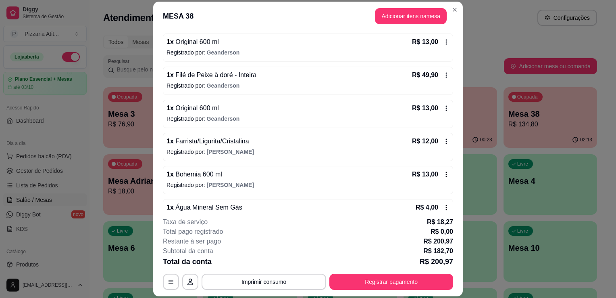
scroll to position [113, 0]
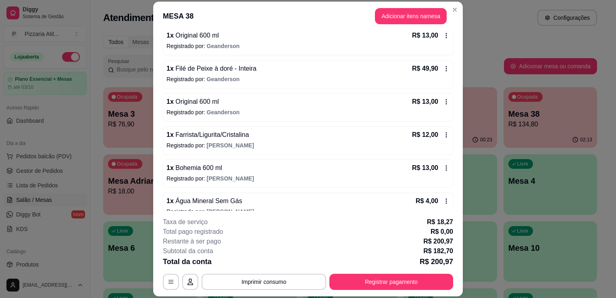
click at [372, 183] on div "1 x Bohemia 600 ml R$ 13,00 Registrado por: [PERSON_NAME]" at bounding box center [308, 173] width 290 height 28
click at [236, 172] on div "1 x Bohemia 600 ml R$ 13,00 Registrado por: [PERSON_NAME]" at bounding box center [308, 173] width 290 height 28
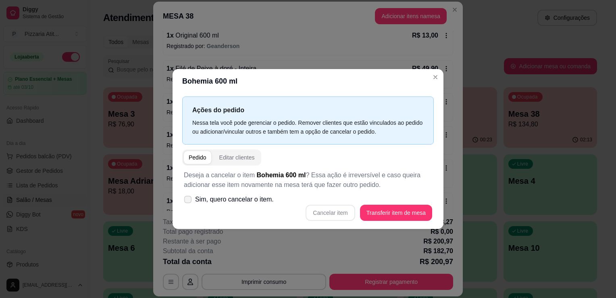
click at [230, 198] on span "Sim, quero cancelar o item." at bounding box center [234, 199] width 79 height 10
click at [189, 201] on input "Sim, quero cancelar o item." at bounding box center [185, 203] width 5 height 5
checkbox input "true"
click at [329, 215] on button "Cancelar item" at bounding box center [330, 213] width 48 height 16
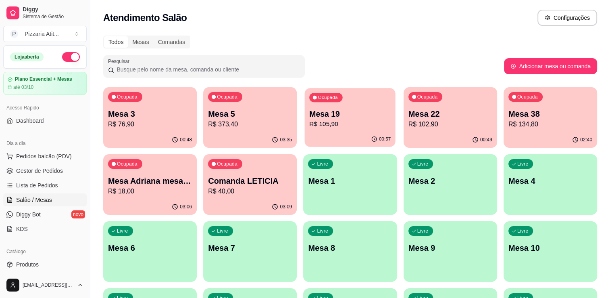
click at [315, 121] on p "R$ 105,90" at bounding box center [350, 123] width 81 height 9
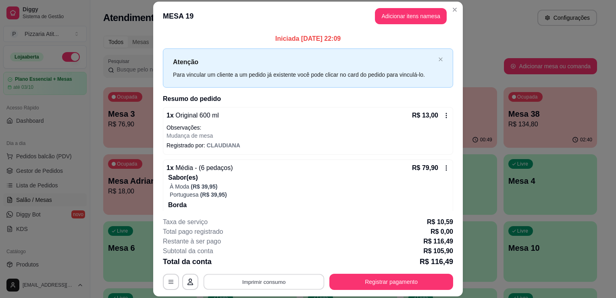
click at [302, 281] on button "Imprimir consumo" at bounding box center [264, 282] width 121 height 16
click at [266, 257] on button "IMPRESSORA" at bounding box center [263, 263] width 56 height 12
click at [354, 280] on button "Registrar pagamento" at bounding box center [391, 281] width 124 height 16
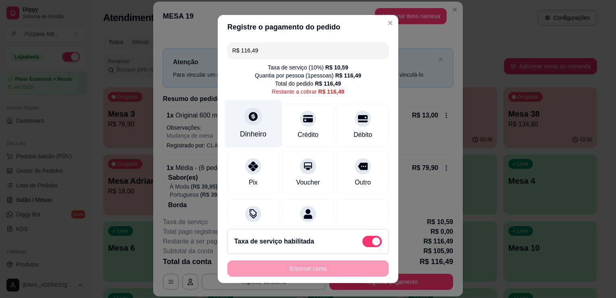
click at [248, 121] on icon at bounding box center [253, 116] width 10 height 10
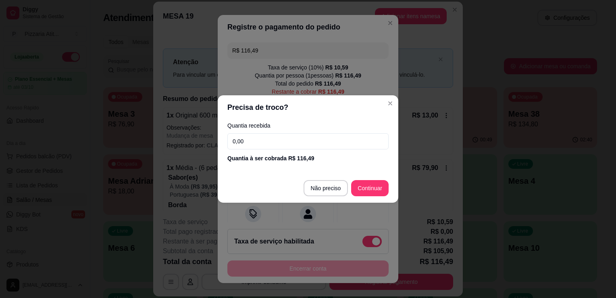
click at [260, 138] on input "0,00" at bounding box center [307, 141] width 161 height 16
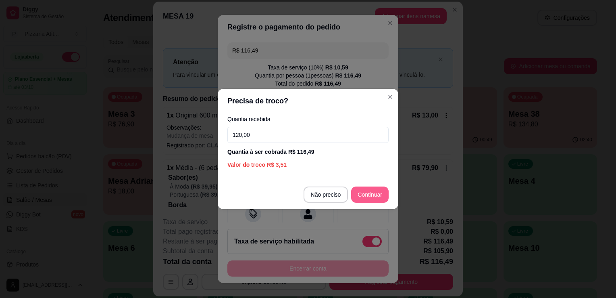
type input "120,00"
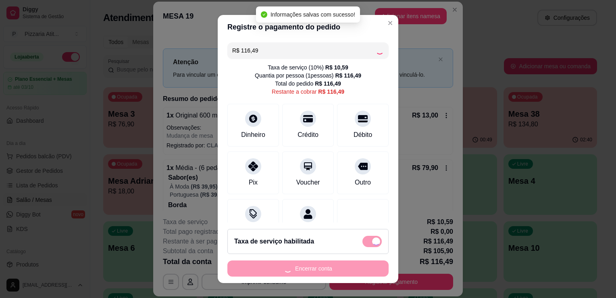
type input "R$ 0,00"
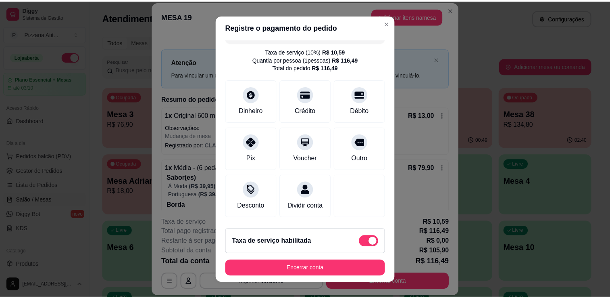
scroll to position [0, 0]
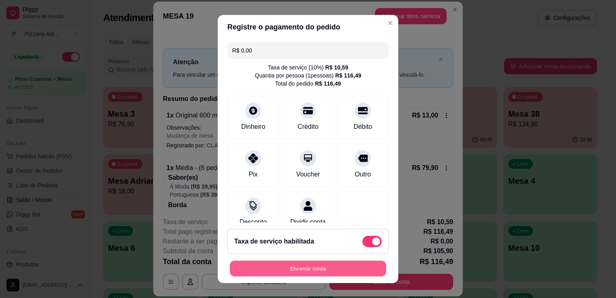
click at [330, 265] on button "Encerrar conta" at bounding box center [308, 268] width 156 height 16
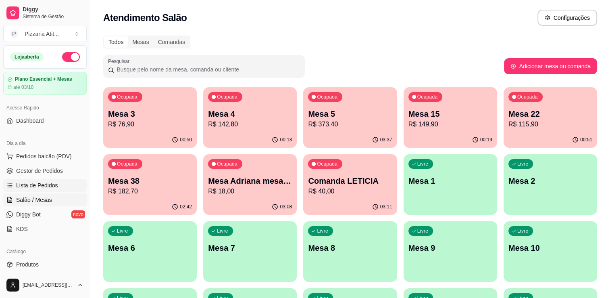
click at [47, 184] on span "Lista de Pedidos" at bounding box center [37, 185] width 42 height 8
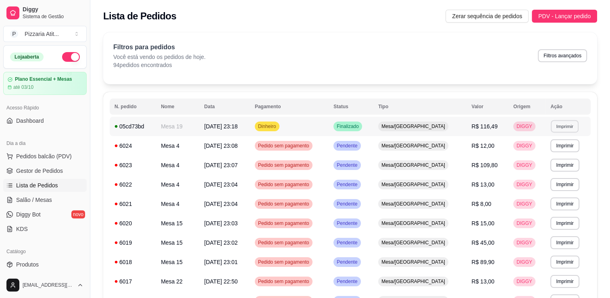
click at [565, 125] on button "Imprimir" at bounding box center [565, 126] width 28 height 12
click at [554, 152] on button "IMPRESSORA" at bounding box center [547, 154] width 56 height 12
click at [30, 201] on span "Salão / Mesas" at bounding box center [34, 200] width 36 height 8
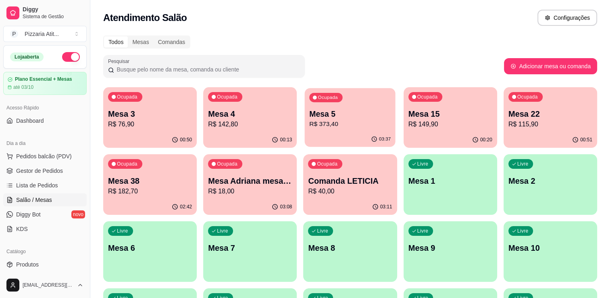
click at [321, 134] on div "03:37" at bounding box center [350, 138] width 91 height 15
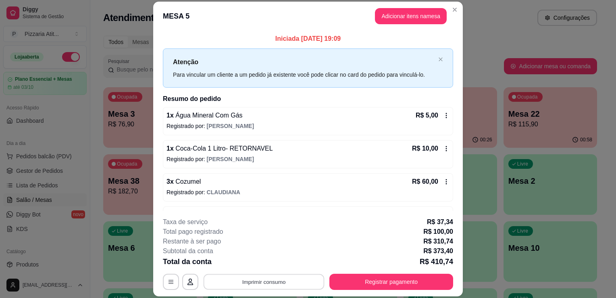
click at [283, 285] on button "Imprimir consumo" at bounding box center [264, 282] width 121 height 16
click at [279, 264] on button "IMPRESSORA" at bounding box center [263, 263] width 56 height 12
click at [372, 283] on button "Registrar pagamento" at bounding box center [391, 282] width 120 height 16
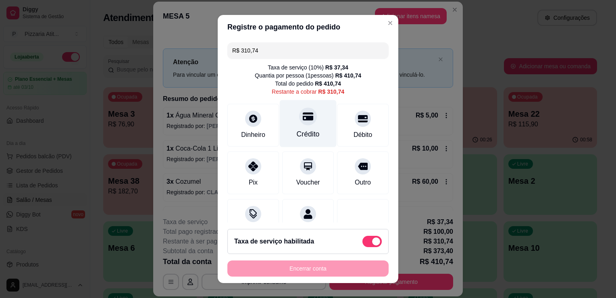
click at [301, 127] on div "Crédito" at bounding box center [308, 123] width 57 height 47
type input "R$ 0,00"
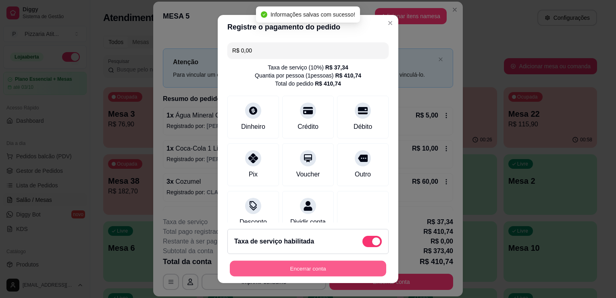
click at [316, 265] on button "Encerrar conta" at bounding box center [308, 268] width 156 height 16
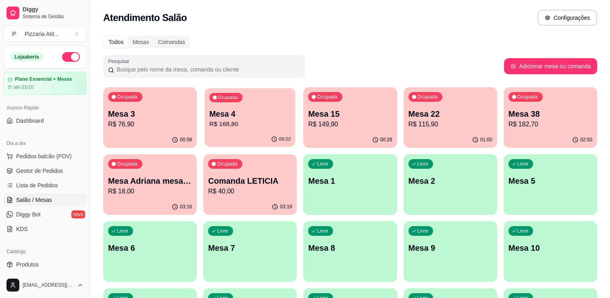
click at [262, 119] on p "R$ 168,80" at bounding box center [249, 123] width 81 height 9
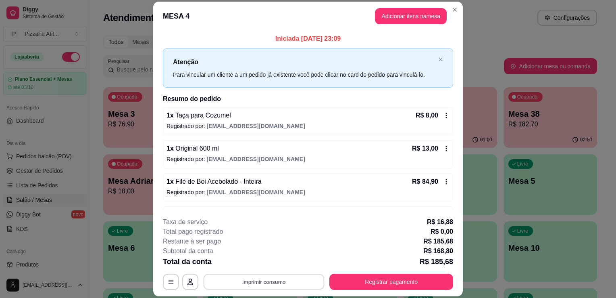
click at [273, 275] on button "Imprimir consumo" at bounding box center [264, 282] width 121 height 16
click at [273, 260] on button "IMPRESSORA" at bounding box center [263, 263] width 58 height 13
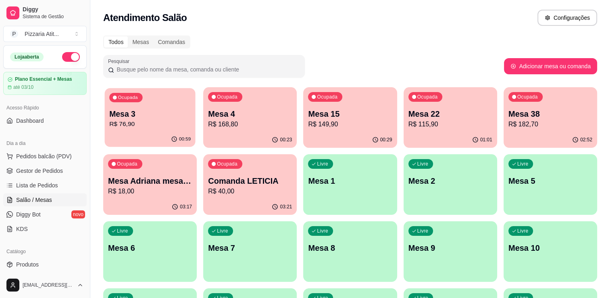
click at [176, 129] on div "Ocupada Mesa 3 R$ 76,90" at bounding box center [149, 110] width 91 height 44
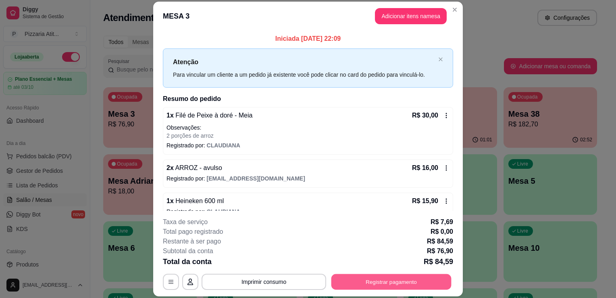
click at [379, 280] on button "Registrar pagamento" at bounding box center [391, 282] width 120 height 16
click at [240, 282] on button "Imprimir consumo" at bounding box center [264, 282] width 121 height 16
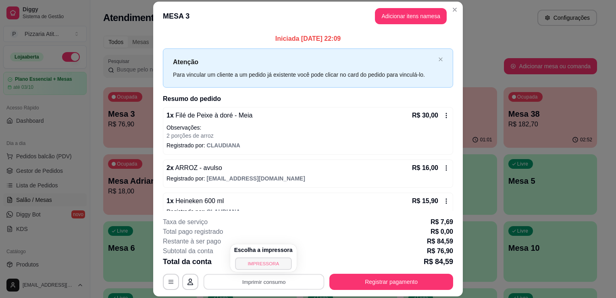
click at [249, 264] on button "IMPRESSORA" at bounding box center [263, 263] width 56 height 12
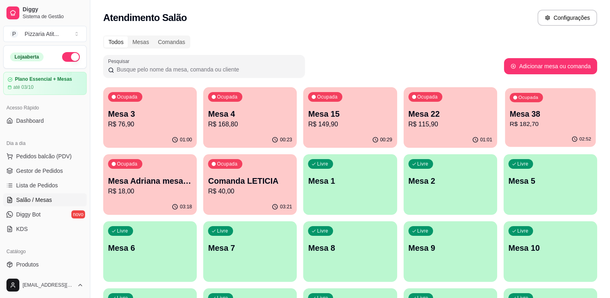
click at [577, 122] on p "R$ 182,70" at bounding box center [550, 123] width 81 height 9
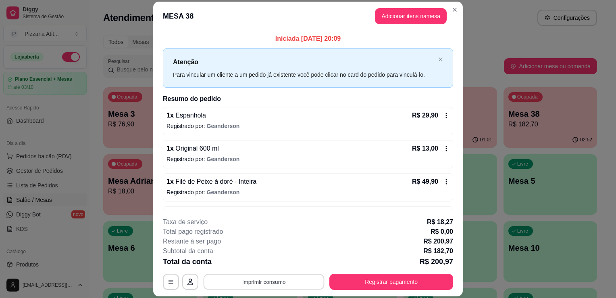
click at [300, 282] on button "Imprimir consumo" at bounding box center [264, 282] width 121 height 16
click at [282, 265] on button "IMPRESSORA" at bounding box center [263, 263] width 56 height 12
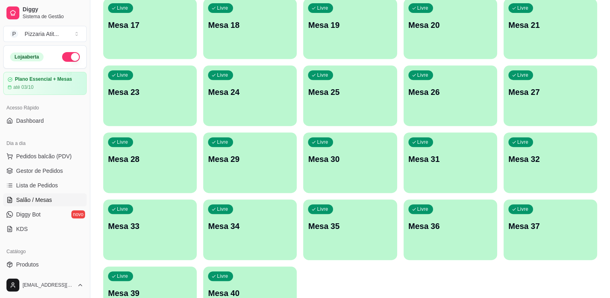
scroll to position [369, 0]
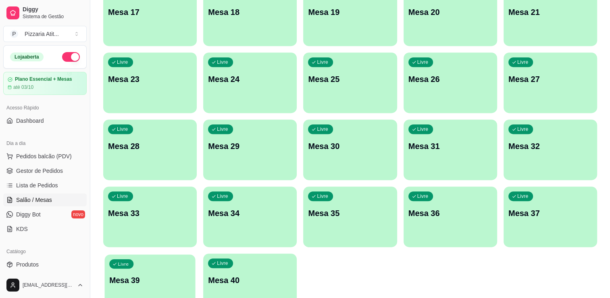
click at [166, 277] on p "Mesa 39" at bounding box center [149, 280] width 81 height 11
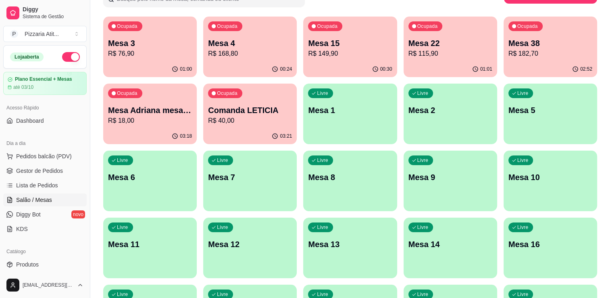
scroll to position [56, 0]
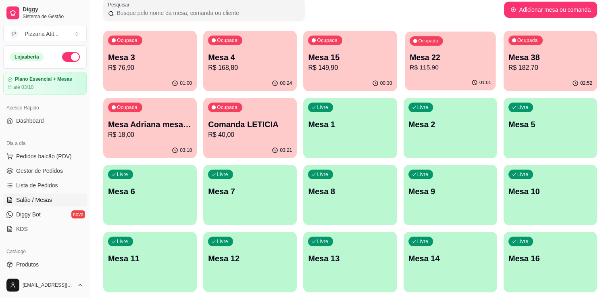
click at [414, 64] on p "R$ 115,90" at bounding box center [450, 67] width 81 height 9
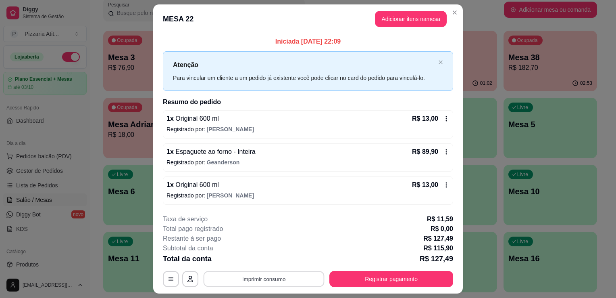
click at [305, 277] on button "Imprimir consumo" at bounding box center [264, 278] width 121 height 16
click at [277, 259] on button "IMPRESSORA" at bounding box center [263, 260] width 56 height 12
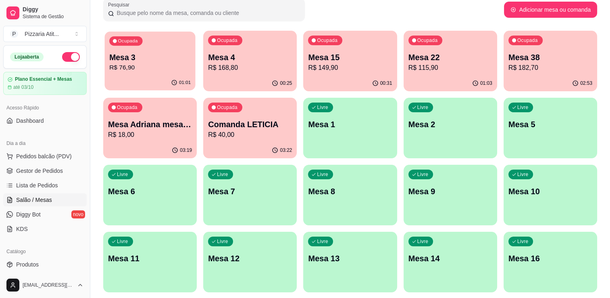
click at [187, 64] on p "R$ 76,90" at bounding box center [149, 67] width 81 height 9
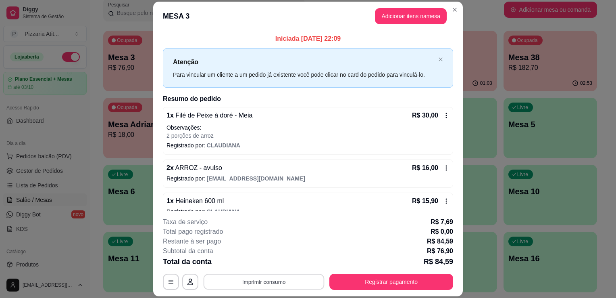
click at [268, 282] on button "Imprimir consumo" at bounding box center [264, 282] width 121 height 16
click at [269, 267] on button "IMPRESSORA" at bounding box center [263, 263] width 56 height 12
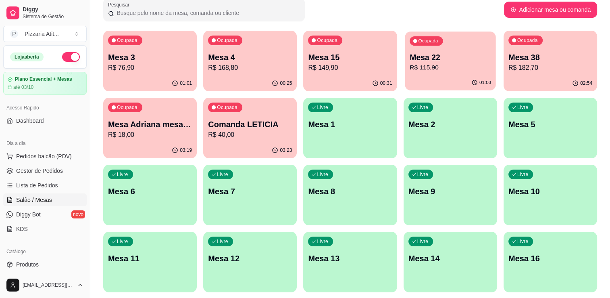
click at [463, 52] on p "Mesa 22" at bounding box center [450, 57] width 81 height 11
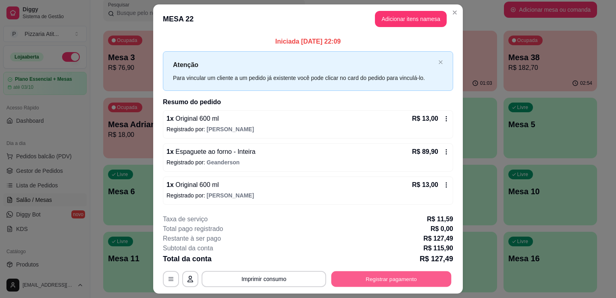
click at [392, 276] on button "Registrar pagamento" at bounding box center [391, 278] width 120 height 16
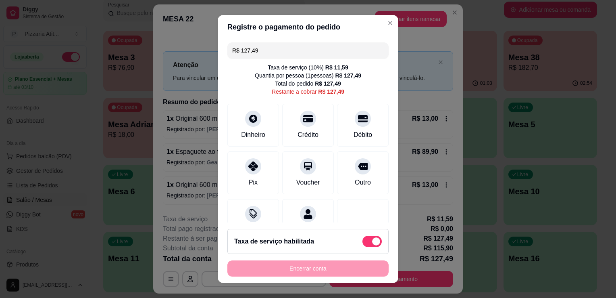
click at [283, 53] on input "R$ 127,49" at bounding box center [308, 50] width 152 height 16
click at [247, 138] on div "Dinheiro" at bounding box center [253, 134] width 27 height 10
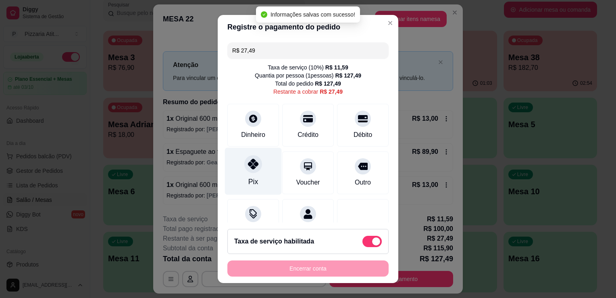
click at [244, 173] on div "Pix" at bounding box center [253, 171] width 57 height 47
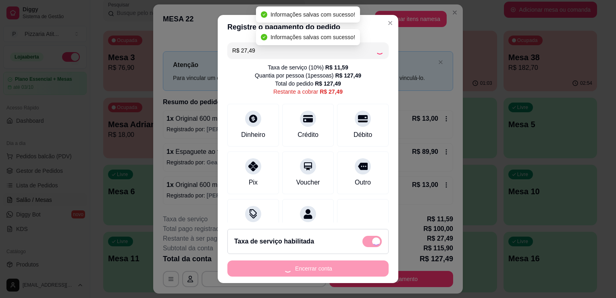
type input "R$ 0,00"
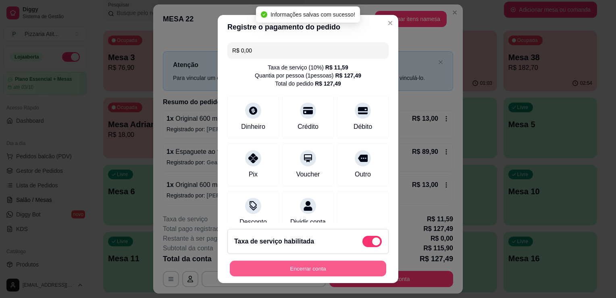
click at [293, 273] on button "Encerrar conta" at bounding box center [308, 268] width 156 height 16
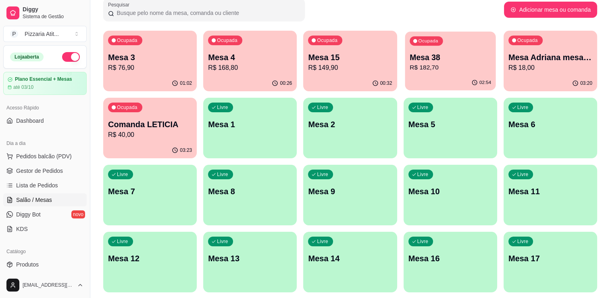
click at [434, 56] on p "Mesa 38" at bounding box center [450, 57] width 81 height 11
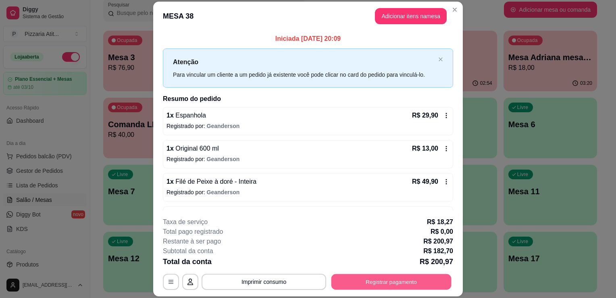
click at [337, 281] on button "Registrar pagamento" at bounding box center [391, 282] width 120 height 16
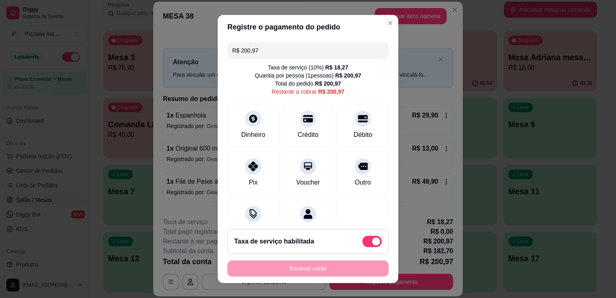
click at [389, 20] on header "Registre o pagamento do pedido" at bounding box center [308, 27] width 181 height 24
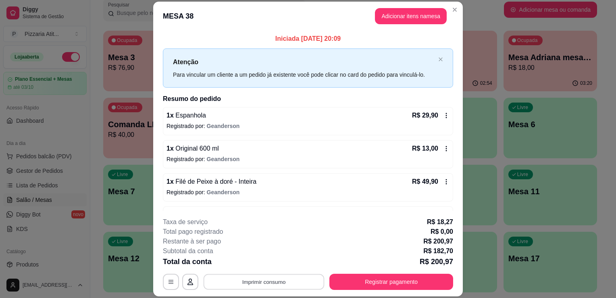
click at [263, 279] on button "Imprimir consumo" at bounding box center [264, 282] width 121 height 16
click at [267, 265] on button "IMPRESSORA" at bounding box center [263, 263] width 56 height 12
click at [374, 285] on button "Registrar pagamento" at bounding box center [391, 282] width 120 height 16
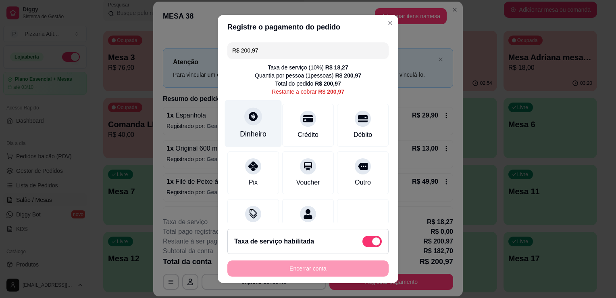
click at [258, 139] on div "Dinheiro" at bounding box center [253, 134] width 27 height 10
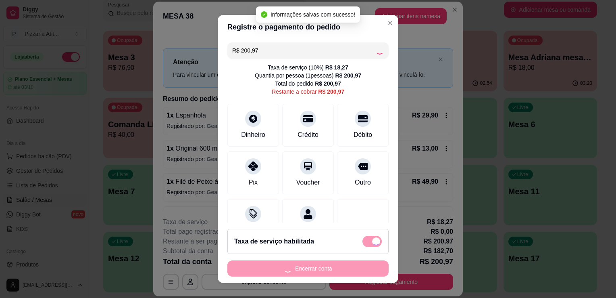
type input "R$ 0,00"
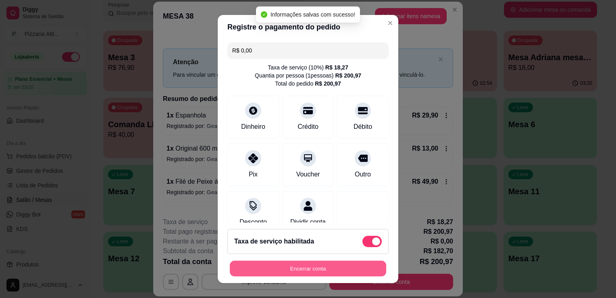
click at [330, 262] on button "Encerrar conta" at bounding box center [308, 268] width 156 height 16
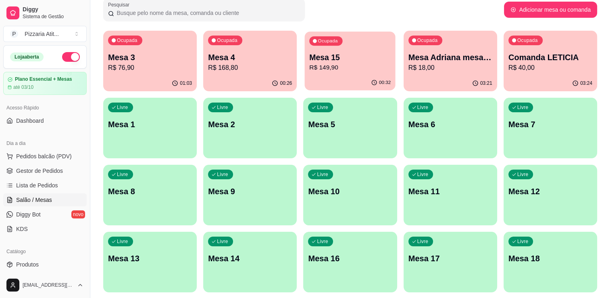
click at [387, 59] on p "Mesa 15" at bounding box center [350, 57] width 81 height 11
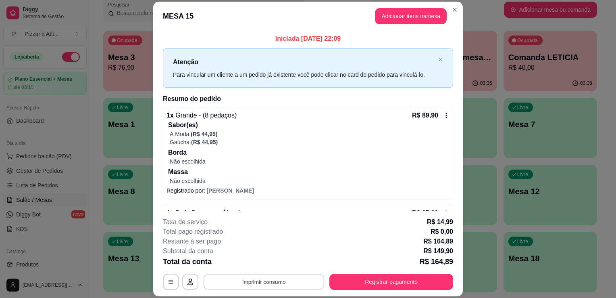
click at [269, 283] on button "Imprimir consumo" at bounding box center [264, 282] width 121 height 16
click at [269, 268] on button "IMPRESSORA" at bounding box center [263, 263] width 56 height 12
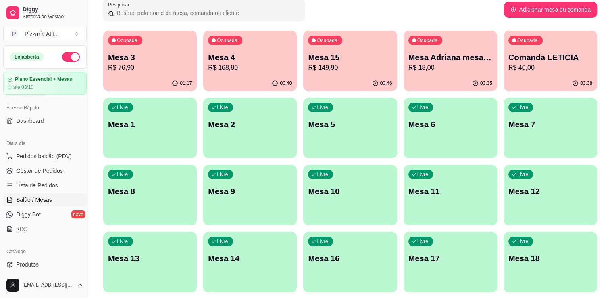
click at [164, 73] on div "Ocupada Mesa 3 R$ 76,90" at bounding box center [150, 53] width 94 height 45
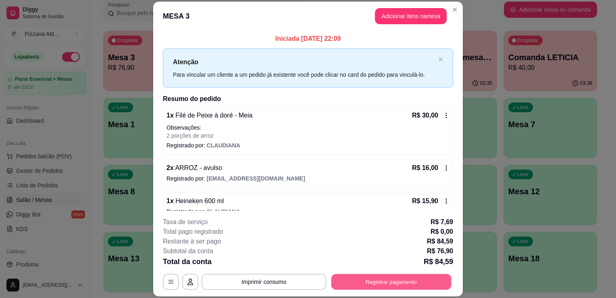
click at [360, 277] on button "Registrar pagamento" at bounding box center [391, 282] width 120 height 16
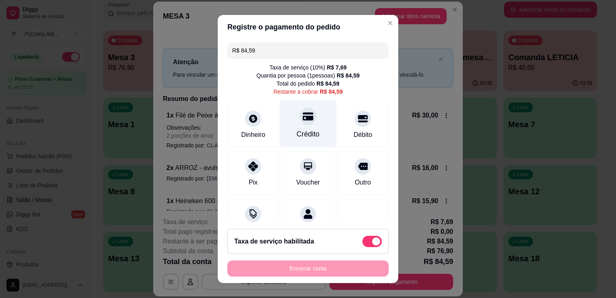
click at [299, 124] on div at bounding box center [308, 116] width 18 height 18
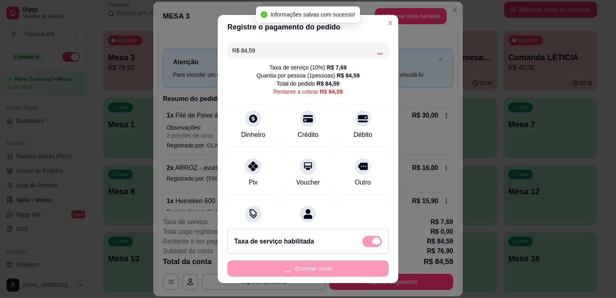
type input "R$ 0,00"
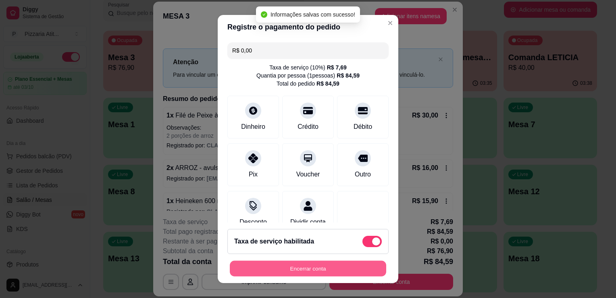
click at [308, 272] on button "Encerrar conta" at bounding box center [308, 268] width 156 height 16
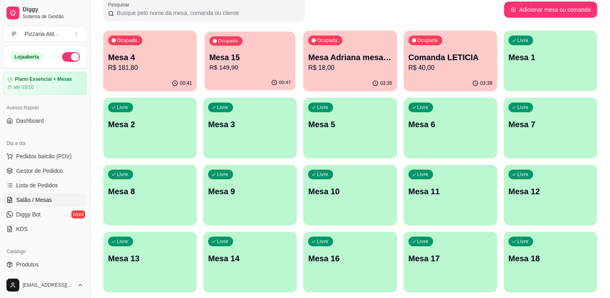
click at [233, 71] on p "R$ 149,90" at bounding box center [249, 67] width 81 height 9
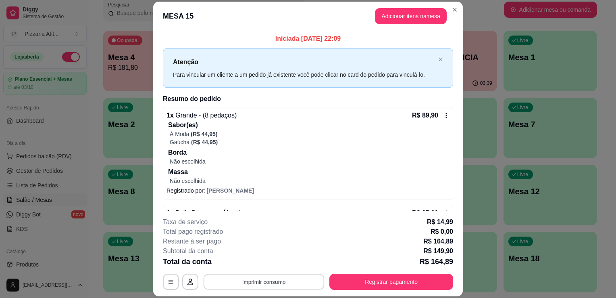
click at [227, 281] on button "Imprimir consumo" at bounding box center [264, 282] width 121 height 16
click at [243, 267] on button "IMPRESSORA" at bounding box center [263, 263] width 56 height 12
click at [387, 284] on button "Registrar pagamento" at bounding box center [391, 282] width 120 height 16
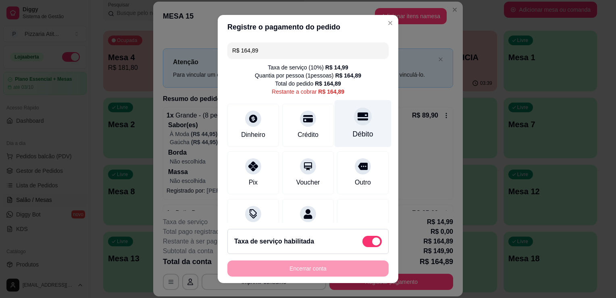
click at [360, 130] on div "Débito" at bounding box center [363, 134] width 21 height 10
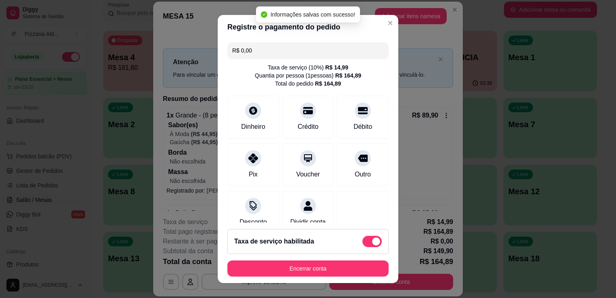
type input "R$ 0,00"
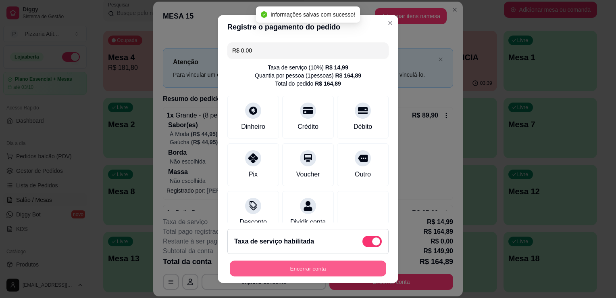
click at [339, 268] on button "Encerrar conta" at bounding box center [308, 268] width 156 height 16
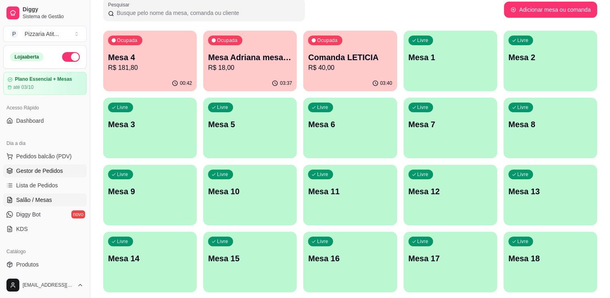
click at [48, 174] on link "Gestor de Pedidos" at bounding box center [44, 170] width 83 height 13
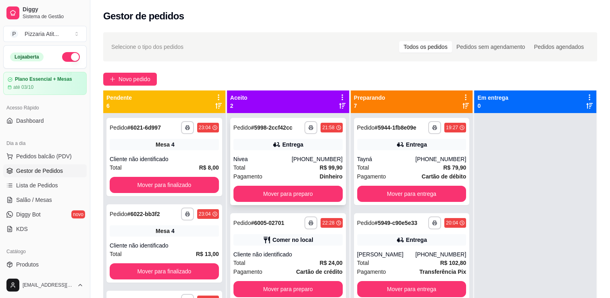
click at [333, 159] on div "[PHONE_NUMBER]" at bounding box center [316, 159] width 51 height 8
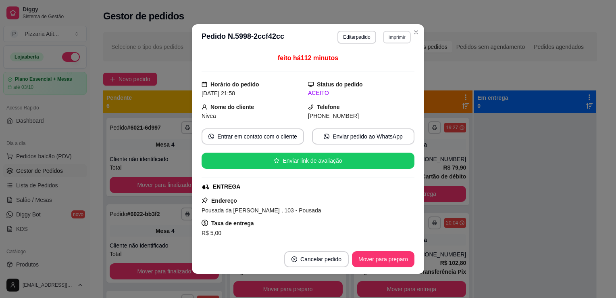
click at [392, 36] on button "Imprimir" at bounding box center [397, 37] width 28 height 12
click at [392, 66] on button "IMPRESSORA" at bounding box center [379, 65] width 56 height 12
click at [363, 259] on button "Mover para preparo" at bounding box center [383, 259] width 60 height 16
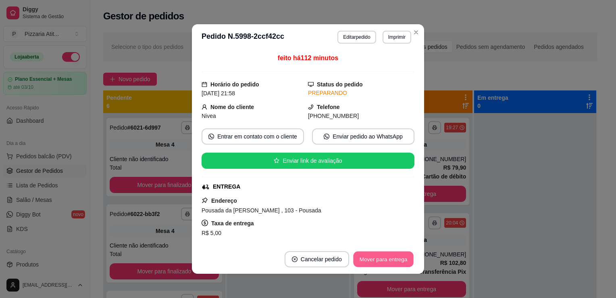
click at [363, 259] on button "Mover para entrega" at bounding box center [383, 259] width 60 height 16
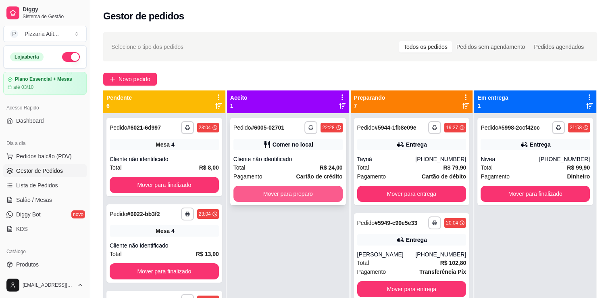
click at [310, 191] on button "Mover para preparo" at bounding box center [287, 193] width 109 height 16
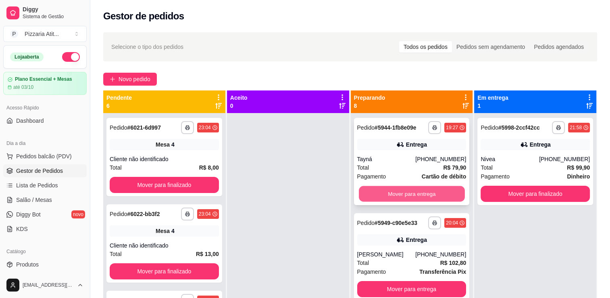
click at [374, 188] on button "Mover para entrega" at bounding box center [412, 194] width 106 height 16
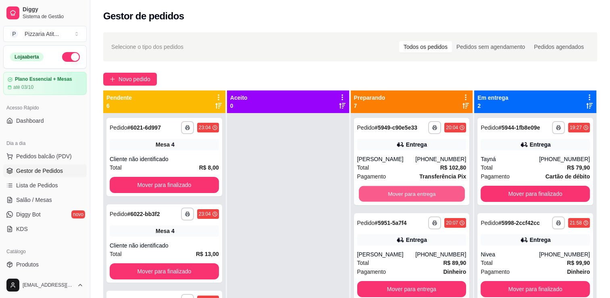
click at [374, 188] on button "Mover para entrega" at bounding box center [412, 194] width 106 height 16
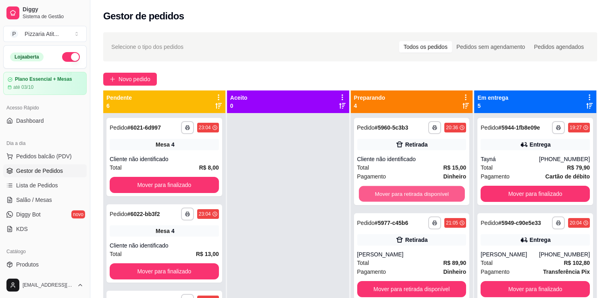
click at [374, 188] on button "Mover para retirada disponível" at bounding box center [412, 194] width 106 height 16
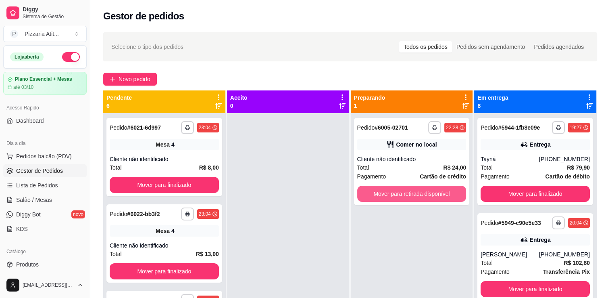
click at [374, 188] on button "Mover para retirada disponível" at bounding box center [411, 193] width 109 height 16
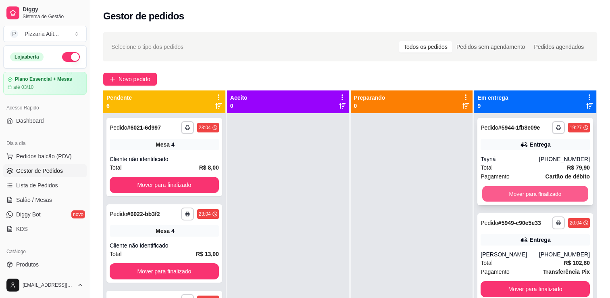
click at [518, 197] on button "Mover para finalizado" at bounding box center [535, 194] width 106 height 16
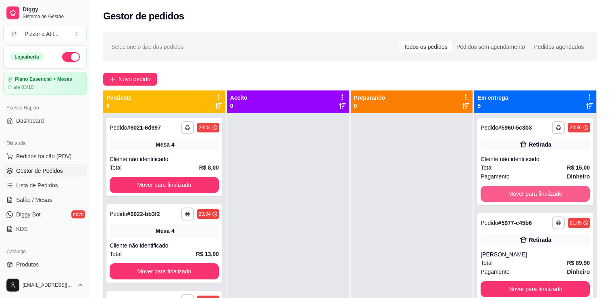
click at [518, 197] on button "Mover para finalizado" at bounding box center [535, 193] width 109 height 16
click at [518, 197] on button "Mover para finalizado" at bounding box center [535, 194] width 106 height 16
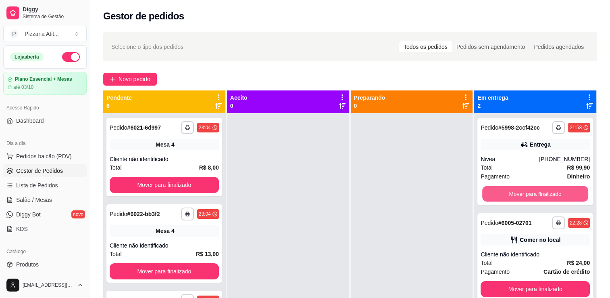
click at [518, 197] on button "Mover para finalizado" at bounding box center [535, 194] width 106 height 16
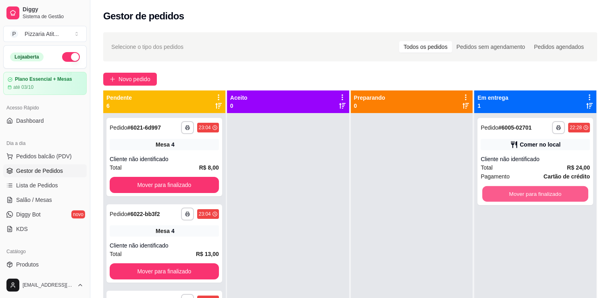
click at [518, 197] on button "Mover para finalizado" at bounding box center [535, 194] width 106 height 16
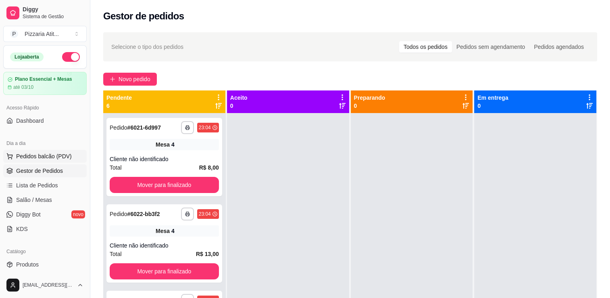
click at [52, 156] on span "Pedidos balcão (PDV)" at bounding box center [44, 156] width 56 height 8
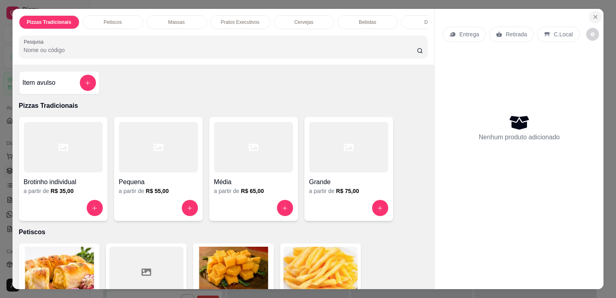
click at [594, 10] on button "Close" at bounding box center [595, 16] width 13 height 13
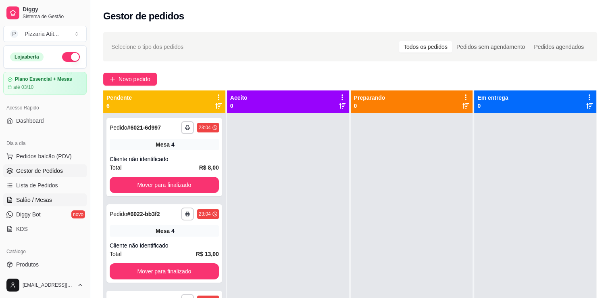
click at [42, 201] on span "Salão / Mesas" at bounding box center [34, 200] width 36 height 8
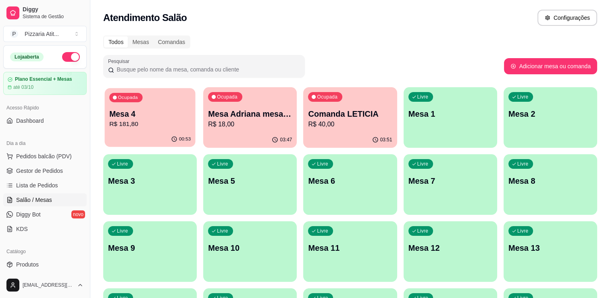
click at [154, 135] on div "00:53" at bounding box center [149, 138] width 91 height 15
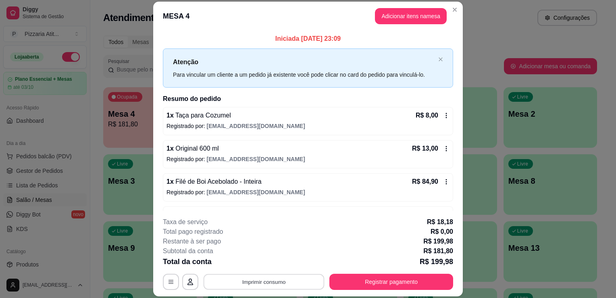
click at [273, 285] on button "Imprimir consumo" at bounding box center [264, 282] width 121 height 16
click at [277, 264] on button "IMPRESSORA" at bounding box center [263, 263] width 56 height 12
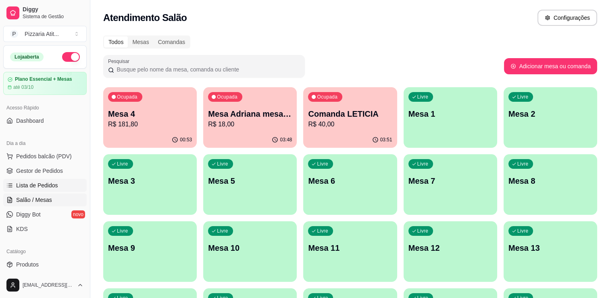
click at [38, 181] on span "Lista de Pedidos" at bounding box center [37, 185] width 42 height 8
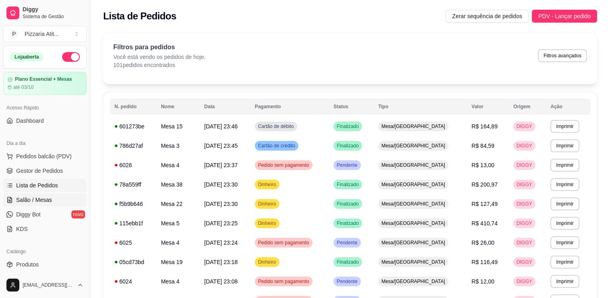
click at [34, 199] on span "Salão / Mesas" at bounding box center [34, 200] width 36 height 8
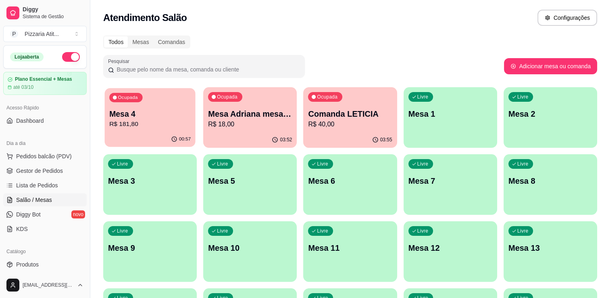
click at [155, 108] on div "Ocupada Mesa 4 R$ 181,80" at bounding box center [149, 110] width 91 height 44
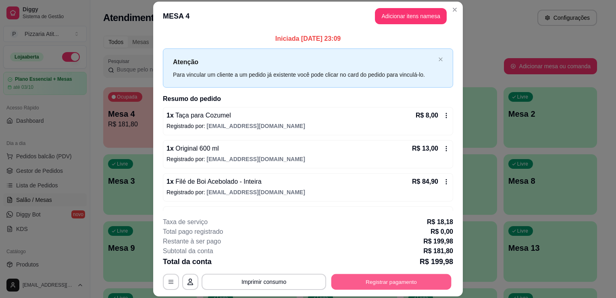
click at [377, 282] on button "Registrar pagamento" at bounding box center [391, 282] width 120 height 16
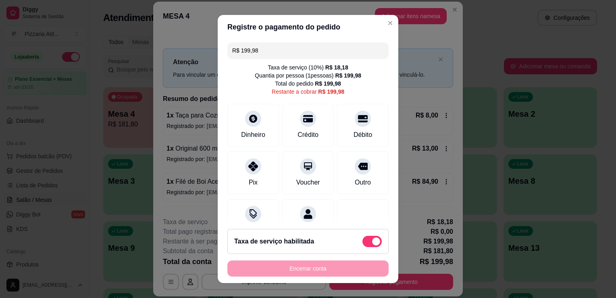
click at [304, 56] on input "R$ 199,98" at bounding box center [308, 50] width 152 height 16
click at [251, 169] on div at bounding box center [253, 164] width 18 height 18
click at [280, 143] on div "Crédito" at bounding box center [308, 123] width 57 height 47
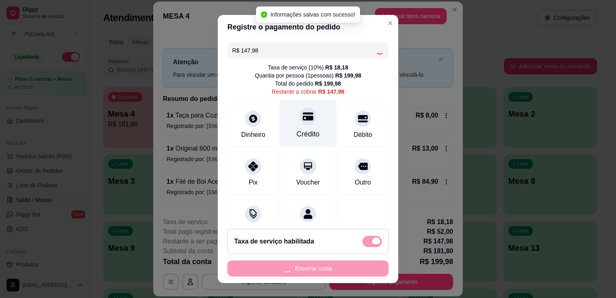
type input "R$ 0,00"
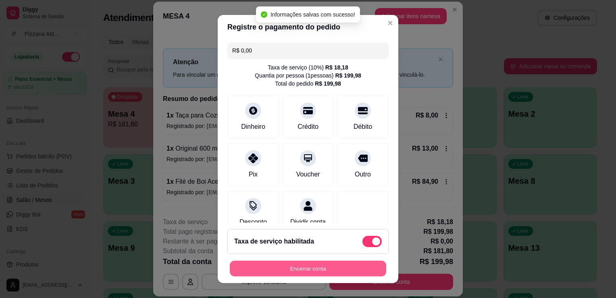
click at [301, 267] on button "Encerrar conta" at bounding box center [308, 268] width 156 height 16
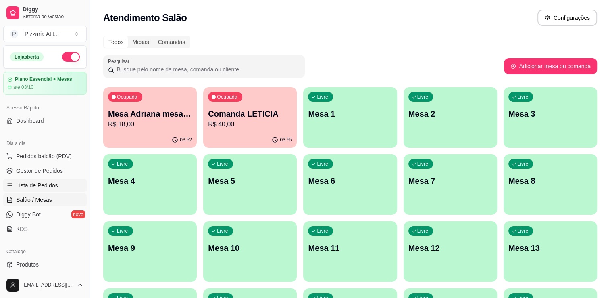
click at [41, 184] on span "Lista de Pedidos" at bounding box center [37, 185] width 42 height 8
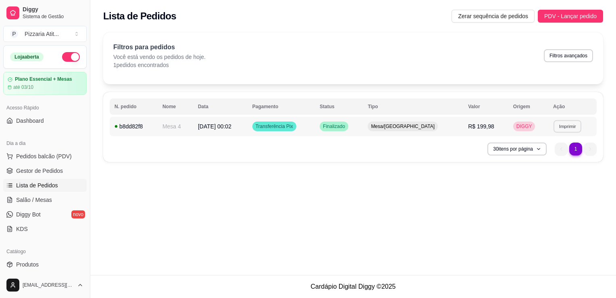
click at [573, 125] on button "Imprimir" at bounding box center [567, 126] width 28 height 12
click at [565, 152] on button "IMPRESSORA" at bounding box center [550, 154] width 56 height 12
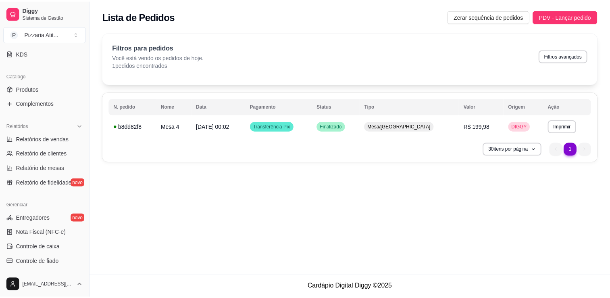
scroll to position [182, 0]
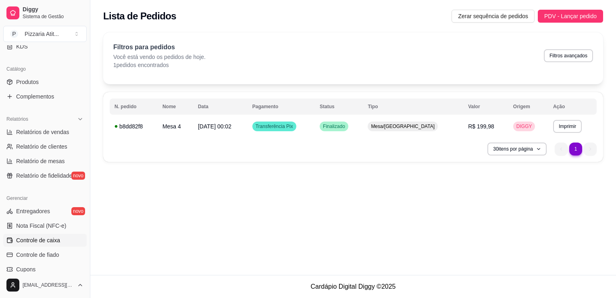
click at [49, 236] on span "Controle de caixa" at bounding box center [38, 240] width 44 height 8
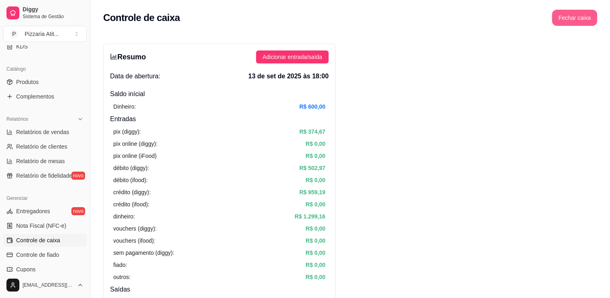
click at [582, 10] on button "Fechar caixa" at bounding box center [574, 18] width 45 height 16
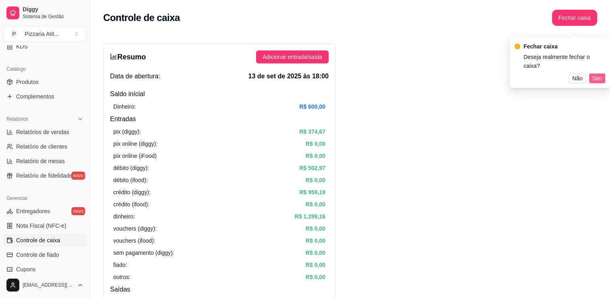
click at [598, 74] on span "Sim" at bounding box center [597, 78] width 10 height 9
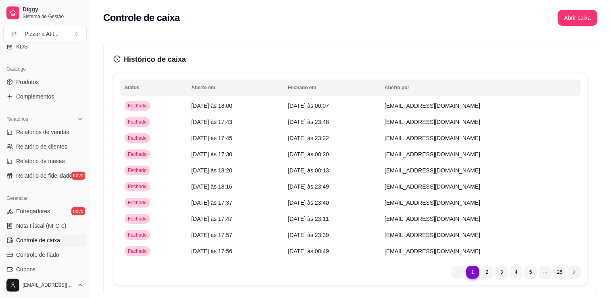
click at [85, 137] on div "Diggy Sistema de Gestão P Pizzaria [PERSON_NAME] ... [PERSON_NAME] Plano Essenc…" at bounding box center [45, 149] width 90 height 298
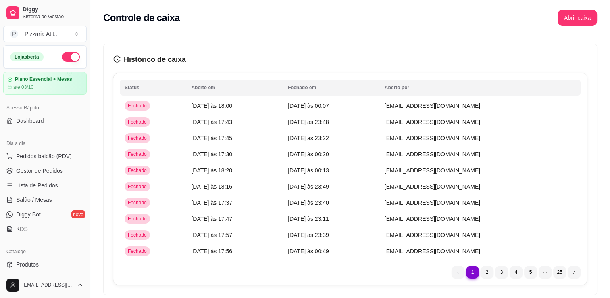
click at [62, 56] on button "button" at bounding box center [71, 57] width 18 height 10
